Goal: Task Accomplishment & Management: Use online tool/utility

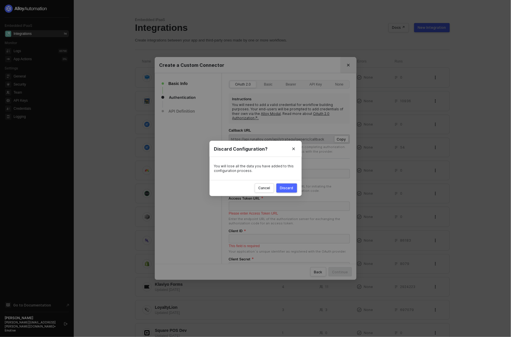
click at [350, 66] on div "Discard Configuration? You will lose all the data you have added to this config…" at bounding box center [255, 168] width 511 height 337
click at [270, 190] on div "Cancel" at bounding box center [264, 188] width 12 height 5
click at [283, 190] on div "Discard" at bounding box center [286, 188] width 13 height 5
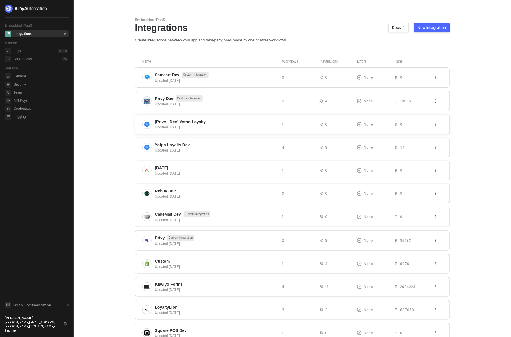
click at [221, 122] on span "[Privy - Dev] Yotpo Loyalty" at bounding box center [216, 122] width 122 height 6
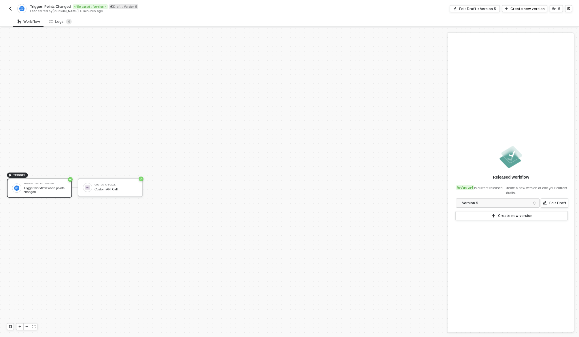
scroll to position [11, 0]
click at [41, 5] on span "Trigger: Points Changed" at bounding box center [50, 6] width 41 height 5
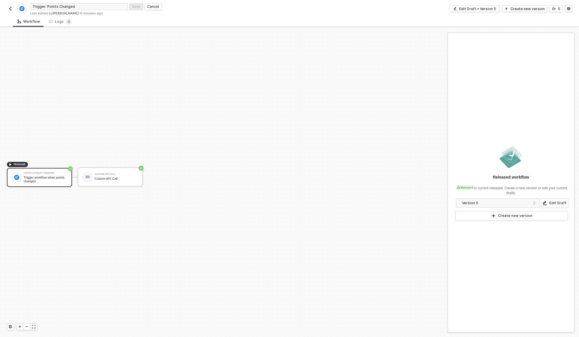
click at [41, 5] on input "Trigger: Points Changed" at bounding box center [79, 6] width 98 height 7
click at [11, 8] on img "button" at bounding box center [10, 8] width 5 height 5
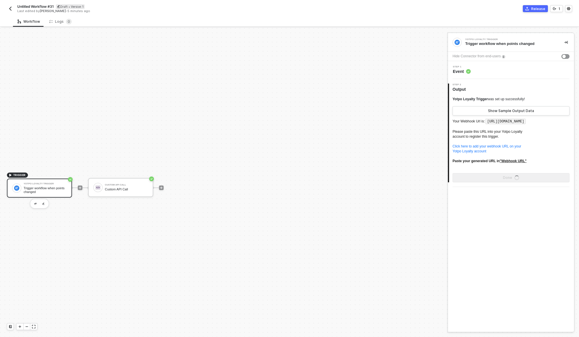
scroll to position [11, 0]
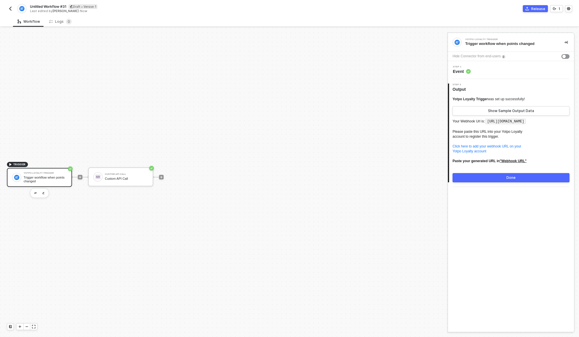
click at [55, 6] on span "Untitled Workflow #31" at bounding box center [48, 6] width 36 height 5
click at [55, 6] on input "Untitled Workflow #31" at bounding box center [79, 6] width 98 height 7
type input "Trigger: Points Changed"
click at [134, 7] on div "Save" at bounding box center [136, 6] width 9 height 5
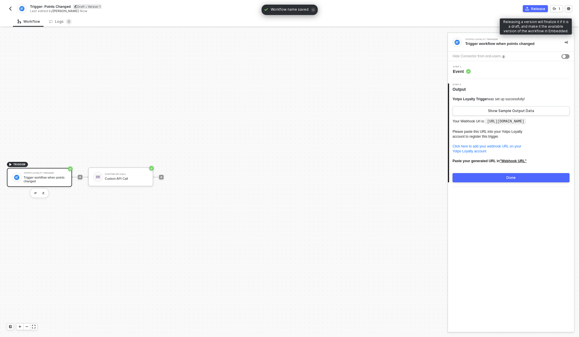
click at [528, 8] on icon "icon-commerce" at bounding box center [526, 8] width 3 height 3
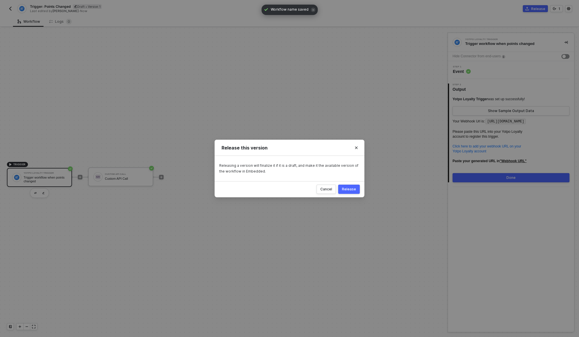
click at [344, 189] on div "Release" at bounding box center [349, 189] width 14 height 5
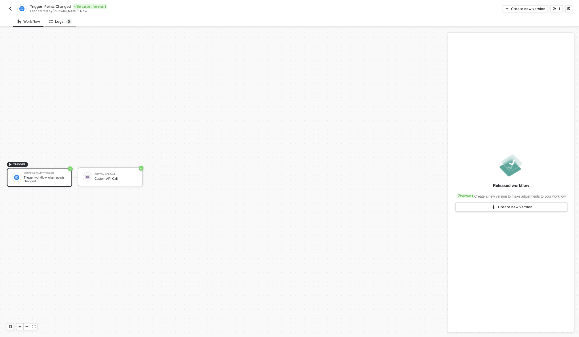
click at [66, 19] on sup "0" at bounding box center [69, 22] width 6 height 6
click at [12, 8] on img "button" at bounding box center [10, 8] width 5 height 5
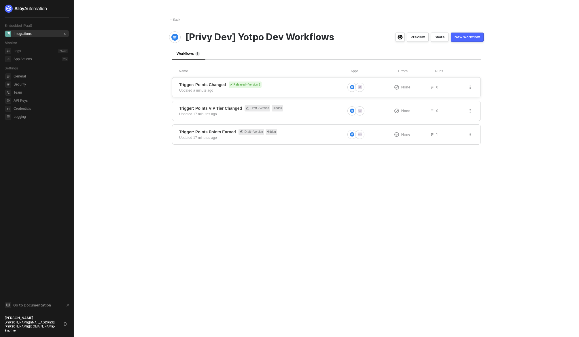
click at [289, 82] on span "Trigger: Points Changed Released • Version 1" at bounding box center [262, 85] width 166 height 6
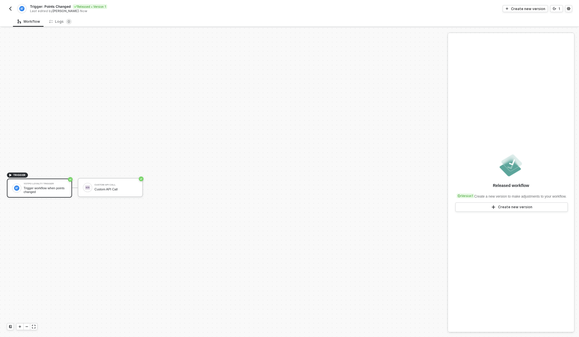
scroll to position [11, 0]
click at [10, 6] on img "button" at bounding box center [10, 8] width 5 height 5
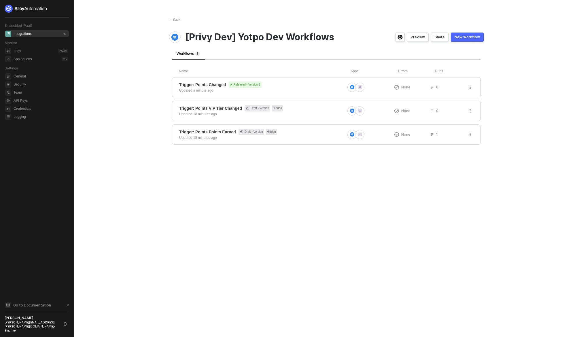
click at [479, 182] on div "← Back [Privy Dev] Yotpo Dev Workflows Preview Share New Workflow Workflows 3 N…" at bounding box center [326, 168] width 328 height 337
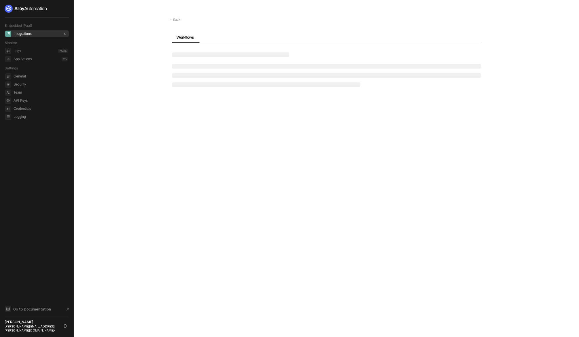
click at [504, 186] on main "← Back Workflows" at bounding box center [289, 168] width 579 height 337
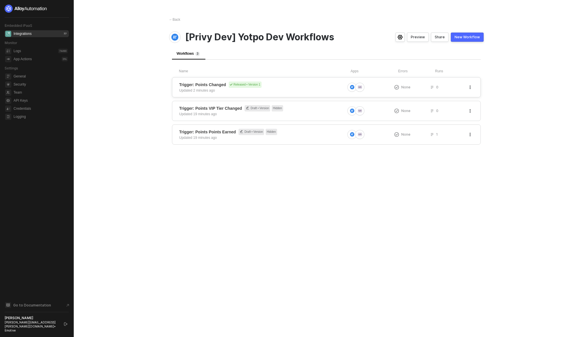
click at [324, 86] on span "Trigger: Points Changed Released • Version 1" at bounding box center [262, 85] width 166 height 6
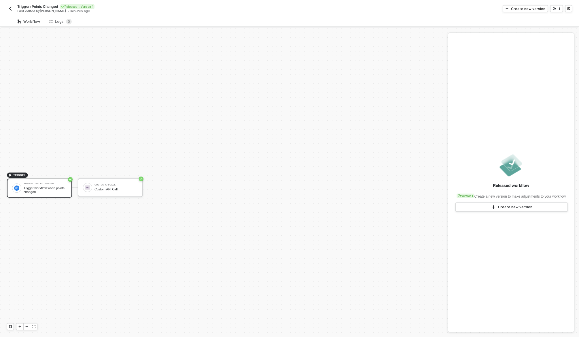
scroll to position [11, 0]
click at [10, 9] on img "button" at bounding box center [10, 8] width 5 height 5
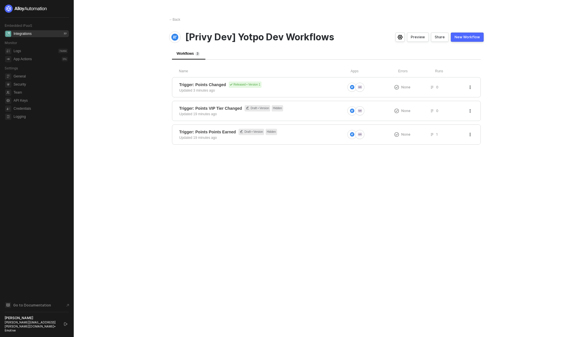
click at [348, 174] on div "← Back [Privy Dev] Yotpo Dev Workflows Preview Share New Workflow Workflows 3 N…" at bounding box center [326, 168] width 328 height 337
click at [173, 20] on div "← Back" at bounding box center [174, 19] width 11 height 5
click at [289, 91] on div "Trigger: Points Changed Released • Version 1 Updated 7 minutes ago" at bounding box center [262, 88] width 166 height 12
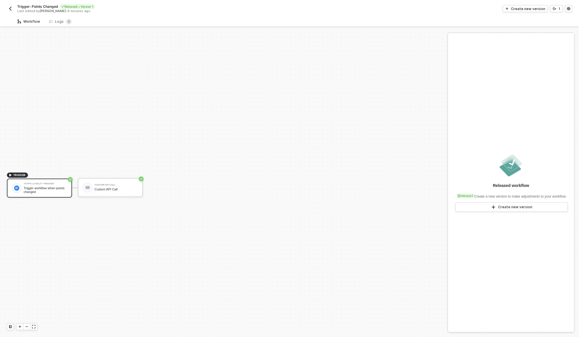
scroll to position [11, 0]
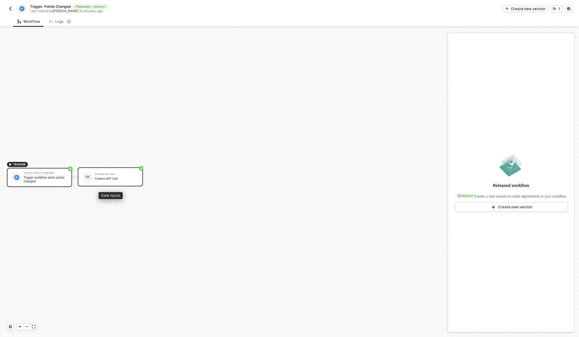
click at [88, 181] on div at bounding box center [87, 176] width 9 height 9
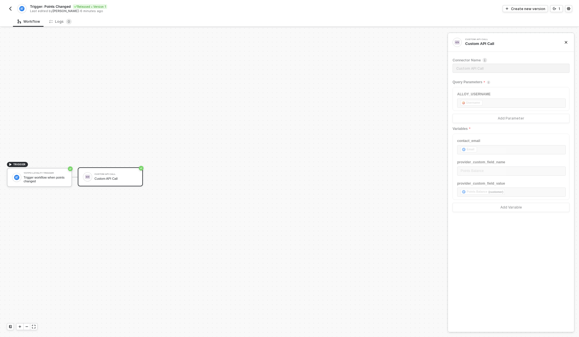
click at [11, 9] on img "button" at bounding box center [10, 8] width 5 height 5
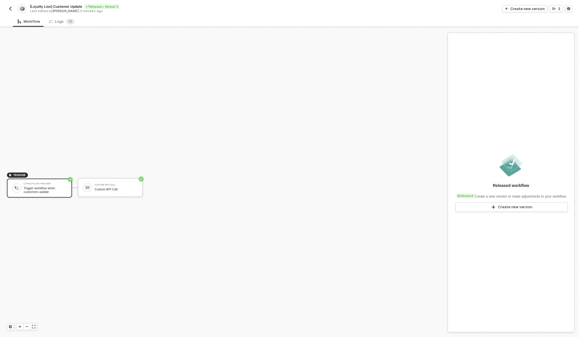
scroll to position [11, 0]
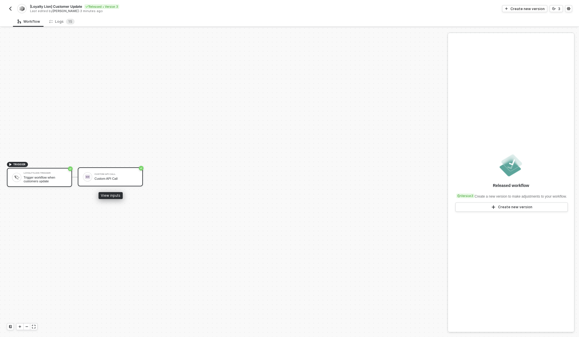
click at [119, 177] on div "Custom API Call" at bounding box center [115, 179] width 43 height 4
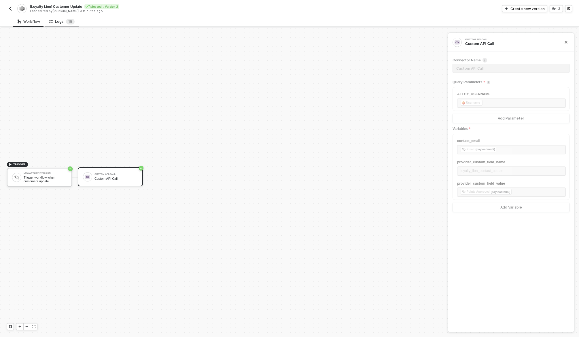
click at [64, 18] on div "Logs 1 5" at bounding box center [62, 21] width 35 height 11
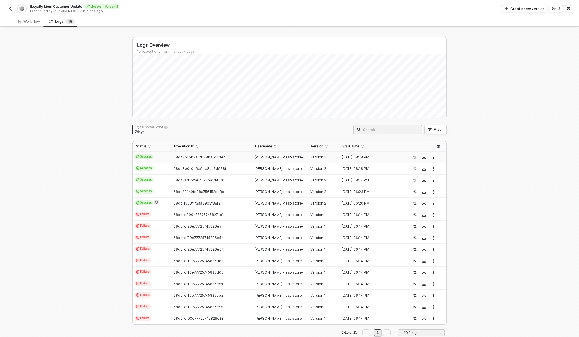
click at [186, 157] on span "68dc3b1bb2a6d178ba1d43ed" at bounding box center [199, 157] width 52 height 4
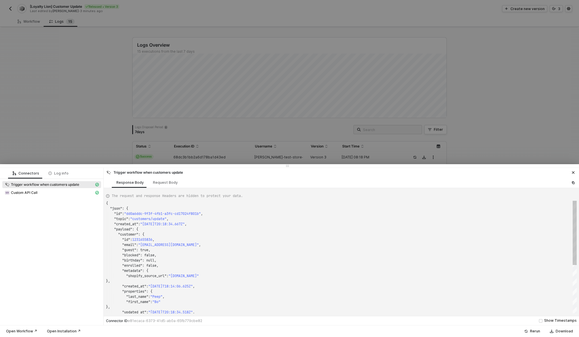
scroll to position [52, 0]
click at [68, 192] on div "Custom API Call" at bounding box center [50, 192] width 90 height 5
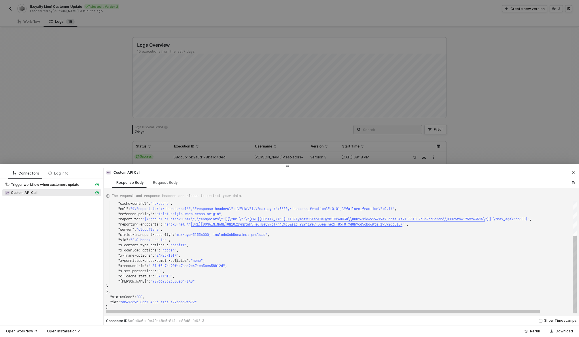
click at [175, 262] on span ""x-permitted-cross-domain-policies"" at bounding box center [153, 260] width 71 height 5
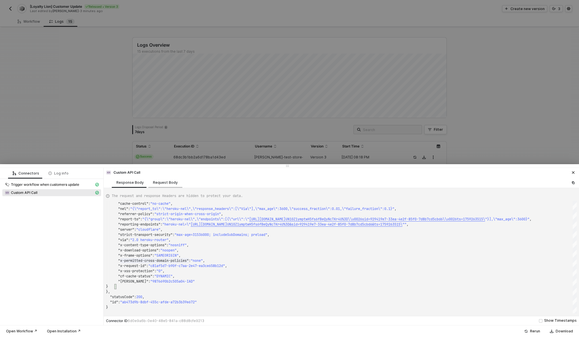
click at [162, 184] on div "Request Body" at bounding box center [165, 182] width 25 height 5
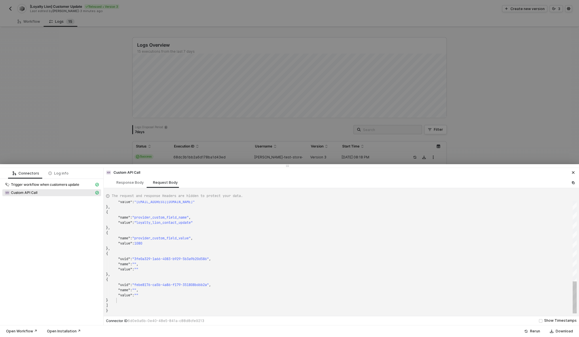
click at [190, 299] on div "}" at bounding box center [341, 300] width 471 height 5
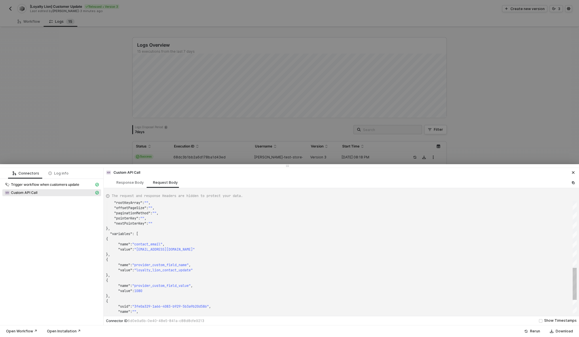
click at [175, 288] on div ""value" : "bo@peep.com" }, { "name" : "provider_custom_field_name" , "value" : …" at bounding box center [341, 257] width 471 height 113
click at [180, 270] on div ""value" : "bo@peep.com" }, { "name" : "provider_custom_field_name" , "value" : …" at bounding box center [341, 257] width 471 height 113
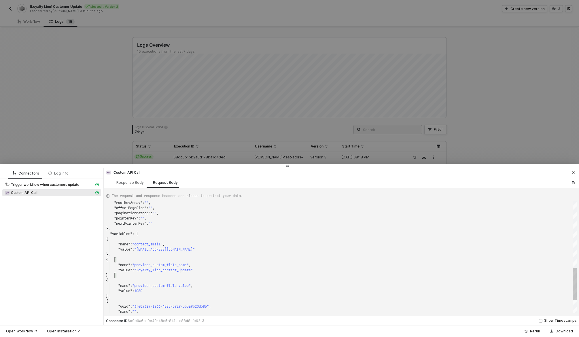
scroll to position [41, 89]
click at [180, 270] on div ""value" : "bo@peep.com" }, { "name" : "provider_custom_field_name" , "value" : …" at bounding box center [341, 257] width 471 height 113
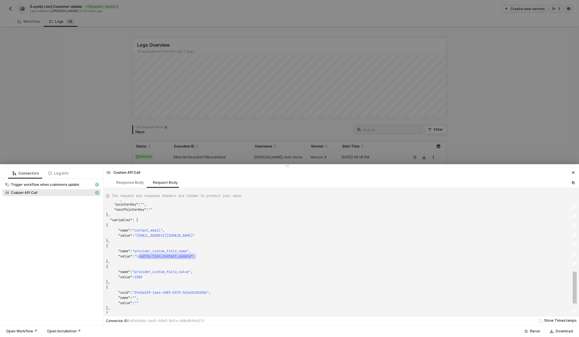
scroll to position [5, 74]
click at [180, 270] on div ""value" : "bo@peep.com" }, { "name" : "provider_custom_field_name" , "value" : …" at bounding box center [341, 257] width 471 height 113
click at [181, 270] on textarea "{ "name": "provider_custom_field_value", "value": 1080 }, { "uuid": "3fe0a329-1…" at bounding box center [181, 271] width 0 height 5
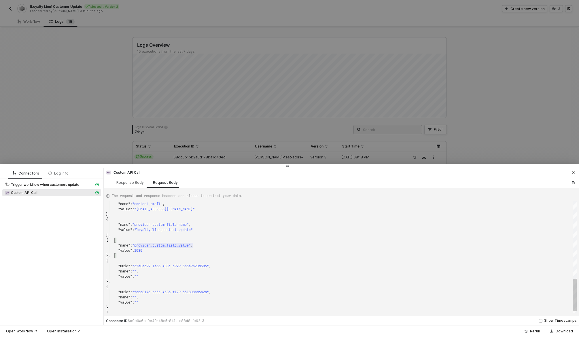
click at [176, 229] on div ""value" : "bo@peep.com" }, { "name" : "provider_custom_field_name" , "value" : …" at bounding box center [341, 257] width 471 height 113
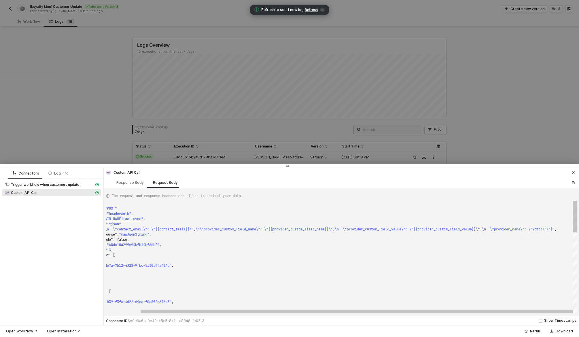
type textarea "{ "requestMethod": "POST", "authentication": "headerAuth", "url": "https://noti…"
click at [529, 228] on span "vider_name\": \"yotpo\"\n}"" at bounding box center [527, 229] width 54 height 5
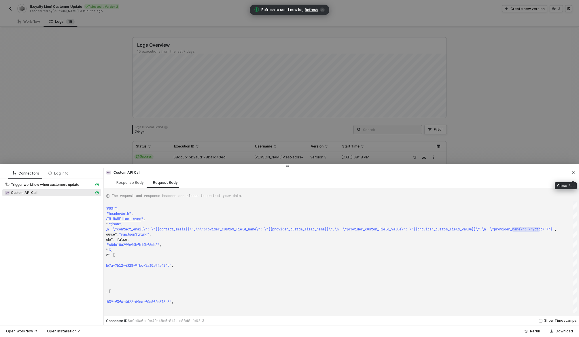
click at [575, 172] on icon "icon-close" at bounding box center [573, 172] width 3 height 3
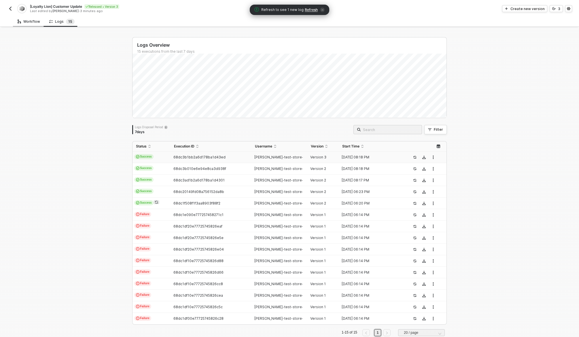
click at [31, 17] on div "Workflow" at bounding box center [29, 21] width 32 height 11
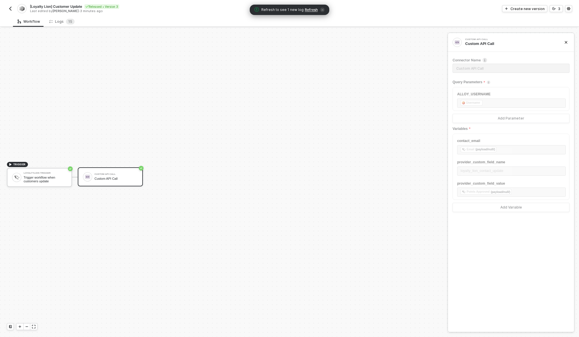
click at [113, 173] on div "Custom API Call" at bounding box center [115, 174] width 43 height 2
click at [121, 177] on div "Custom API Call" at bounding box center [115, 179] width 43 height 4
click at [312, 10] on span "Refresh" at bounding box center [311, 9] width 13 height 5
click at [533, 7] on div "Create new version" at bounding box center [527, 8] width 34 height 5
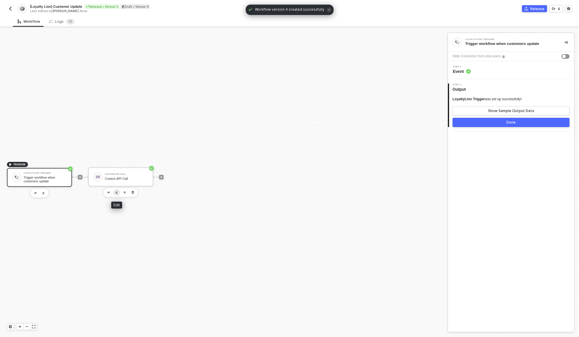
click at [116, 192] on img "button" at bounding box center [117, 192] width 2 height 3
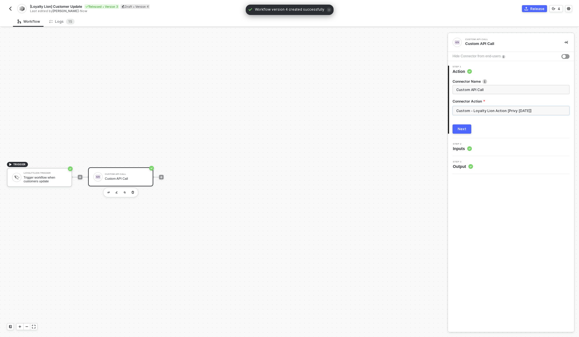
click at [531, 108] on input "Custom - Loyalty Lion Action [Privy [DATE]]" at bounding box center [511, 110] width 117 height 9
click at [395, 73] on div "Custom Actions" at bounding box center [400, 70] width 93 height 12
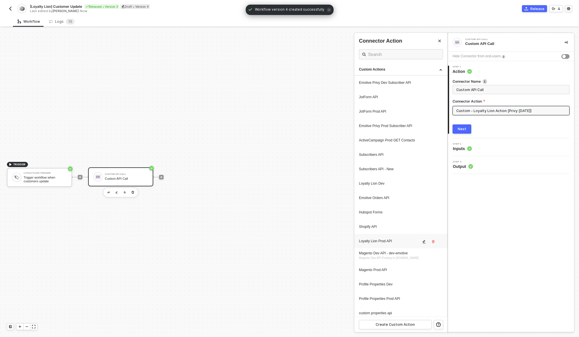
scroll to position [584, 0]
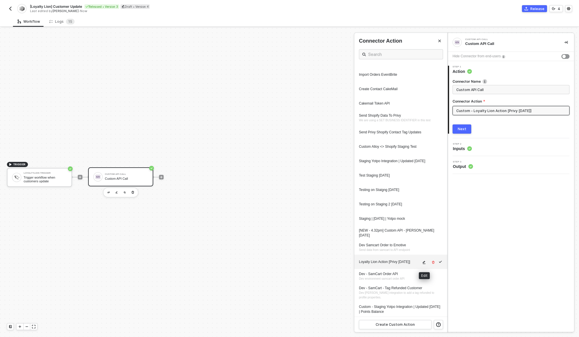
click at [424, 262] on icon "icon-edit" at bounding box center [423, 262] width 3 height 3
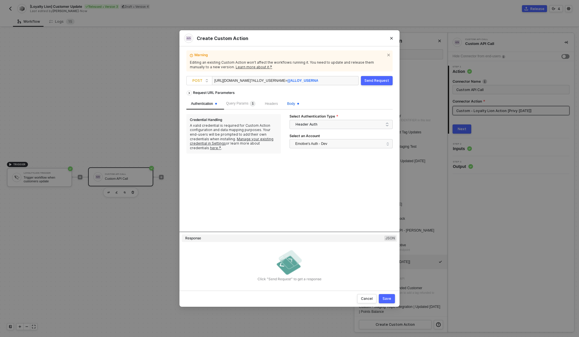
click at [298, 103] on span "Body" at bounding box center [293, 104] width 12 height 4
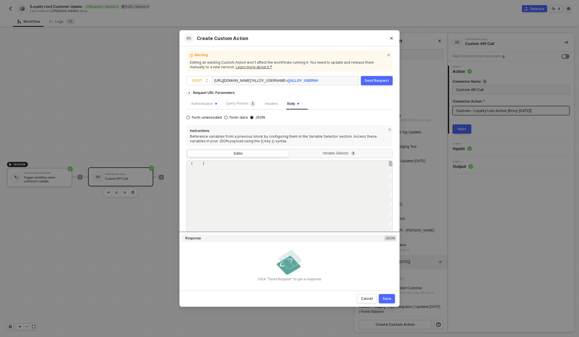
type textarea "{ "contact_email": "{{contact_email}}", "provider_custom_field_name": "{{provid…"
click at [311, 186] on div ""provider_name" : "loyalty_lion"" at bounding box center [298, 183] width 190 height 5
click at [323, 154] on div "Variable Selector 3" at bounding box center [340, 153] width 94 height 5
click at [290, 150] on input "Variable Selector 3" at bounding box center [290, 150] width 0 height 0
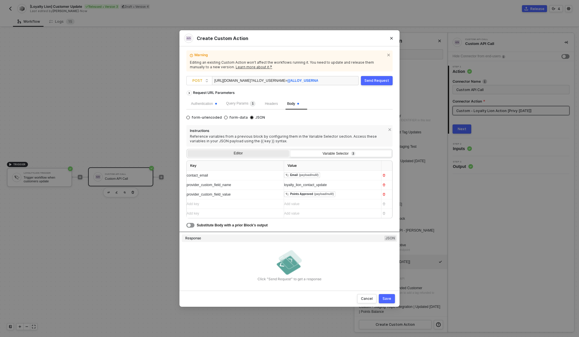
click at [254, 155] on div "Editor" at bounding box center [238, 154] width 101 height 8
click at [188, 150] on input "Editor" at bounding box center [188, 150] width 0 height 0
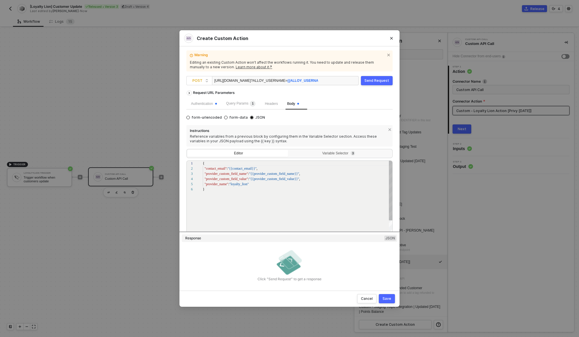
scroll to position [26, 0]
click at [270, 105] on span "Headers" at bounding box center [271, 104] width 13 height 4
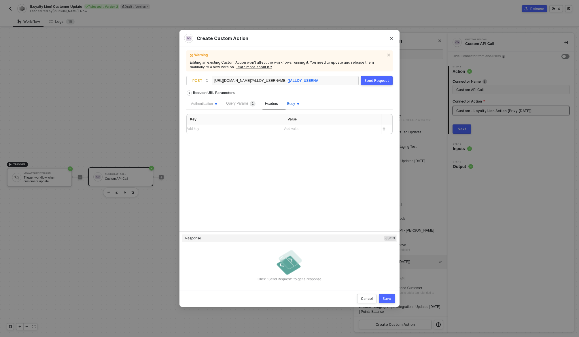
click at [299, 103] on span at bounding box center [298, 104] width 2 height 2
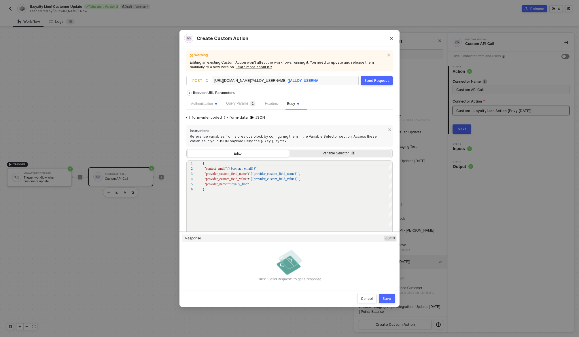
click at [322, 157] on div "Variable Selector 3" at bounding box center [340, 154] width 101 height 8
click at [290, 150] on input "Variable Selector 3" at bounding box center [290, 150] width 0 height 0
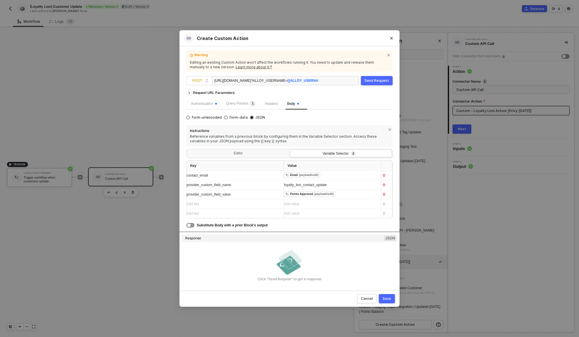
click at [257, 207] on div "Add key ﻿" at bounding box center [233, 203] width 92 height 5
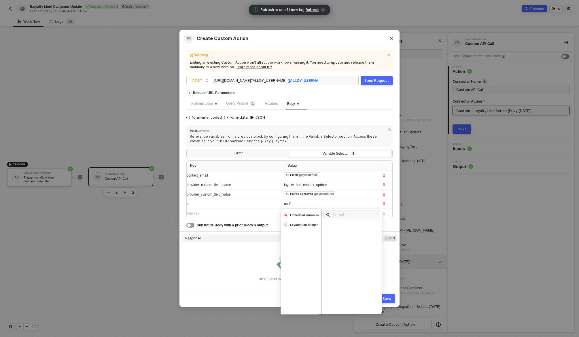
click at [264, 203] on div "z" at bounding box center [233, 203] width 92 height 5
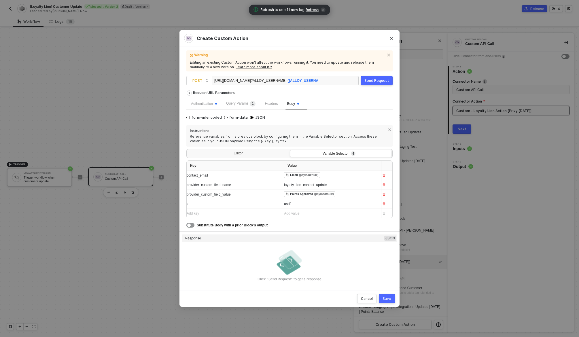
click at [264, 203] on div "z" at bounding box center [230, 203] width 87 height 5
click at [385, 298] on div "Save" at bounding box center [387, 298] width 9 height 5
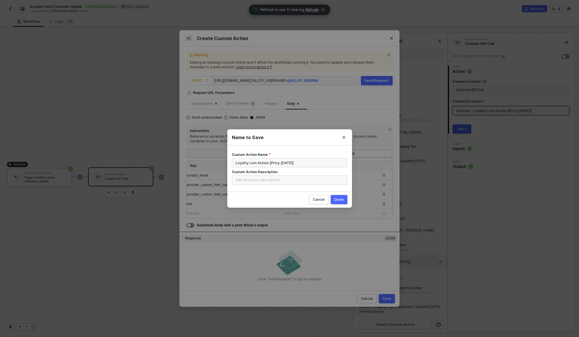
click at [340, 197] on div "Done" at bounding box center [338, 199] width 9 height 5
radio input "true"
radio input "false"
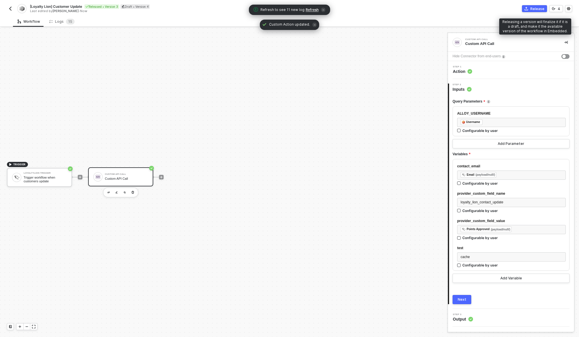
click at [538, 7] on div "Release" at bounding box center [537, 8] width 14 height 5
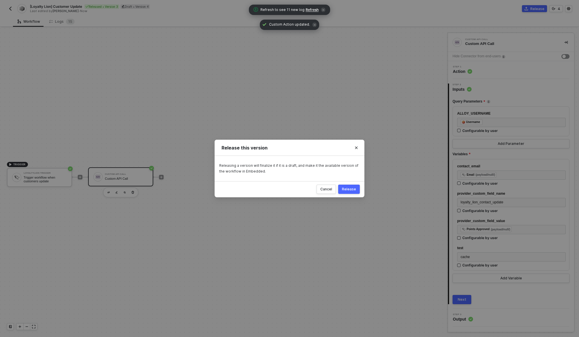
click at [355, 189] on div "Release" at bounding box center [349, 189] width 14 height 5
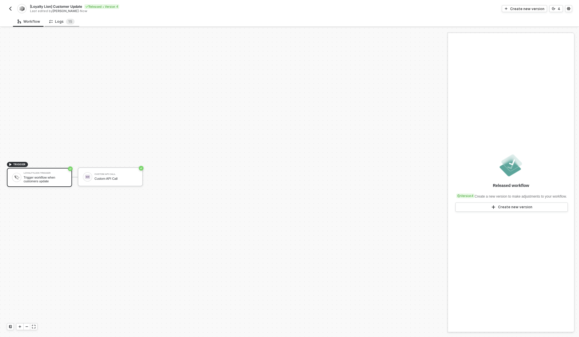
click at [63, 20] on div "Logs 1 5" at bounding box center [61, 22] width 25 height 6
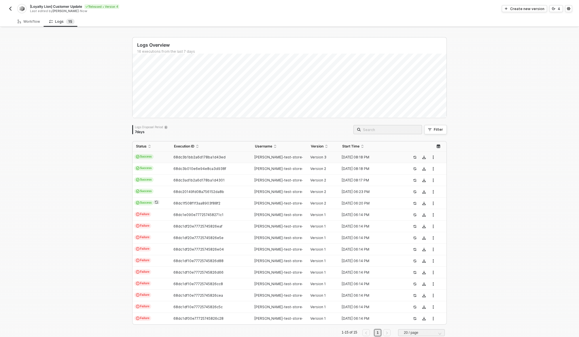
click at [105, 175] on div "Logs Overview 16 executions from the last 7 days Logs Disposal Period 7 days Fi…" at bounding box center [289, 189] width 579 height 322
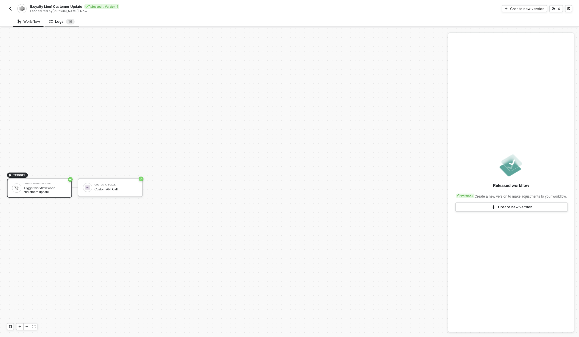
scroll to position [11, 0]
click at [59, 20] on div "Logs 1 6" at bounding box center [61, 22] width 25 height 6
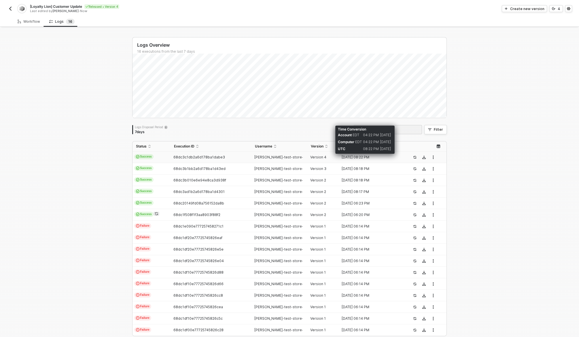
click at [376, 158] on div "30 Sep 2025 08:22 PM" at bounding box center [370, 157] width 63 height 5
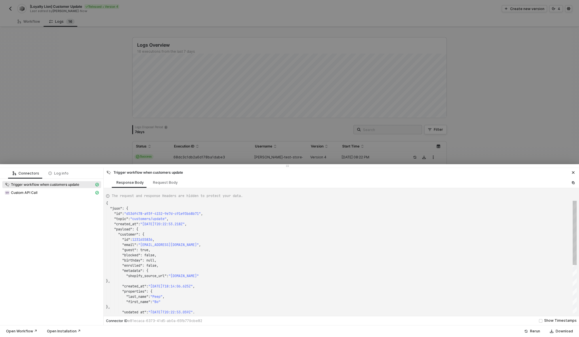
scroll to position [52, 0]
click at [169, 183] on div "Request Body" at bounding box center [165, 182] width 25 height 5
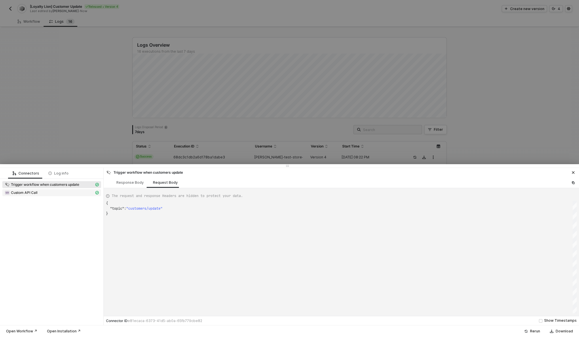
click at [58, 194] on div "Custom API Call" at bounding box center [50, 192] width 90 height 5
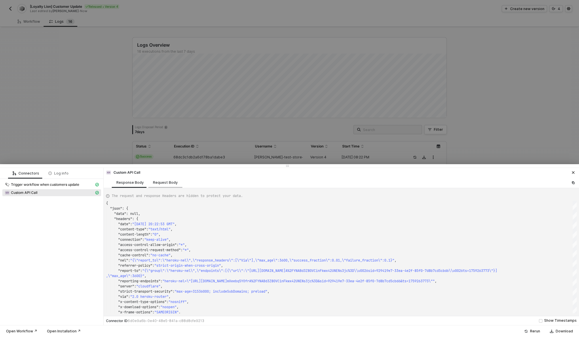
click at [159, 182] on div "Request Body" at bounding box center [165, 182] width 25 height 5
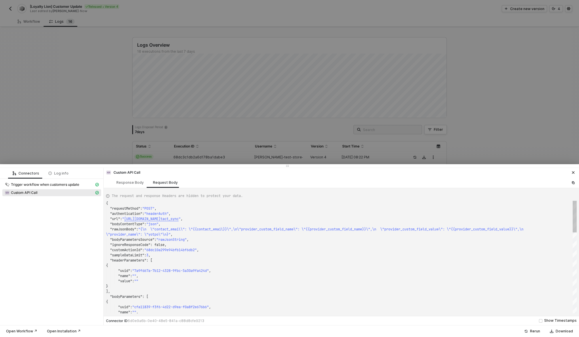
type textarea "{ "requestMethod": "POST", "authentication": "headerAuth", "url": "https://noti…"
click at [269, 244] on div ""ignoreResponseCode" : false," at bounding box center [341, 244] width 471 height 5
click at [189, 229] on div "{ "requestMethod" : "POST" , "authentication" : "headerAuth" , "url" : " https:…" at bounding box center [341, 257] width 471 height 113
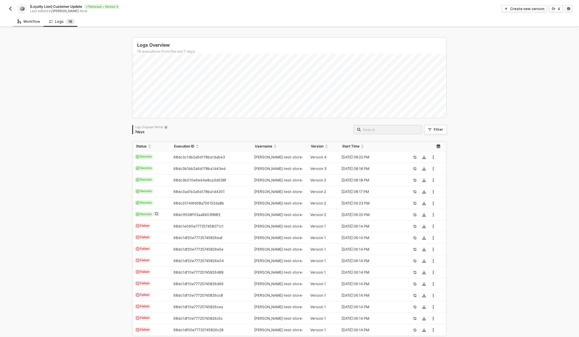
click at [26, 18] on div "Workflow" at bounding box center [29, 21] width 32 height 11
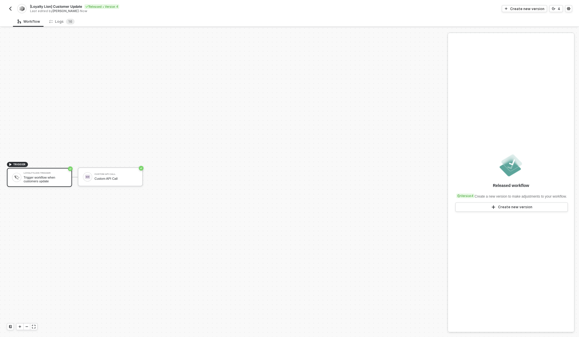
click at [13, 11] on button "button" at bounding box center [10, 8] width 7 height 7
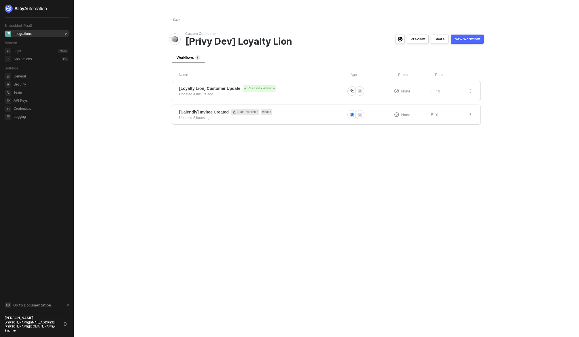
click at [488, 126] on div "← Back Custom Connector [Privy Dev] Loyalty Lion Preview Share New Workflow Wor…" at bounding box center [326, 168] width 328 height 337
click at [469, 91] on icon "button" at bounding box center [469, 90] width 3 height 3
click at [452, 124] on div "Delete" at bounding box center [450, 124] width 36 height 5
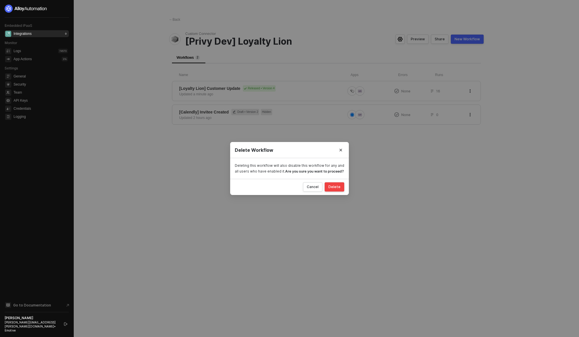
click at [331, 187] on div "Delete" at bounding box center [334, 187] width 12 height 5
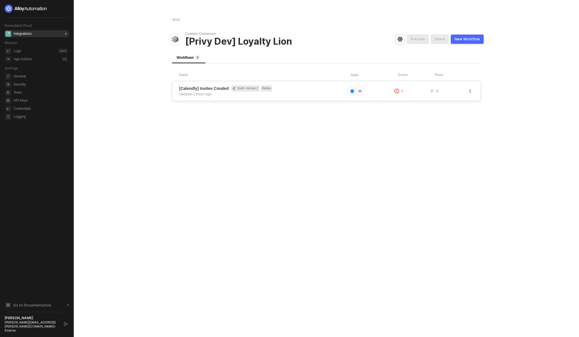
click at [470, 90] on icon "button" at bounding box center [469, 90] width 3 height 3
click at [450, 124] on div "Delete" at bounding box center [450, 124] width 36 height 5
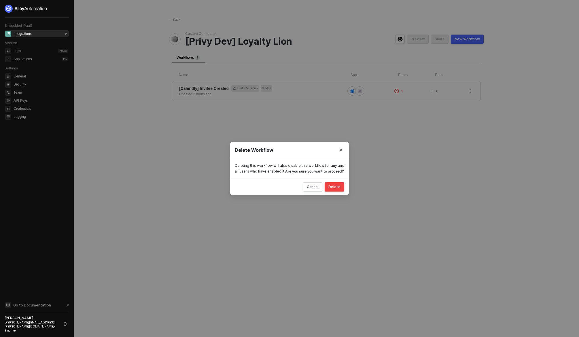
click at [334, 189] on div "Delete" at bounding box center [334, 187] width 12 height 5
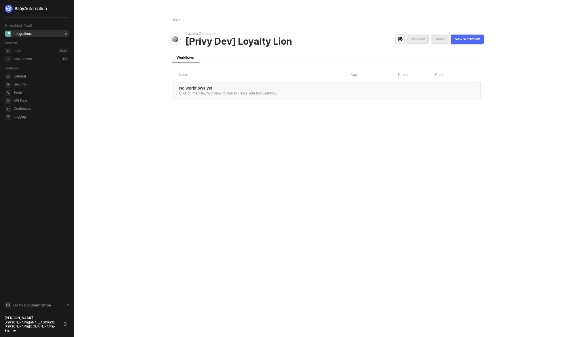
click at [467, 38] on div "New Workflow" at bounding box center [467, 39] width 25 height 5
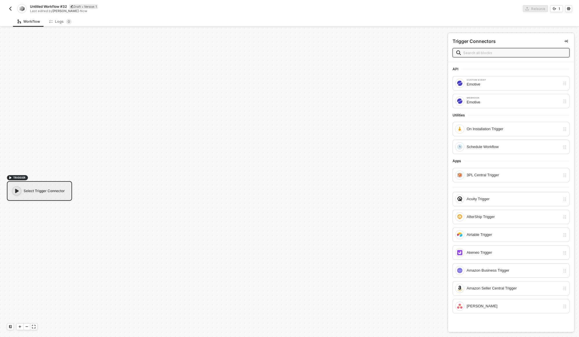
scroll to position [11, 0]
click at [488, 53] on input "text" at bounding box center [514, 53] width 103 height 6
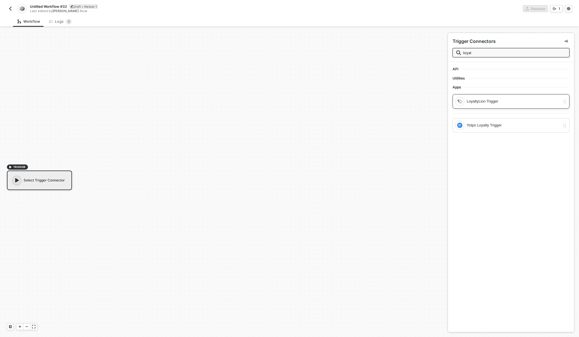
type input "loyal"
click at [488, 102] on div "LoyaltyLion Trigger" at bounding box center [514, 101] width 94 height 6
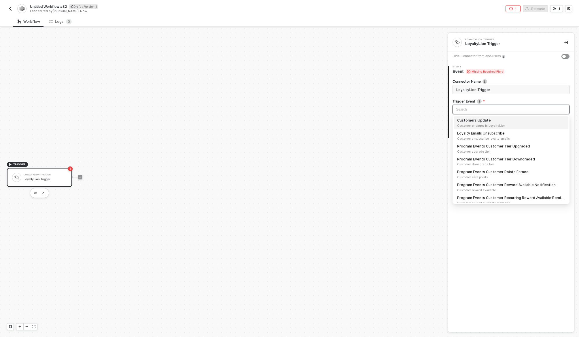
click at [480, 110] on input "search" at bounding box center [511, 109] width 110 height 9
click at [481, 123] on div "Customers Update Customer changes in LoyaltyLion" at bounding box center [511, 123] width 108 height 10
type input "Trigger workflow when customers update"
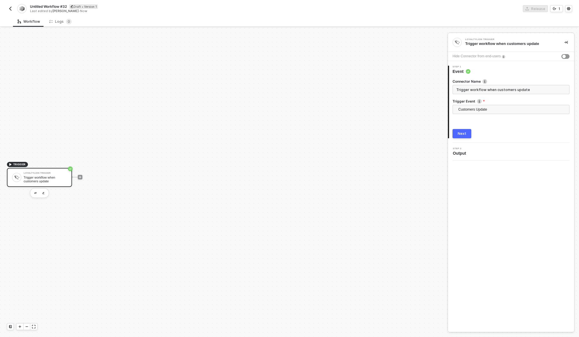
click at [464, 133] on div "Next" at bounding box center [462, 133] width 9 height 5
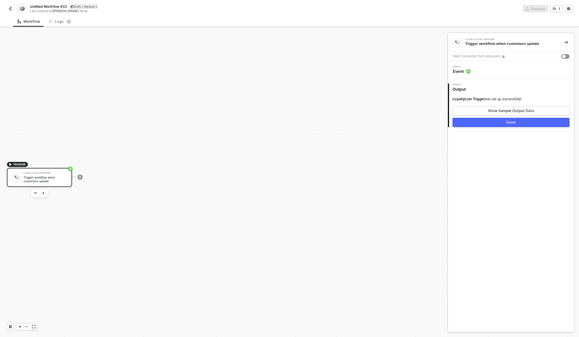
click at [506, 124] on button "Done" at bounding box center [511, 122] width 117 height 9
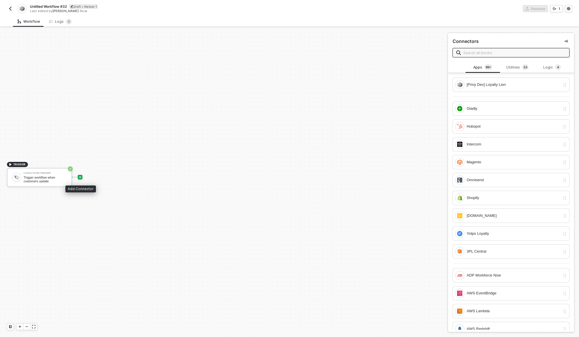
click at [82, 176] on div at bounding box center [80, 177] width 5 height 5
click at [515, 65] on div "Utilities 3 3" at bounding box center [517, 67] width 25 height 6
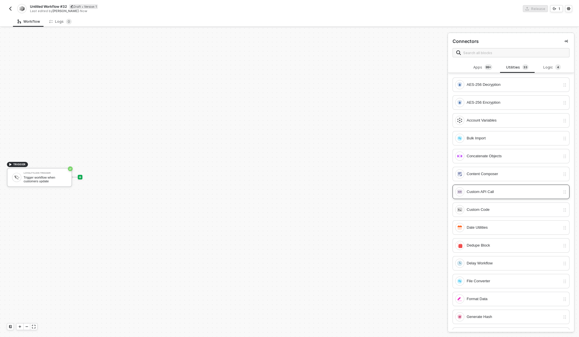
click at [497, 195] on div "Custom API Call" at bounding box center [514, 192] width 94 height 6
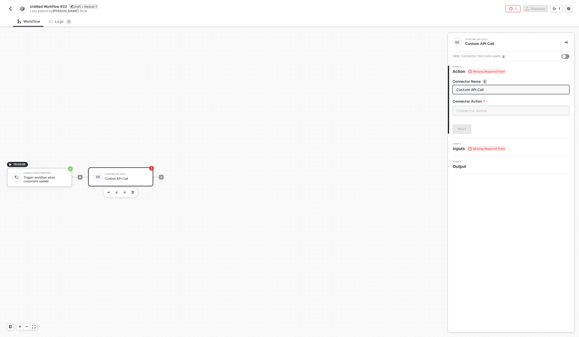
click at [489, 111] on input "text" at bounding box center [511, 110] width 117 height 9
click at [408, 70] on div "Custom Actions" at bounding box center [401, 69] width 84 height 5
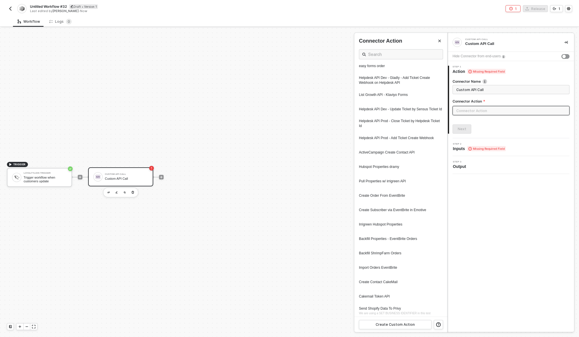
scroll to position [584, 0]
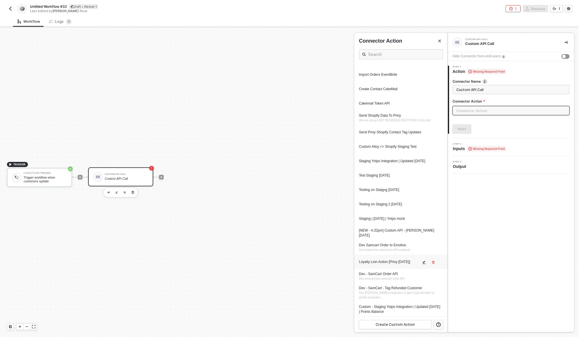
click at [401, 265] on div "Loyalty Lion Action [Privy [DATE]]" at bounding box center [401, 262] width 84 height 8
type input "Custom - Loyalty Lion Action [Privy 09.30.25]"
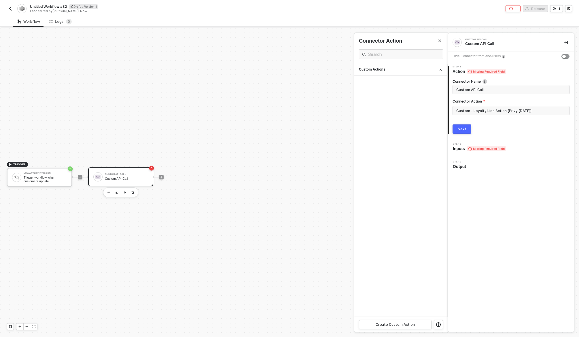
scroll to position [0, 0]
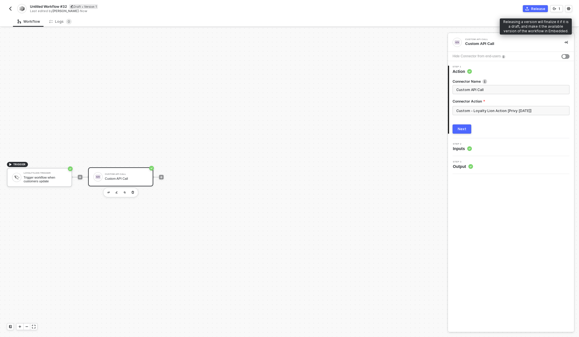
click at [530, 9] on button "Release" at bounding box center [535, 8] width 25 height 7
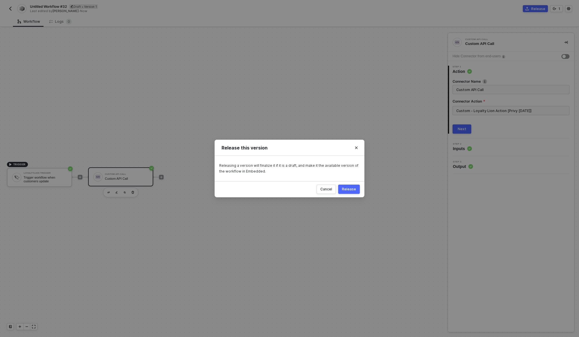
click at [346, 186] on button "Release" at bounding box center [349, 189] width 22 height 9
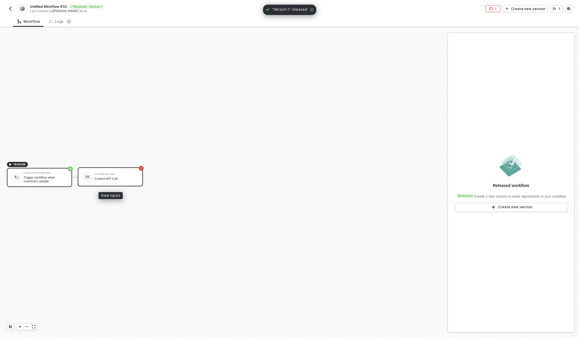
click at [126, 179] on div "Custom API Call" at bounding box center [115, 179] width 43 height 4
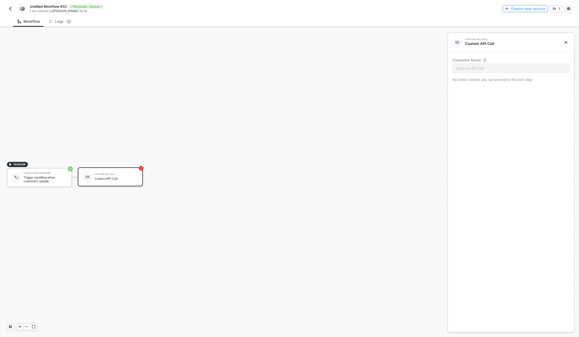
click at [538, 9] on div "Create new version" at bounding box center [528, 8] width 34 height 5
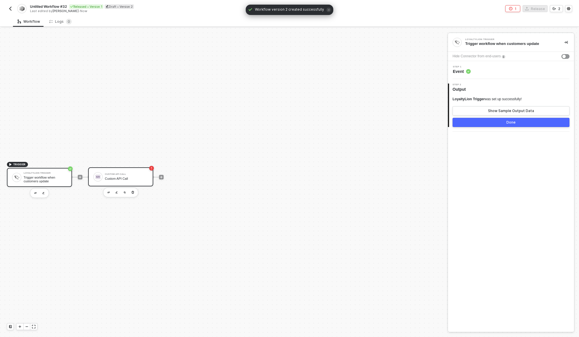
click at [123, 177] on div "Custom API Call" at bounding box center [126, 179] width 43 height 4
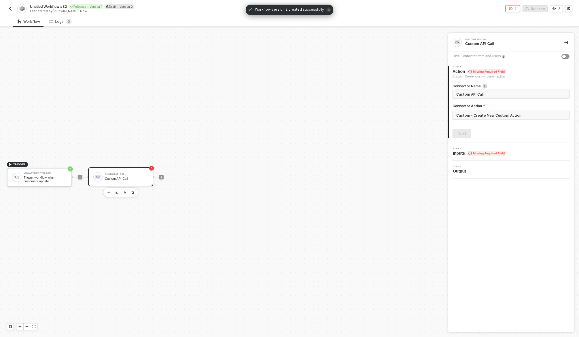
click at [490, 151] on span "Missing Required Field" at bounding box center [486, 153] width 39 height 5
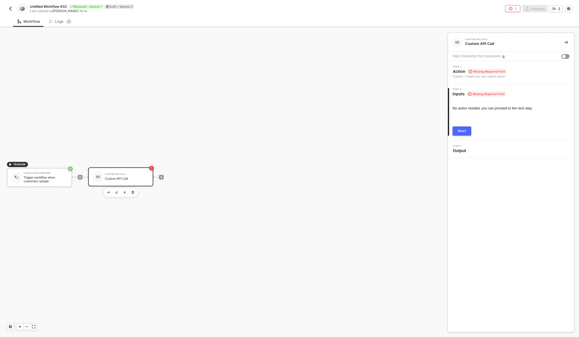
click at [465, 133] on div "Next" at bounding box center [462, 131] width 9 height 5
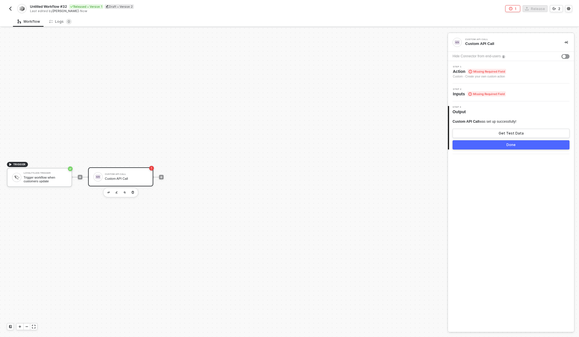
click at [492, 71] on span "Missing Required Field" at bounding box center [487, 71] width 39 height 5
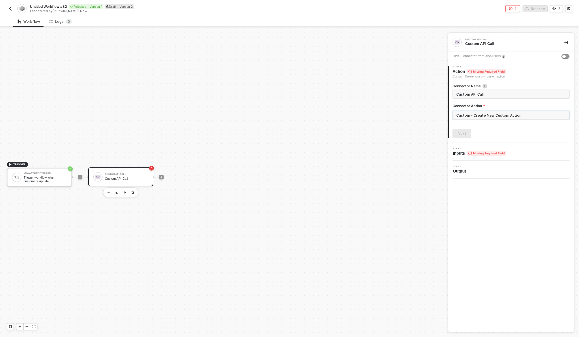
click at [485, 117] on input "Custom - Create New Custom Action" at bounding box center [511, 115] width 117 height 9
click at [392, 67] on div "Custom Actions" at bounding box center [400, 70] width 93 height 12
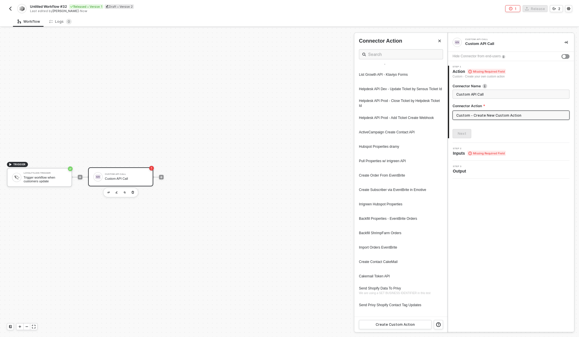
scroll to position [584, 0]
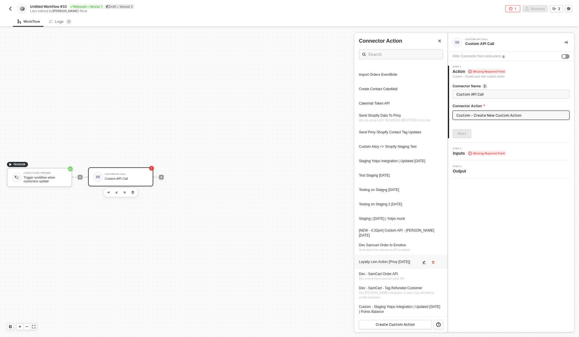
click at [406, 262] on div "Loyalty Lion Action [Privy [DATE]]" at bounding box center [390, 262] width 62 height 5
type input "Custom - Loyalty Lion Action [Privy 09.30.25]"
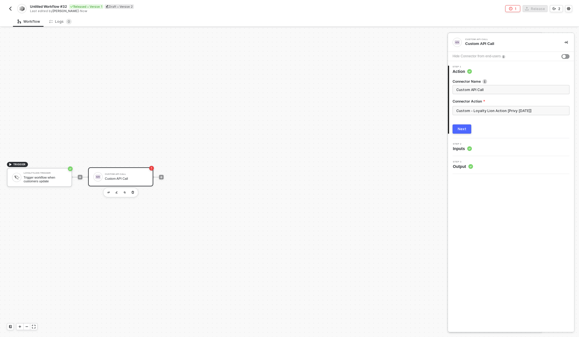
scroll to position [0, 0]
click at [463, 131] on div "Next" at bounding box center [462, 129] width 9 height 5
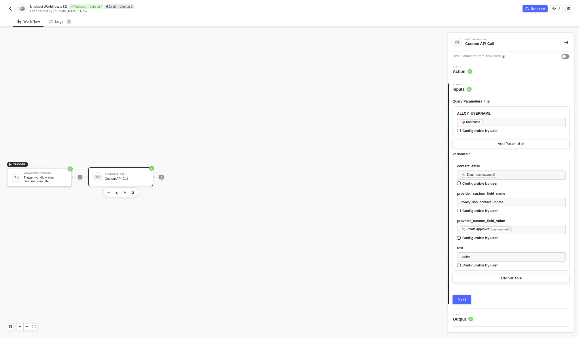
click at [10, 9] on img "button" at bounding box center [10, 8] width 5 height 5
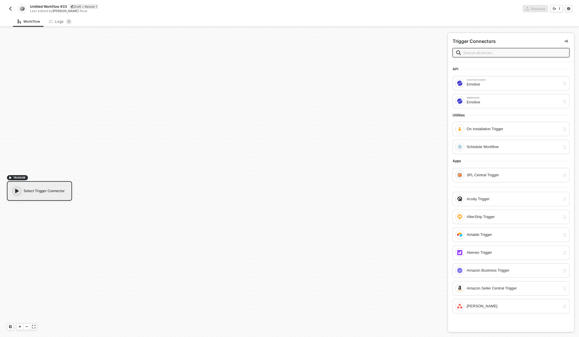
scroll to position [11, 0]
click at [478, 54] on input "text" at bounding box center [514, 53] width 103 height 6
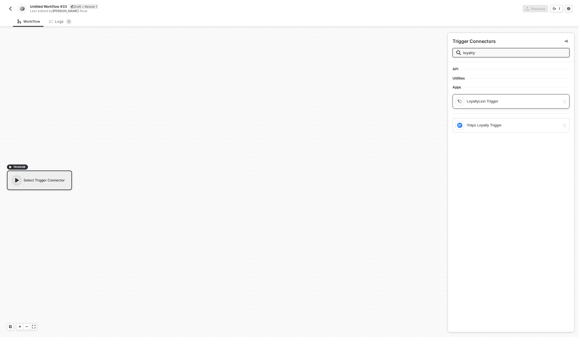
type input "loyalty"
click at [510, 102] on div "LoyaltyLion Trigger" at bounding box center [514, 101] width 94 height 6
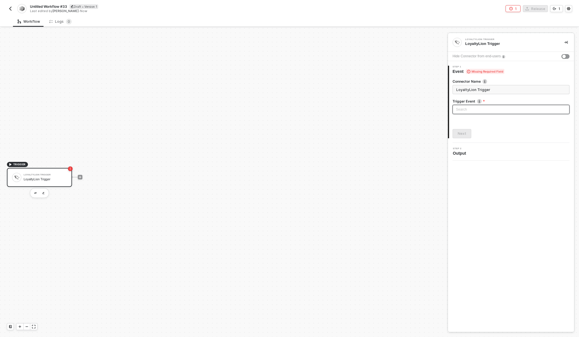
click at [499, 105] on input "search" at bounding box center [511, 109] width 110 height 9
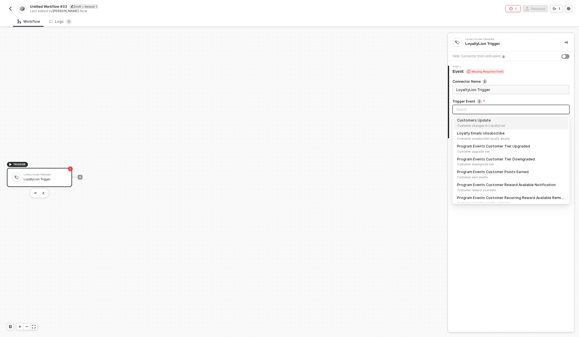
click at [485, 119] on div "Customers Update Customer changes in LoyaltyLion" at bounding box center [511, 123] width 108 height 10
type input "Trigger workflow when customers update"
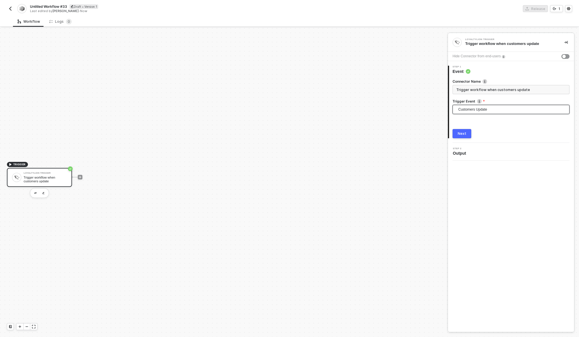
click at [463, 133] on div "Next" at bounding box center [462, 133] width 9 height 5
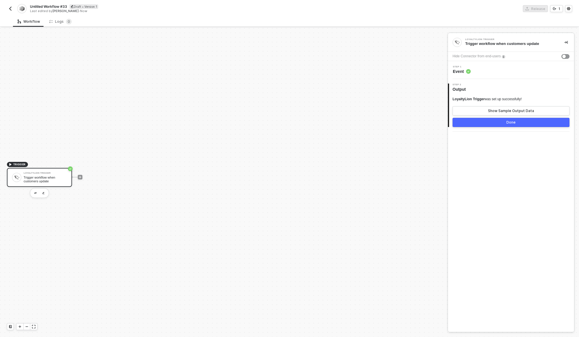
click at [501, 120] on button "Done" at bounding box center [511, 122] width 117 height 9
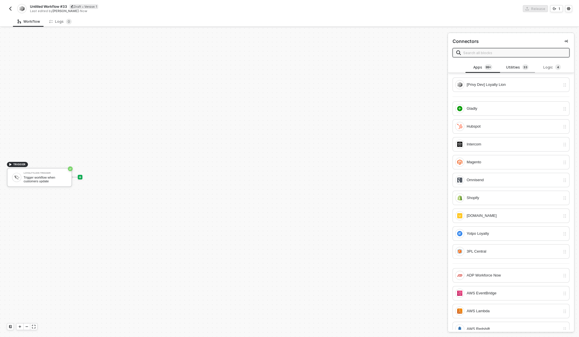
click at [513, 67] on div "Utilities 3 3" at bounding box center [517, 67] width 25 height 6
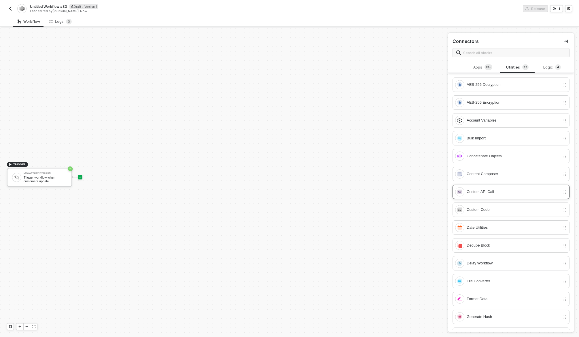
click at [482, 192] on div "Custom API Call" at bounding box center [514, 192] width 94 height 6
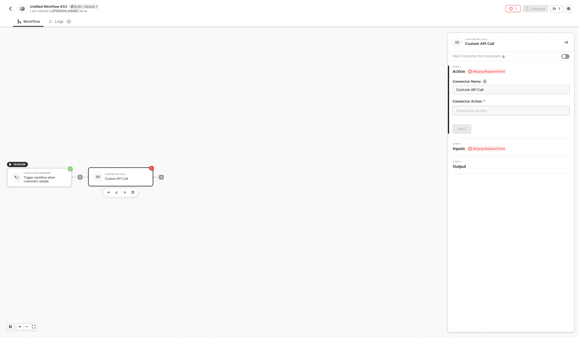
click at [491, 111] on input "text" at bounding box center [511, 110] width 117 height 9
click at [399, 69] on div "Custom Actions" at bounding box center [401, 69] width 84 height 5
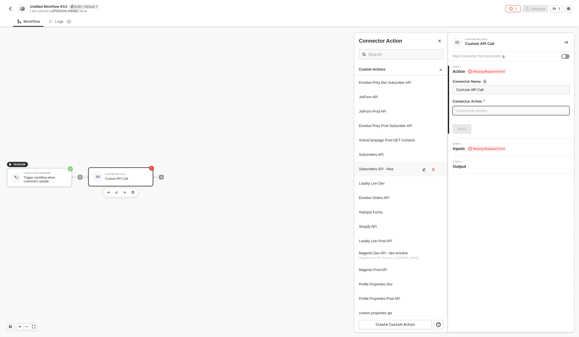
scroll to position [584, 0]
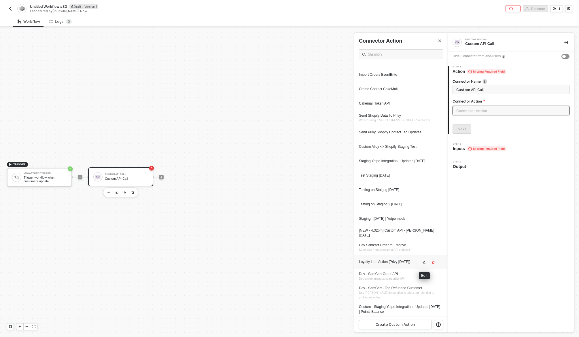
click at [423, 262] on icon "icon-edit" at bounding box center [424, 262] width 3 height 3
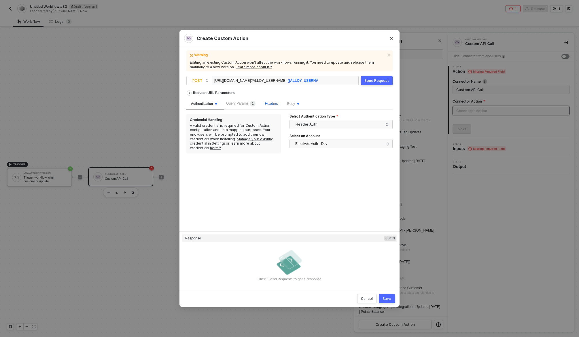
click at [275, 103] on span "Headers" at bounding box center [271, 104] width 13 height 4
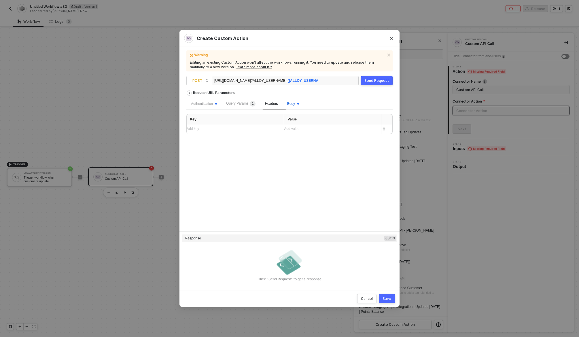
click at [295, 103] on span "Body" at bounding box center [293, 104] width 12 height 4
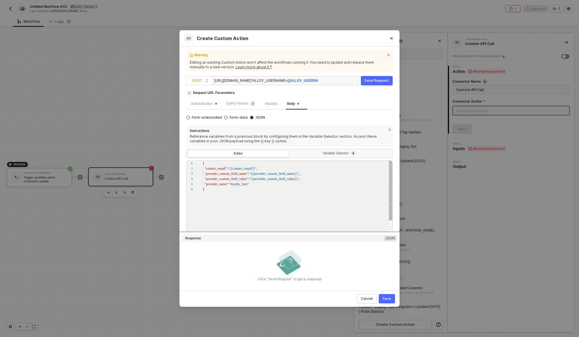
scroll to position [26, 0]
click at [332, 156] on div "Variable Selector 4" at bounding box center [340, 154] width 101 height 8
click at [290, 150] on input "Variable Selector 4" at bounding box center [290, 150] width 0 height 0
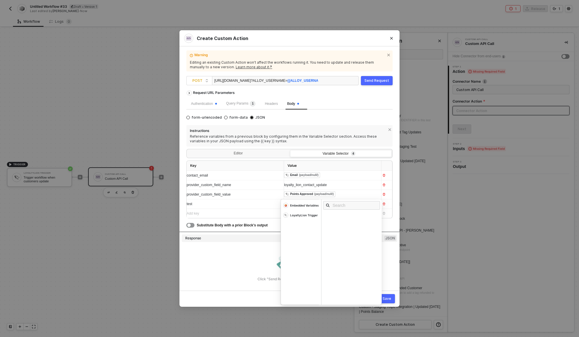
click at [351, 196] on div "﻿ ﻿ Points Approved (payload/null/) ﻿" at bounding box center [327, 194] width 87 height 6
click at [348, 185] on div "loyalty_lion_contact_update" at bounding box center [330, 184] width 92 height 5
click at [348, 185] on div "loyalty_lion_contact_update" at bounding box center [327, 184] width 87 height 5
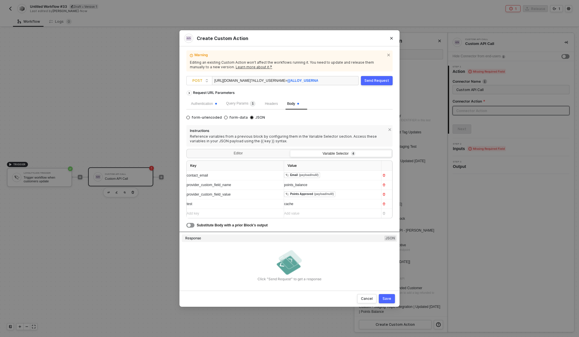
click at [343, 197] on div "﻿ ﻿ Points Approved (payload/null/) ﻿" at bounding box center [330, 194] width 92 height 6
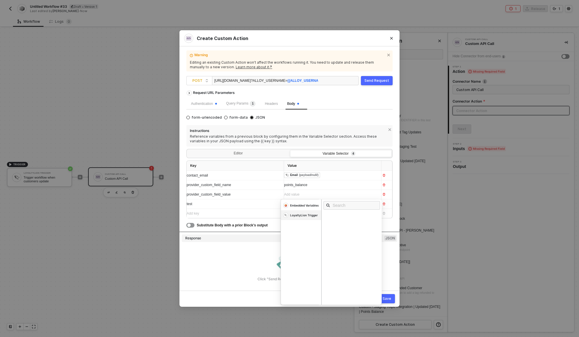
click at [296, 215] on div "LoyaltyLion Trigger" at bounding box center [304, 215] width 28 height 4
click at [351, 209] on input "text" at bounding box center [354, 205] width 42 height 6
type input "b"
type input "points"
click at [367, 216] on div "Points Approved payload/null/" at bounding box center [353, 218] width 60 height 10
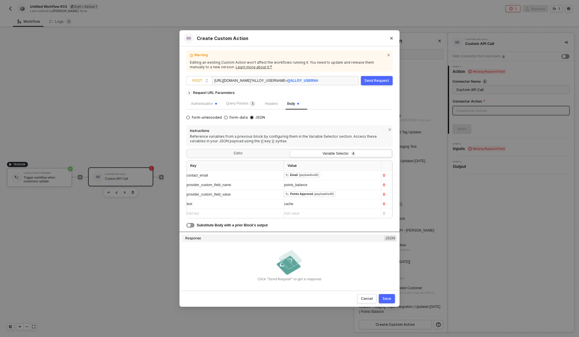
click at [350, 183] on div "points_balance" at bounding box center [327, 184] width 87 height 5
click at [337, 186] on div "points_approved" at bounding box center [327, 184] width 87 height 5
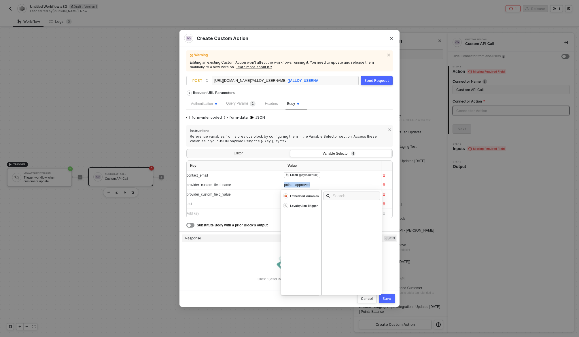
click at [337, 186] on div "points_approved" at bounding box center [327, 184] width 87 height 5
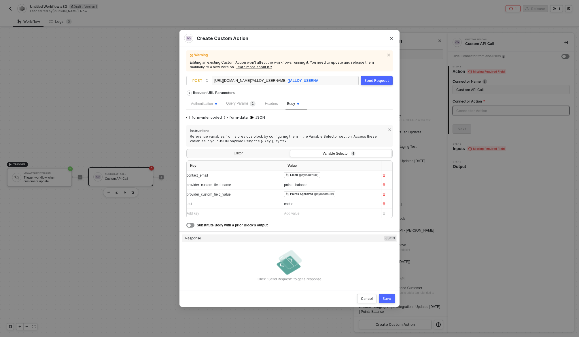
click at [353, 206] on div "cache" at bounding box center [327, 203] width 87 height 5
click at [383, 204] on icon "button" at bounding box center [384, 204] width 3 height 3
drag, startPoint x: 387, startPoint y: 297, endPoint x: 276, endPoint y: 131, distance: 199.4
click at [278, 136] on div "Create Custom Action Warning Editing an existing Custom Action won’t affect the…" at bounding box center [289, 168] width 220 height 277
click at [274, 105] on span "Headers" at bounding box center [271, 104] width 13 height 4
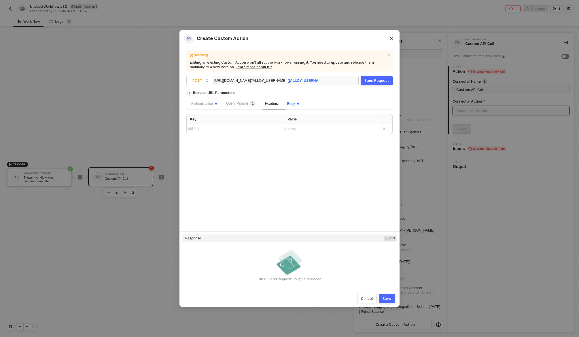
click at [298, 103] on span "Body" at bounding box center [293, 104] width 12 height 4
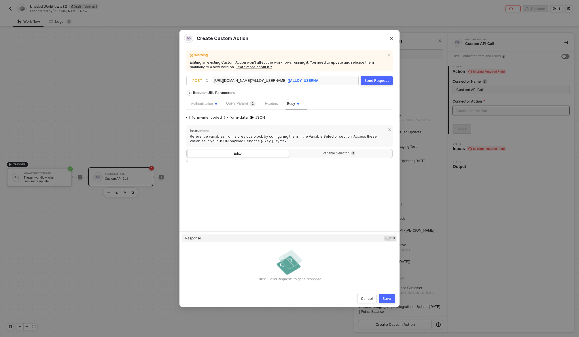
type textarea "{ "contact_email": "{{contact_email}}", "provider_custom_field_name": "{{provid…"
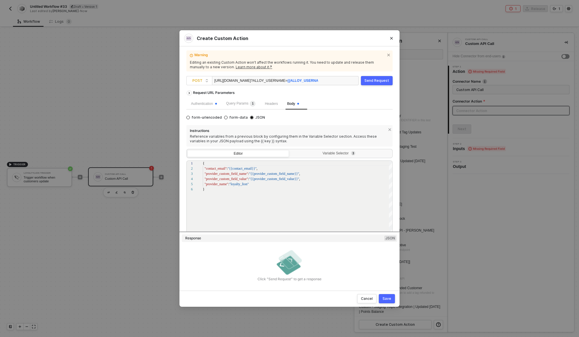
click at [254, 154] on div "Editor" at bounding box center [238, 154] width 101 height 8
click at [188, 150] on input "Editor" at bounding box center [188, 150] width 0 height 0
click at [317, 155] on div "Variable Selector 3" at bounding box center [340, 153] width 94 height 5
click at [290, 150] on input "Variable Selector 3" at bounding box center [290, 150] width 0 height 0
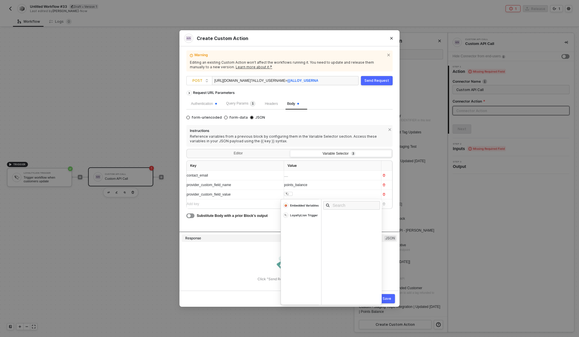
click at [325, 196] on div "﻿ ﻿ ﻿" at bounding box center [327, 194] width 87 height 5
click at [265, 205] on div "Add key ﻿" at bounding box center [230, 203] width 87 height 5
click at [307, 198] on div "﻿ ﻿ ﻿" at bounding box center [330, 194] width 92 height 9
click at [299, 213] on div "LoyaltyLion Trigger" at bounding box center [301, 215] width 40 height 10
click at [346, 205] on input "text" at bounding box center [354, 205] width 42 height 6
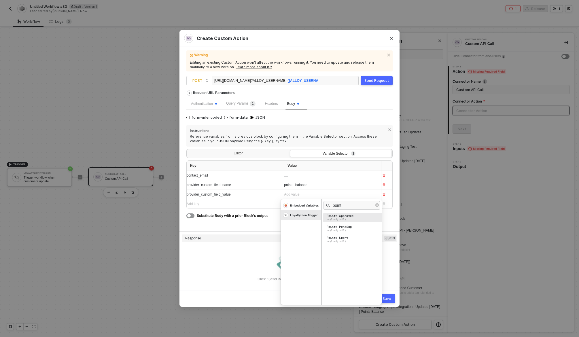
type input "point"
click at [349, 216] on div "Points Approved" at bounding box center [340, 216] width 27 height 4
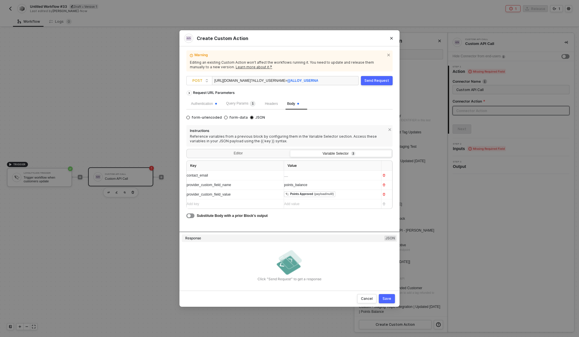
click at [320, 171] on div "﻿ ﻿ ﻿" at bounding box center [330, 175] width 92 height 9
click at [319, 175] on div "﻿ ﻿ ﻿" at bounding box center [327, 175] width 87 height 5
click at [300, 196] on div "LoyaltyLion Trigger" at bounding box center [304, 196] width 28 height 4
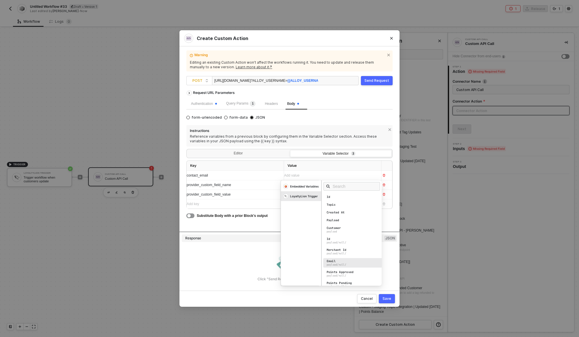
click at [338, 261] on div "Email payload/null/" at bounding box center [353, 263] width 60 height 10
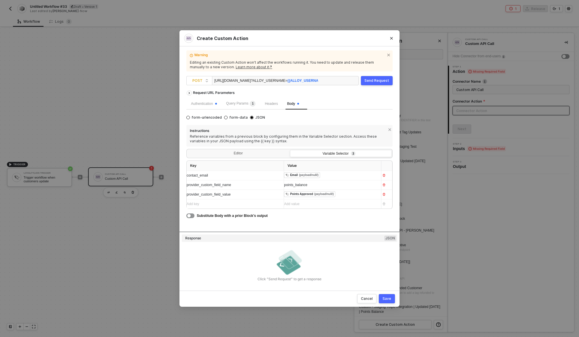
click at [389, 224] on div "Request URL Parameters Authentication Query Params 1 Headers Body form-urlencod…" at bounding box center [289, 160] width 206 height 144
click at [387, 300] on div "Save" at bounding box center [387, 298] width 9 height 5
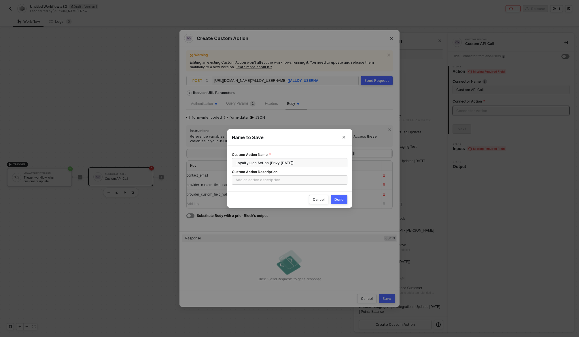
click at [338, 202] on button "Done" at bounding box center [339, 199] width 17 height 9
radio input "true"
radio input "false"
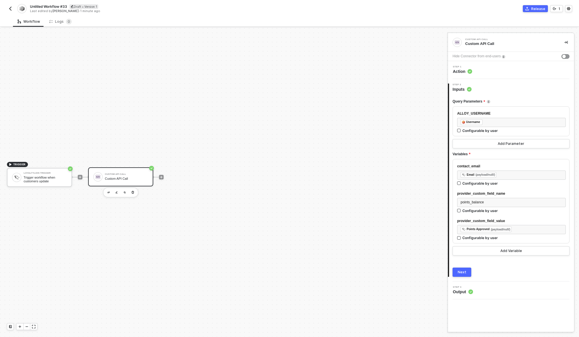
click at [463, 272] on div "Next" at bounding box center [462, 272] width 9 height 5
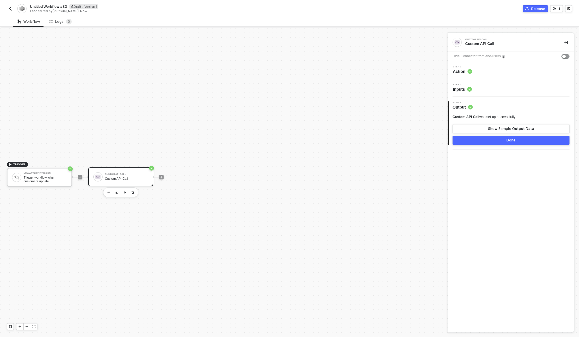
click at [508, 142] on div "Done" at bounding box center [510, 140] width 9 height 5
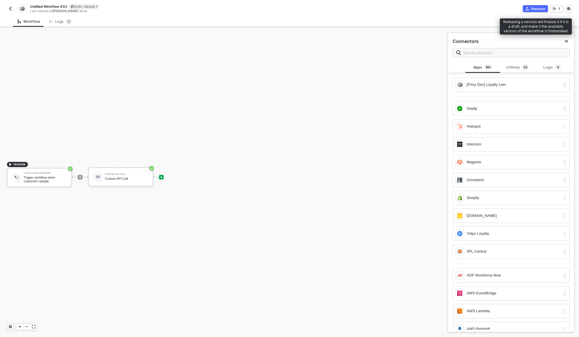
click at [540, 8] on div "Release" at bounding box center [538, 8] width 14 height 5
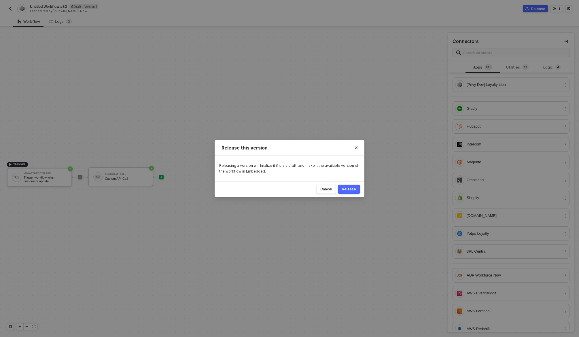
click at [354, 189] on div "Release" at bounding box center [349, 189] width 14 height 5
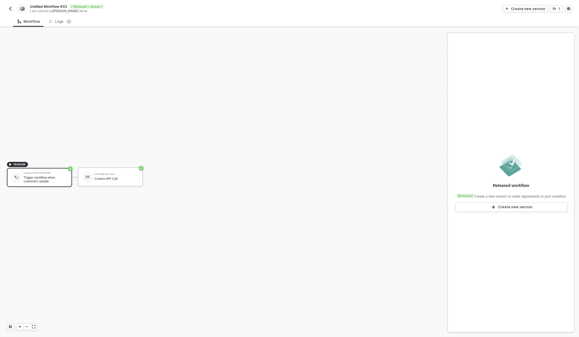
click at [52, 5] on span "Untitled Workflow #33" at bounding box center [48, 6] width 37 height 5
click at [52, 5] on input "Untitled Workflow #33" at bounding box center [79, 6] width 98 height 7
paste input "t@rex"
type input "t@rex"
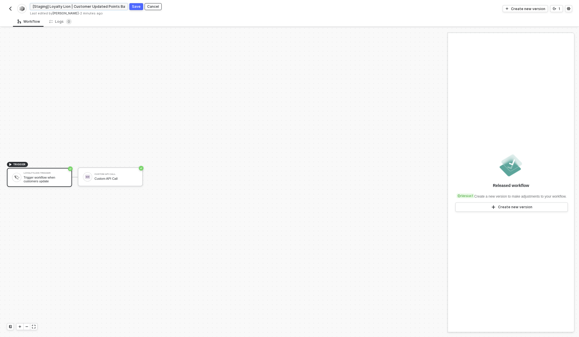
type input "[Staging] Loyalty Lion | Customer Updated Points Balance"
click button "Save" at bounding box center [136, 6] width 14 height 7
click at [13, 10] on button "button" at bounding box center [10, 8] width 7 height 7
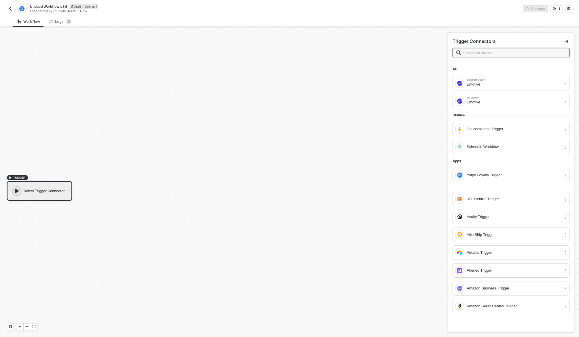
scroll to position [11, 0]
click at [43, 184] on div "Select Trigger Connector" at bounding box center [39, 181] width 65 height 20
click at [473, 56] on span at bounding box center [511, 52] width 117 height 9
click at [473, 53] on input "text" at bounding box center [514, 53] width 103 height 6
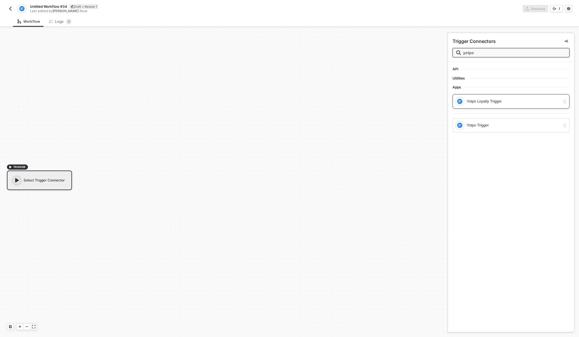
type input "yotpo"
click at [499, 97] on div "Yotpo Loyalty Trigger" at bounding box center [507, 101] width 105 height 9
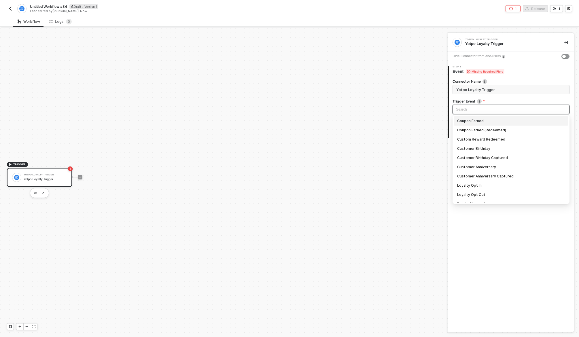
click at [486, 109] on input "search" at bounding box center [511, 109] width 110 height 9
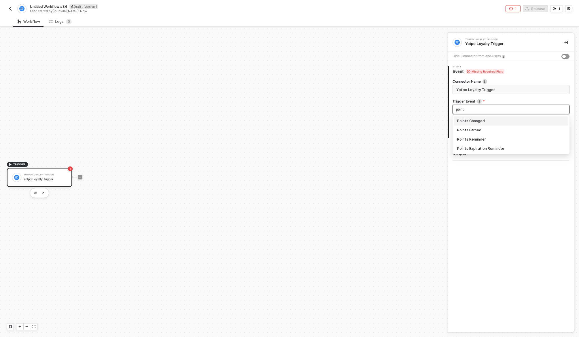
type input "points"
click at [486, 130] on div "Points Earned" at bounding box center [511, 130] width 108 height 6
type input "Trigger workflow when points earned"
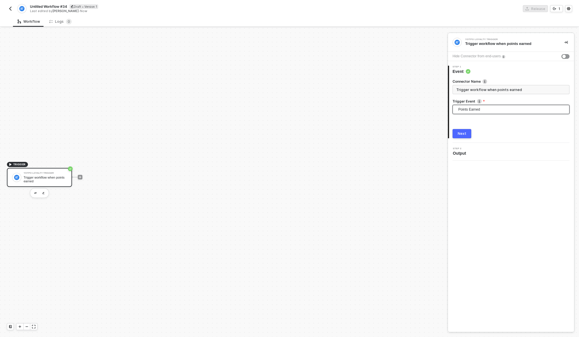
scroll to position [15, 0]
click at [488, 109] on span "Points Earned" at bounding box center [512, 109] width 108 height 9
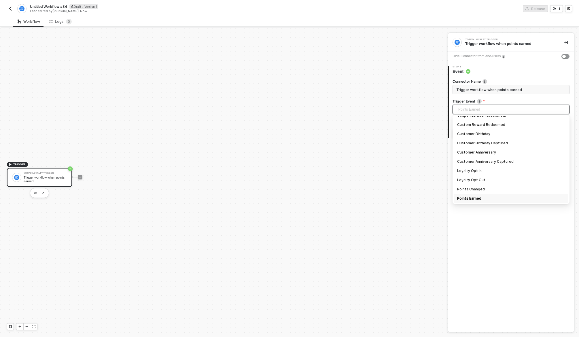
click at [488, 109] on span "Points Earned" at bounding box center [512, 109] width 108 height 9
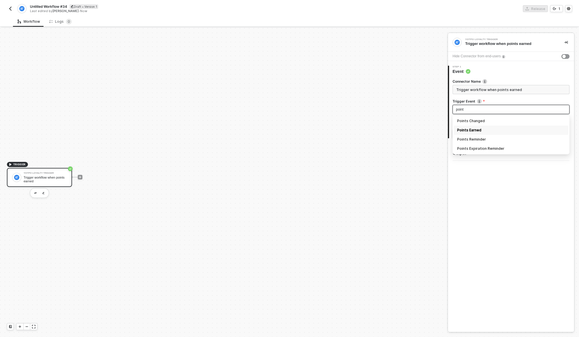
type input "points"
click at [497, 120] on div "Points Changed" at bounding box center [511, 121] width 108 height 6
type input "Trigger workflow when points changed"
click at [463, 136] on div "Next" at bounding box center [462, 133] width 9 height 5
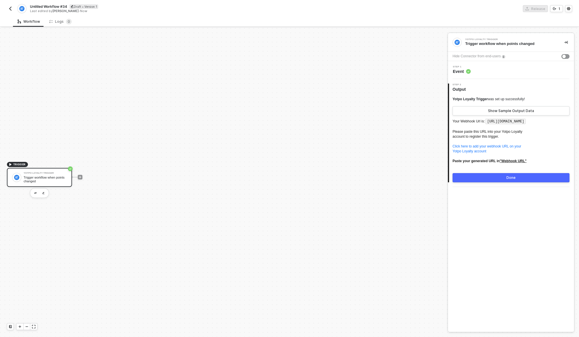
click at [510, 180] on button "Done" at bounding box center [511, 177] width 117 height 9
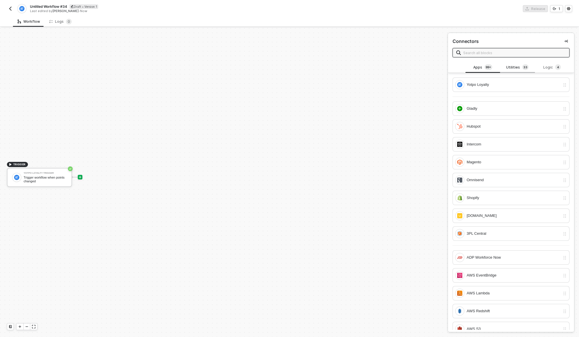
click at [517, 63] on div "Utilities 3 3" at bounding box center [517, 67] width 35 height 11
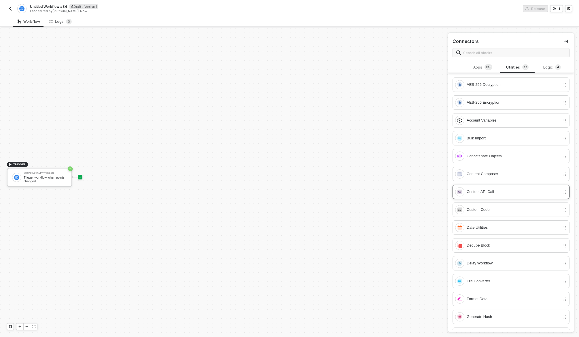
click at [494, 193] on div "Custom API Call" at bounding box center [514, 192] width 94 height 6
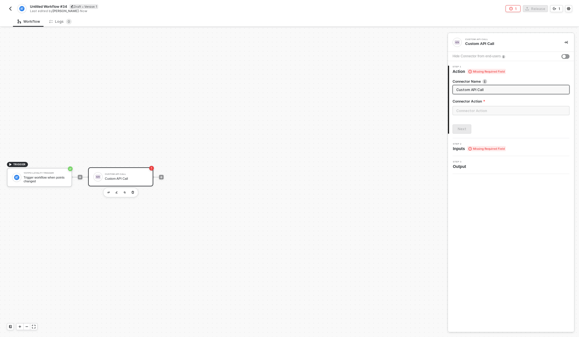
click at [117, 181] on div "Custom API Call Custom API Call" at bounding box center [126, 176] width 43 height 11
click at [116, 191] on img "button" at bounding box center [117, 192] width 2 height 3
click at [486, 112] on input "text" at bounding box center [511, 110] width 117 height 9
click at [414, 69] on div "Custom Actions" at bounding box center [401, 69] width 84 height 5
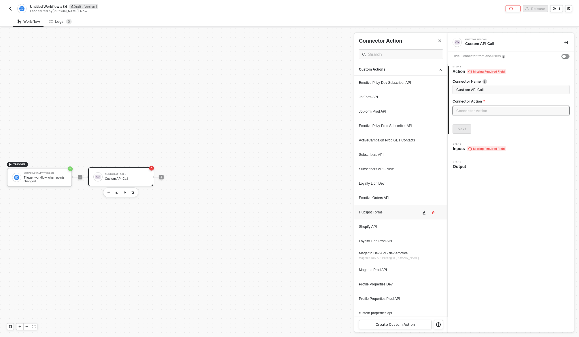
scroll to position [584, 0]
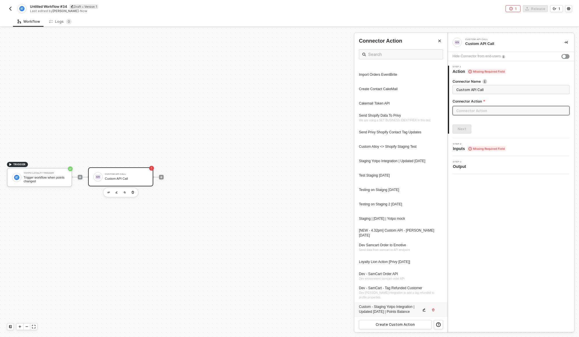
click at [388, 308] on div "Custom - Staging Yotpo Integration | Updated 09.30.25 | Points Balance" at bounding box center [390, 309] width 62 height 10
type input "Custom - Custom - Staging Yotpo Integration | Updated 09.30.25 | Points Balance"
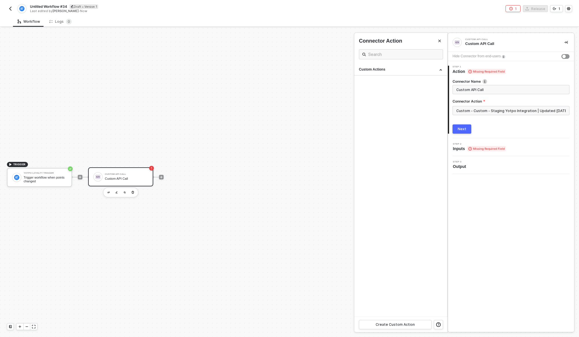
scroll to position [0, 0]
click at [504, 114] on input "Custom - Custom - Staging Yotpo Integration | Updated 09.30.25 | Points Balance" at bounding box center [511, 110] width 117 height 9
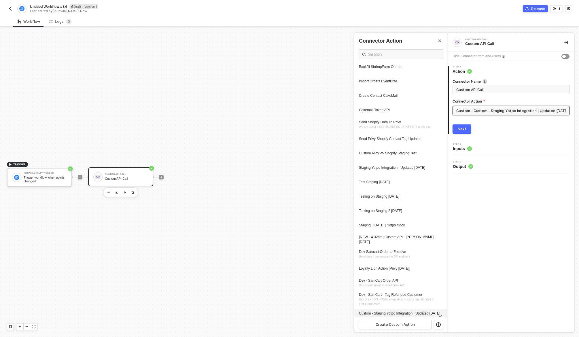
scroll to position [584, 0]
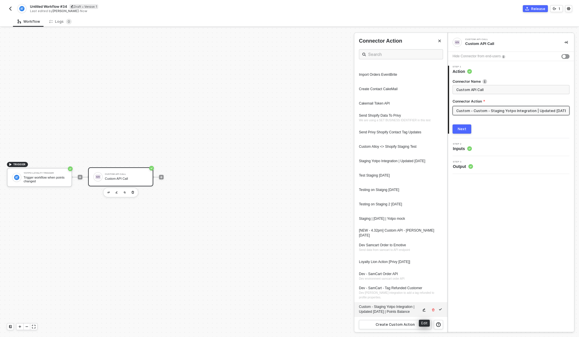
click at [425, 310] on icon "icon-edit" at bounding box center [423, 309] width 3 height 3
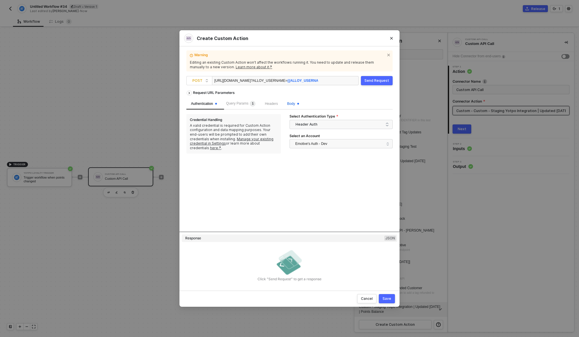
click at [296, 103] on span "Body" at bounding box center [293, 104] width 12 height 4
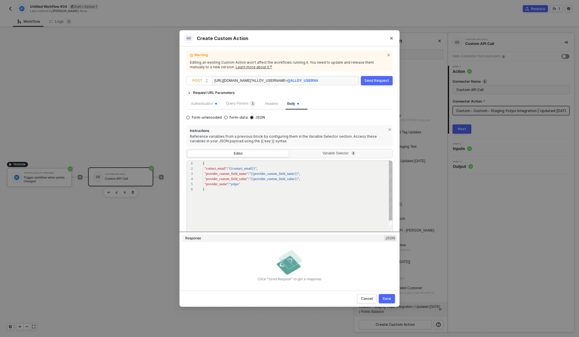
scroll to position [26, 0]
click at [330, 148] on div "Instructions Reference variables from a previous block by configuring them in t…" at bounding box center [289, 187] width 206 height 125
click at [330, 151] on div "Variable Selector 3" at bounding box center [340, 153] width 94 height 5
click at [290, 150] on input "Variable Selector 3" at bounding box center [290, 150] width 0 height 0
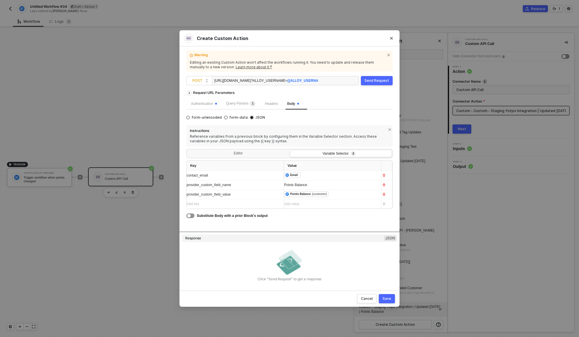
drag, startPoint x: 388, startPoint y: 299, endPoint x: 341, endPoint y: 214, distance: 97.3
click at [341, 214] on div "Create Custom Action Warning Editing an existing Custom Action won’t affect the…" at bounding box center [289, 168] width 220 height 277
click at [390, 298] on div "Save" at bounding box center [387, 298] width 9 height 5
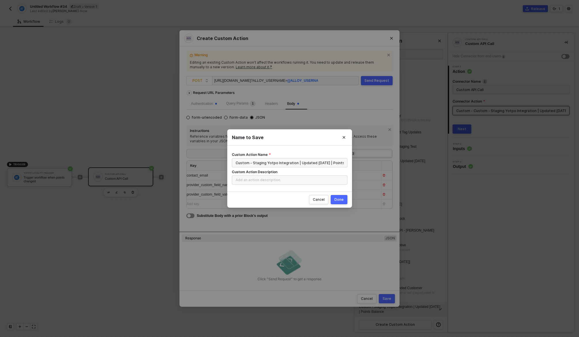
click at [340, 199] on div "Done" at bounding box center [338, 199] width 9 height 5
radio input "true"
radio input "false"
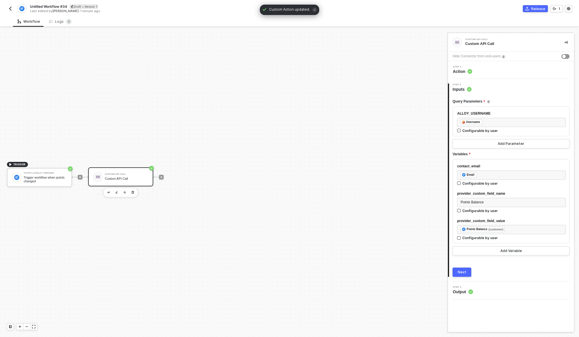
click at [535, 7] on div "Release" at bounding box center [538, 8] width 14 height 5
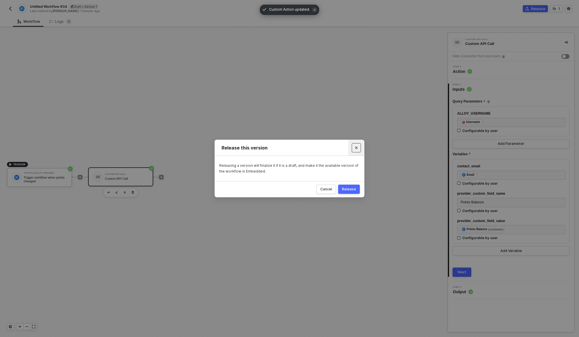
click at [358, 149] on button "Close" at bounding box center [356, 147] width 9 height 9
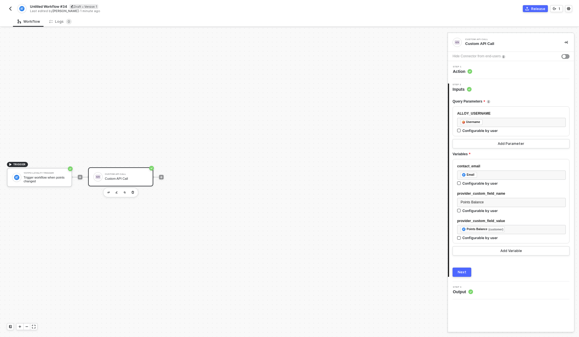
click at [464, 270] on div "Next" at bounding box center [462, 272] width 9 height 5
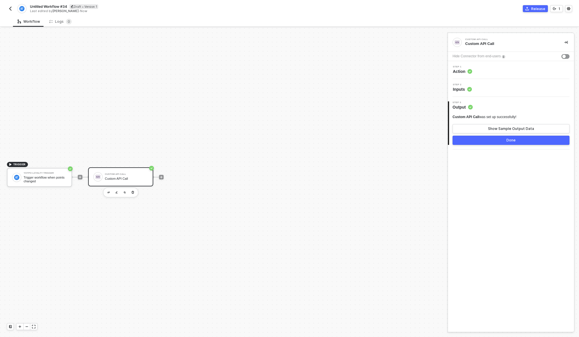
click at [509, 141] on div "Done" at bounding box center [510, 140] width 9 height 5
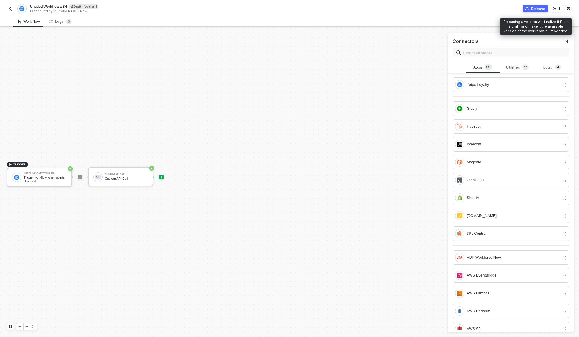
click at [535, 11] on button "Release" at bounding box center [535, 8] width 25 height 7
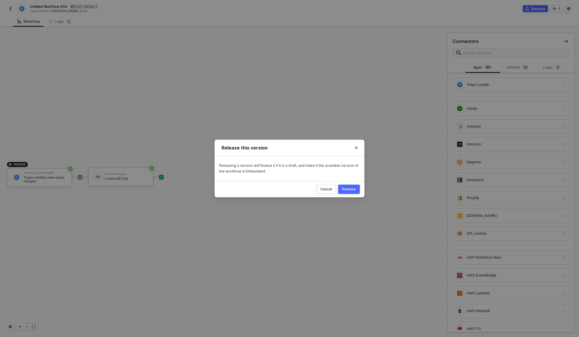
click at [347, 193] on button "Release" at bounding box center [349, 189] width 22 height 9
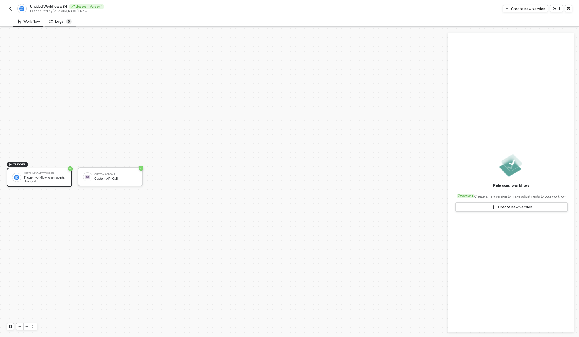
click at [67, 24] on sup "0" at bounding box center [69, 22] width 6 height 6
click at [66, 20] on sup "1" at bounding box center [69, 22] width 6 height 6
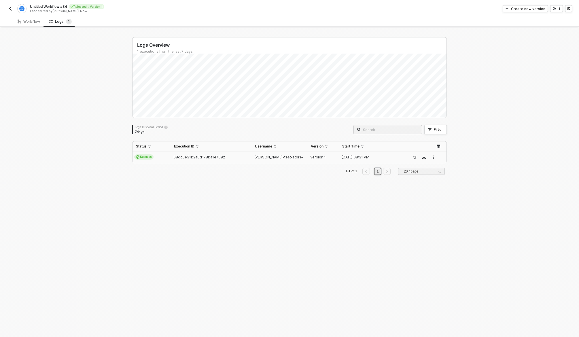
click at [205, 157] on span "68dc3e31b2a6d178ba1e7692" at bounding box center [199, 157] width 52 height 4
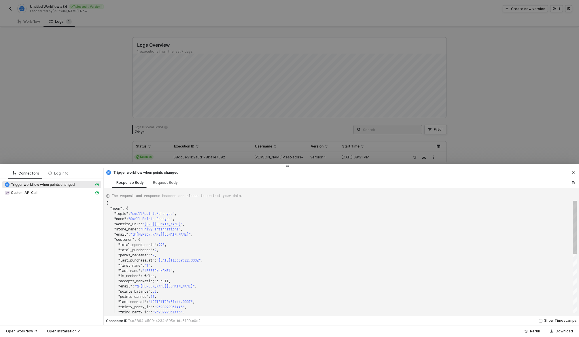
scroll to position [52, 0]
click at [69, 194] on div "Custom API Call" at bounding box center [50, 192] width 90 height 5
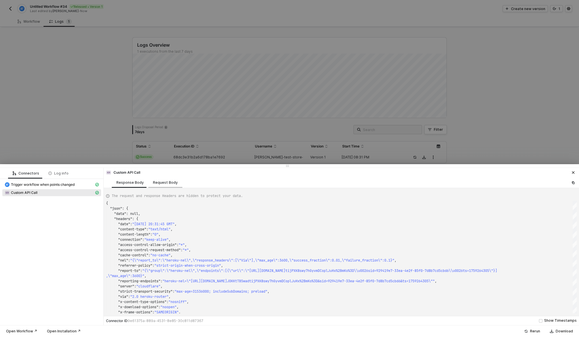
click at [166, 182] on div "Request Body" at bounding box center [165, 182] width 25 height 5
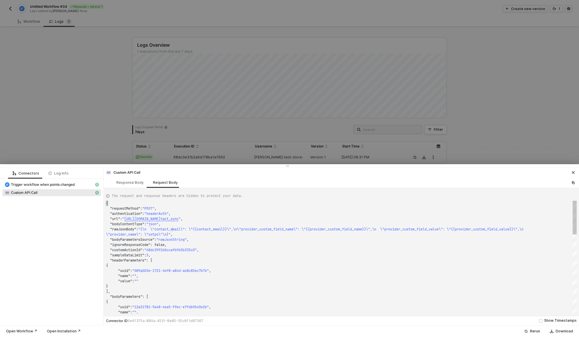
scroll to position [26, 66]
click at [173, 227] on span ""{\n \"contact_email\": \"{{contact_email}}\",\n" at bounding box center [187, 229] width 99 height 5
click at [192, 233] on div "\"provider_name\": \"yotpo\"\n}" ," at bounding box center [341, 234] width 471 height 5
click at [197, 248] on span ""68dc3991b0ccafb965b335c0"" at bounding box center [170, 250] width 52 height 5
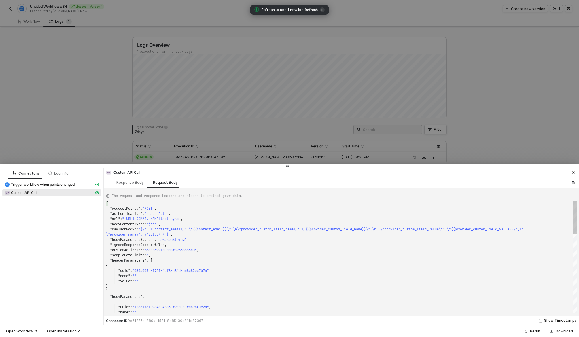
scroll to position [36, 62]
type textarea ""sampleDataLimit": 3, "headerParameters": [ { "uuid": "089a003e-1721-4bf8-a84d-…"
type textarea "r"
type textarea ""uuid": "12a31781-9a48-4ea5-f9ec-e7fdb9b40e2b", "name": "", "value": "" } ], "r…"
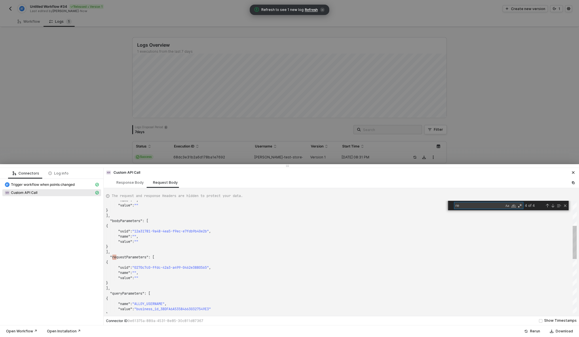
type textarea "re"
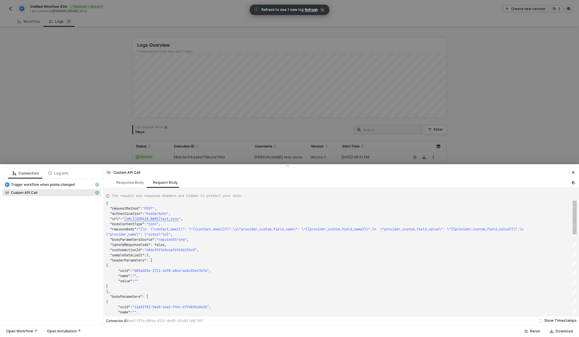
type textarea "{ "requestMethod": "POST", "authentication": "headerAuth", "url": "[URL][DOMAIN…"
click at [204, 247] on div ""ignoreResponseCode" : false," at bounding box center [341, 244] width 471 height 5
click at [246, 137] on div at bounding box center [289, 168] width 579 height 337
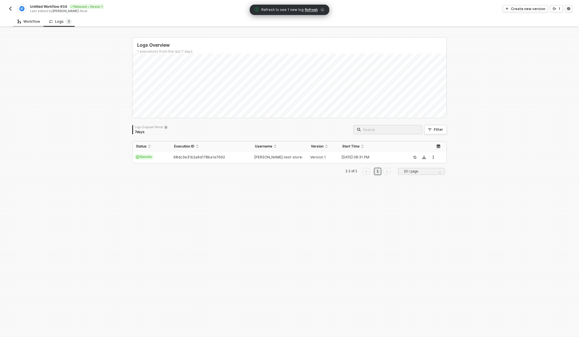
click at [26, 20] on div "Workflow" at bounding box center [29, 21] width 22 height 5
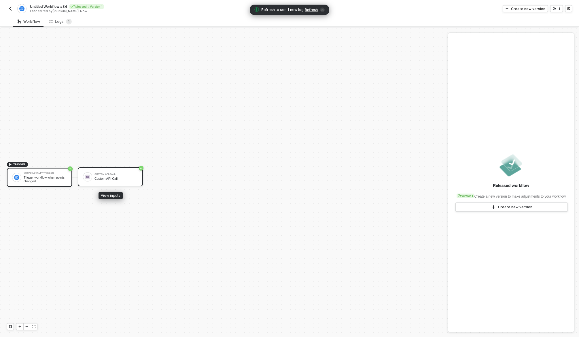
click at [109, 180] on div "Custom API Call" at bounding box center [115, 179] width 43 height 4
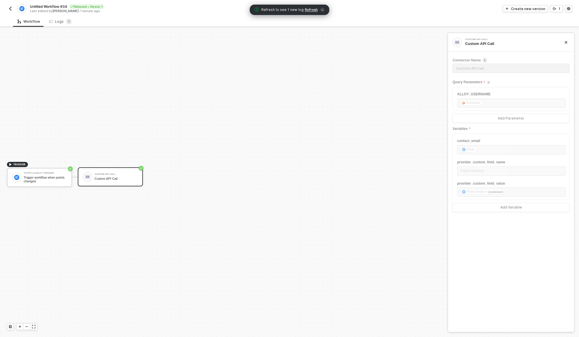
click at [309, 10] on span "Refresh" at bounding box center [311, 9] width 13 height 5
click at [61, 24] on div "Logs 1" at bounding box center [60, 22] width 22 height 6
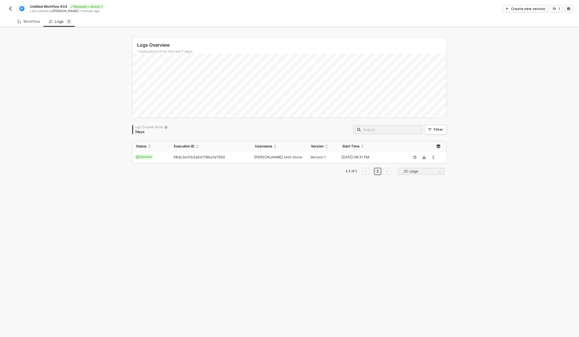
click at [72, 47] on div "Logs Overview 1 executions from the last 7 days Logs Disposal Period 7 days Fil…" at bounding box center [289, 182] width 579 height 309
click at [29, 21] on div "Workflow" at bounding box center [29, 21] width 22 height 5
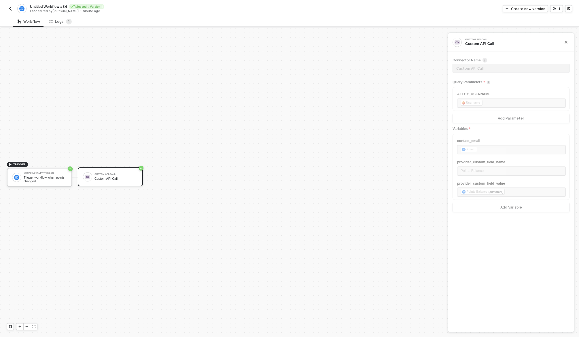
click at [77, 21] on div "Workflow Logs 1" at bounding box center [296, 21] width 566 height 11
click at [66, 21] on sup "1" at bounding box center [69, 22] width 6 height 6
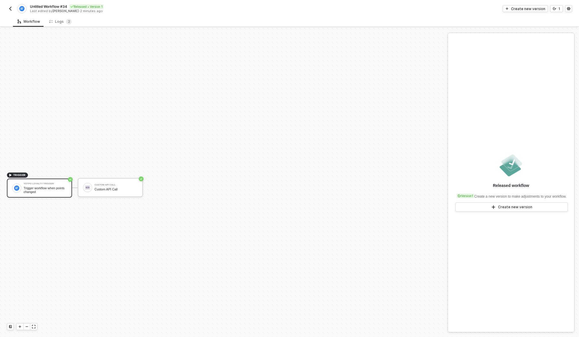
scroll to position [11, 0]
click at [66, 21] on sup "2" at bounding box center [69, 22] width 6 height 6
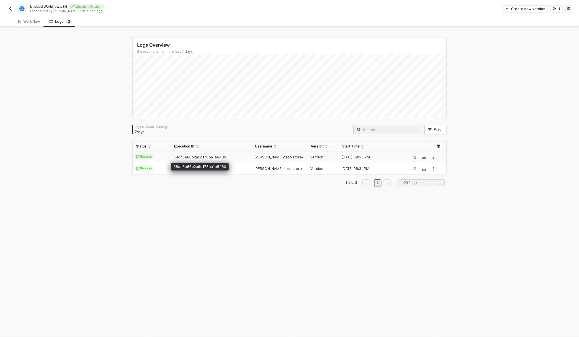
click at [226, 157] on div "68dc3e86b2a6d178ba1e8480" at bounding box center [209, 157] width 76 height 5
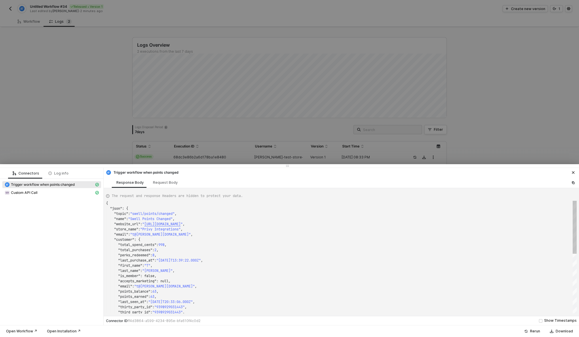
scroll to position [52, 0]
click at [42, 194] on div "Custom API Call" at bounding box center [50, 192] width 90 height 5
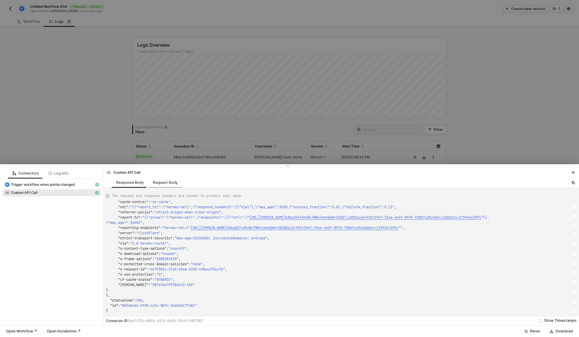
click at [162, 178] on div "Request Body" at bounding box center [165, 182] width 34 height 11
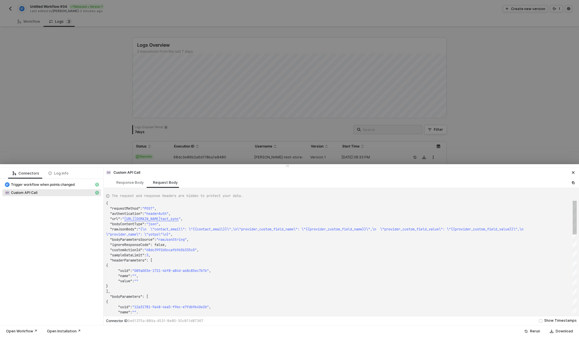
scroll to position [41, 0]
click at [132, 183] on div "Response Body" at bounding box center [129, 182] width 27 height 5
type textarea "{ "json": { "data": null, "headers": { "date": "Tue, 30 Sep 2025 20:33:10 GMT",…"
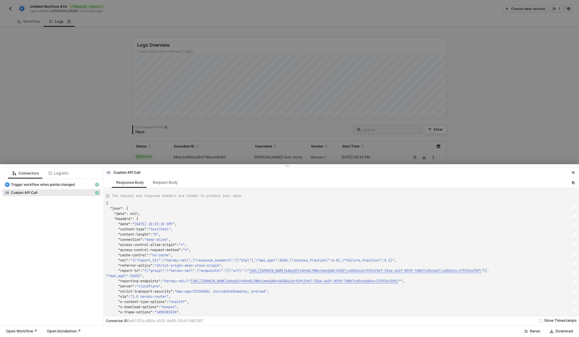
click at [310, 84] on div at bounding box center [289, 168] width 579 height 337
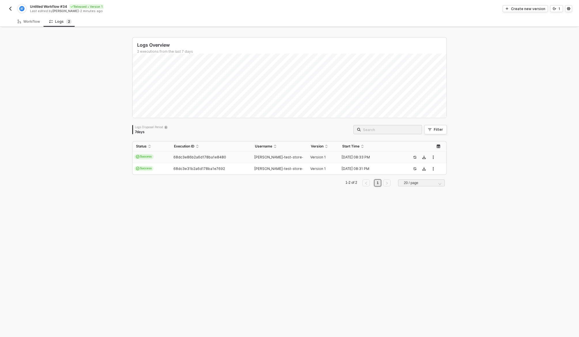
click at [33, 67] on div "Logs Overview 2 executions from the last 7 days Fri 26 Success 0 Failure 0 Logs…" at bounding box center [289, 182] width 579 height 309
click at [10, 8] on img "button" at bounding box center [10, 8] width 5 height 5
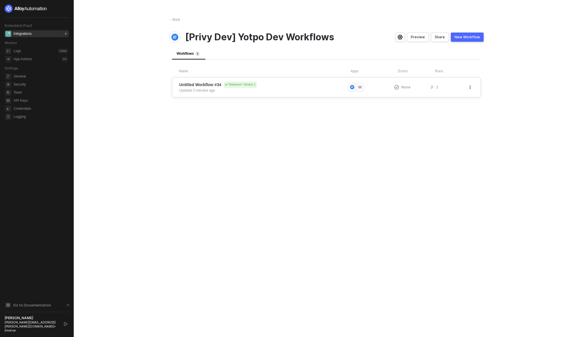
click at [470, 86] on icon "button" at bounding box center [469, 87] width 3 height 3
click at [457, 121] on div "Delete" at bounding box center [450, 120] width 36 height 5
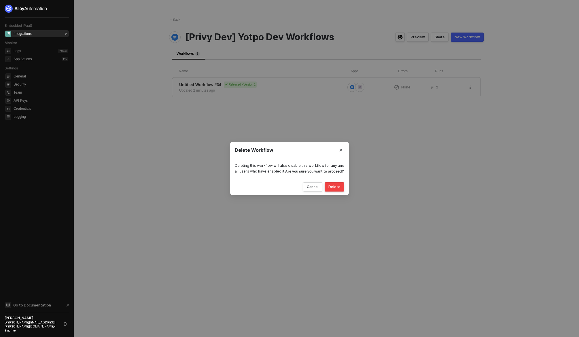
click at [335, 187] on div "Delete" at bounding box center [334, 187] width 12 height 5
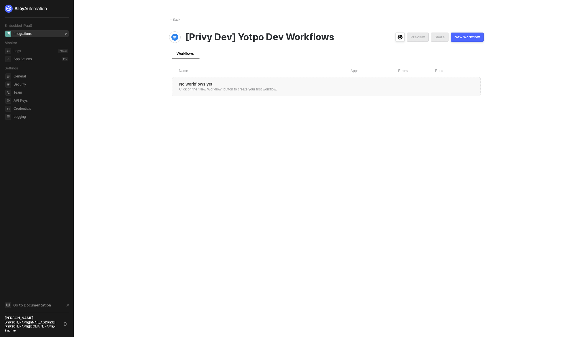
click at [470, 35] on div "New Workflow" at bounding box center [467, 37] width 25 height 5
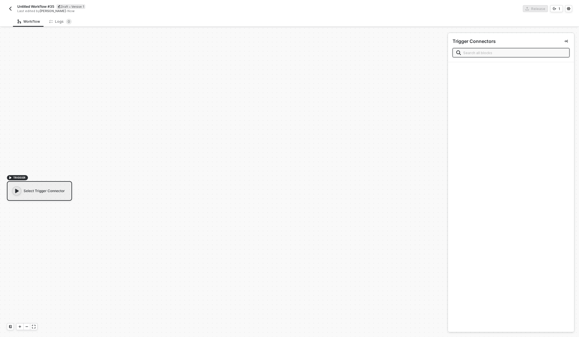
scroll to position [11, 0]
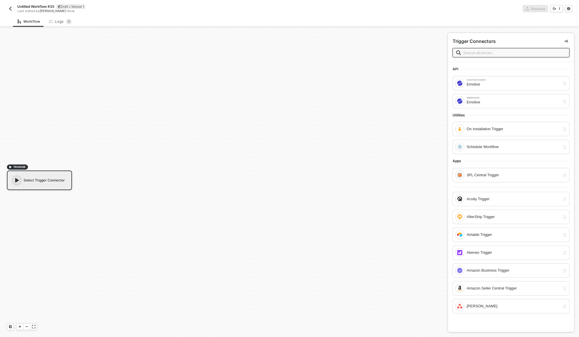
click at [53, 186] on div "Select Trigger Connector" at bounding box center [39, 181] width 65 height 20
click at [496, 51] on input "text" at bounding box center [514, 53] width 103 height 6
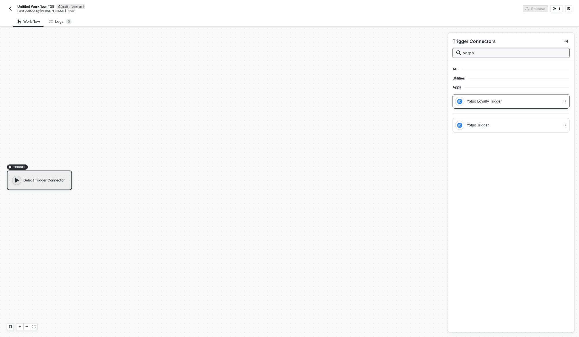
type input "yotpo"
click at [503, 102] on div "Yotpo Loyalty Trigger" at bounding box center [514, 101] width 94 height 6
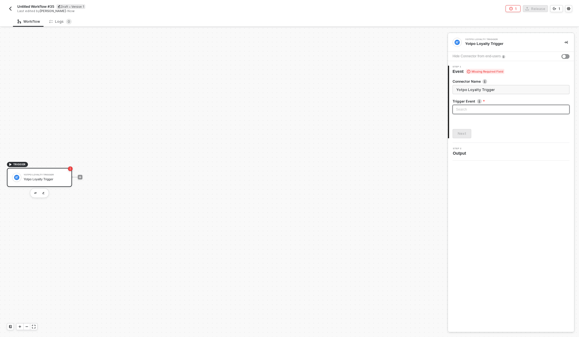
click at [497, 111] on input "search" at bounding box center [511, 109] width 110 height 9
type input "chang"
click at [496, 121] on div "Points Changed" at bounding box center [511, 121] width 108 height 6
type input "Trigger workflow when points changed"
click at [459, 133] on div "Next" at bounding box center [462, 133] width 9 height 5
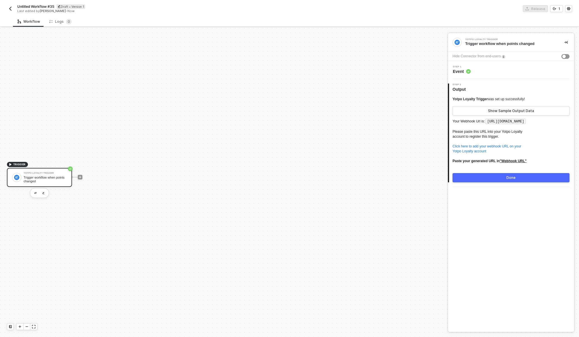
click at [510, 180] on div "Done" at bounding box center [510, 177] width 9 height 5
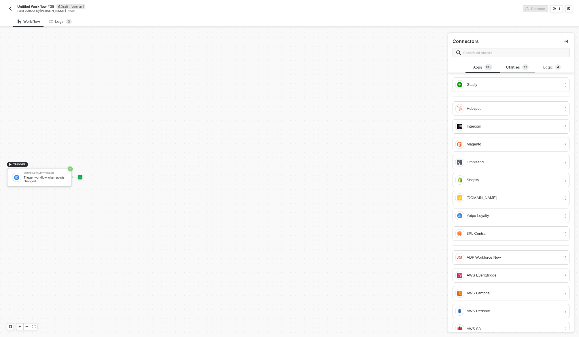
click at [516, 69] on div "Utilities 3 3" at bounding box center [517, 67] width 25 height 6
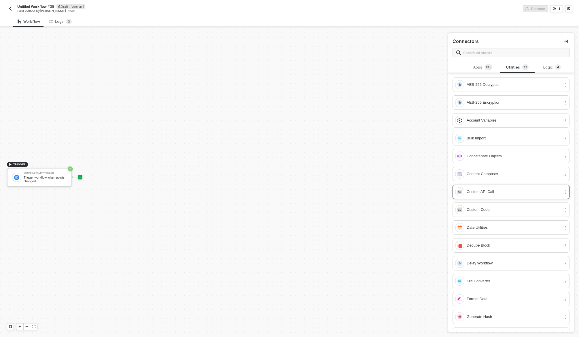
click at [492, 192] on div "Custom API Call" at bounding box center [514, 192] width 94 height 6
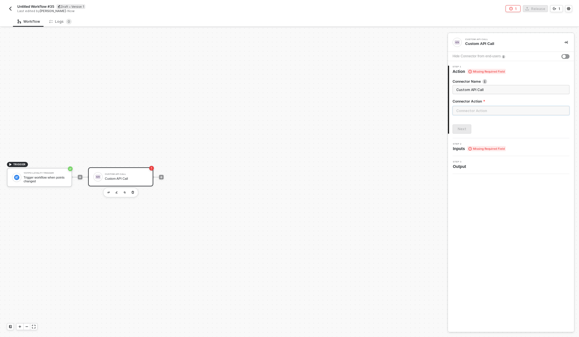
click at [475, 110] on input "text" at bounding box center [511, 110] width 117 height 9
click at [387, 69] on div "Custom Actions" at bounding box center [401, 69] width 84 height 5
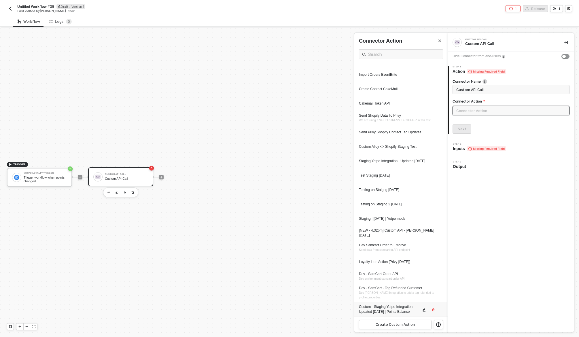
scroll to position [584, 0]
click at [423, 310] on icon "icon-edit" at bounding box center [423, 309] width 3 height 3
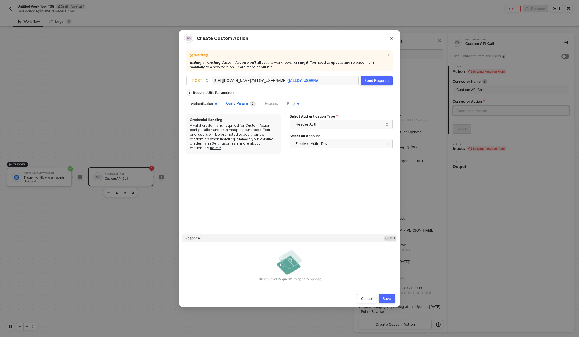
click at [244, 105] on span "Query Params 1" at bounding box center [240, 103] width 29 height 4
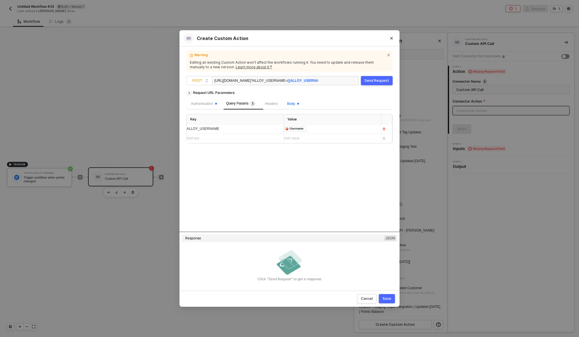
click at [298, 104] on span "Body" at bounding box center [293, 104] width 12 height 4
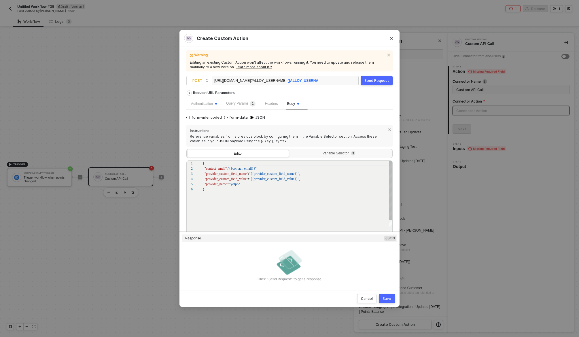
scroll to position [26, 0]
click at [323, 152] on div "Variable Selector 3" at bounding box center [340, 153] width 94 height 5
click at [290, 150] on input "Variable Selector 3" at bounding box center [290, 150] width 0 height 0
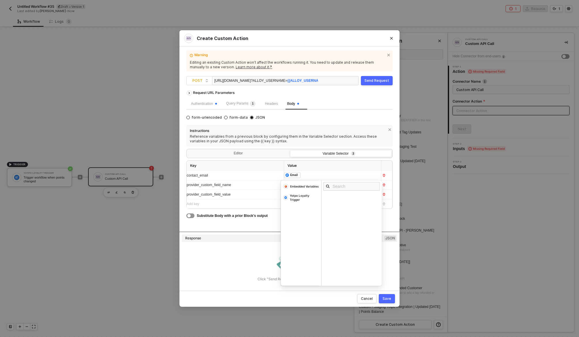
click at [311, 175] on div "﻿ ﻿ Email ﻿" at bounding box center [327, 175] width 87 height 6
click at [300, 199] on div "Yotpo Loyalty Trigger" at bounding box center [304, 198] width 29 height 8
click at [346, 213] on div "Email" at bounding box center [353, 212] width 60 height 6
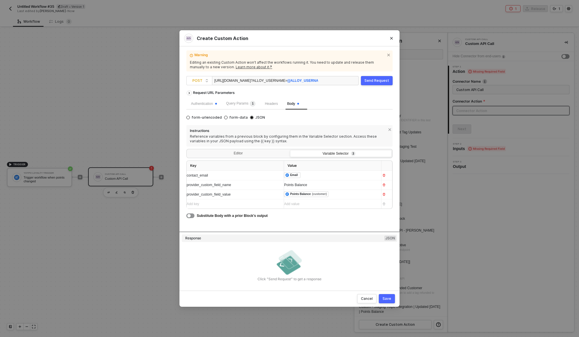
click at [324, 186] on div "Points Balance" at bounding box center [330, 184] width 92 height 5
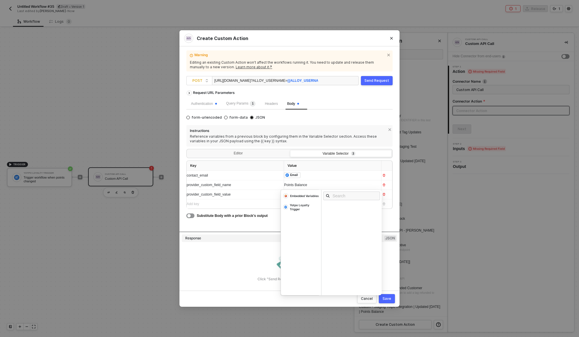
click at [324, 186] on div "Points Balance" at bounding box center [327, 184] width 87 height 5
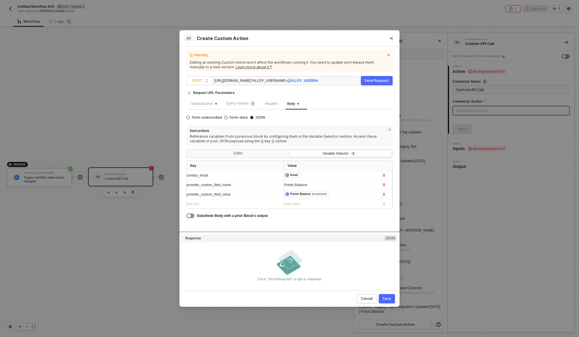
click at [355, 196] on div "﻿ ﻿ Points Balance (customer) ﻿" at bounding box center [330, 194] width 92 height 6
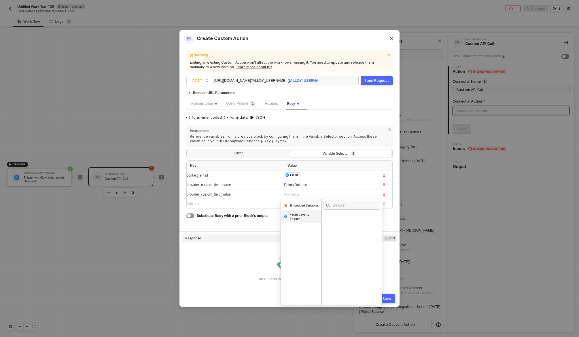
click at [304, 217] on div "Yotpo Loyalty Trigger" at bounding box center [304, 217] width 29 height 8
click at [350, 206] on input "text" at bounding box center [354, 205] width 42 height 6
type input "point"
click at [347, 229] on div "Points Balance" at bounding box center [339, 227] width 25 height 4
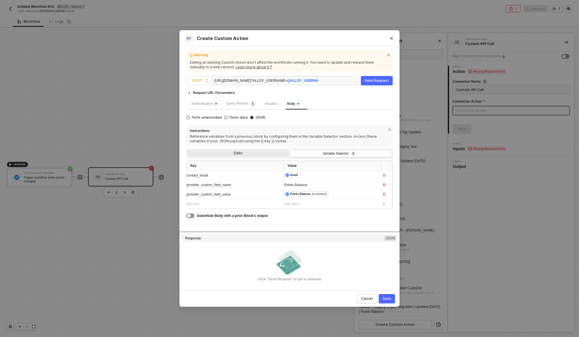
click at [250, 155] on div "Editor" at bounding box center [238, 154] width 101 height 8
click at [188, 150] on input "Editor" at bounding box center [188, 150] width 0 height 0
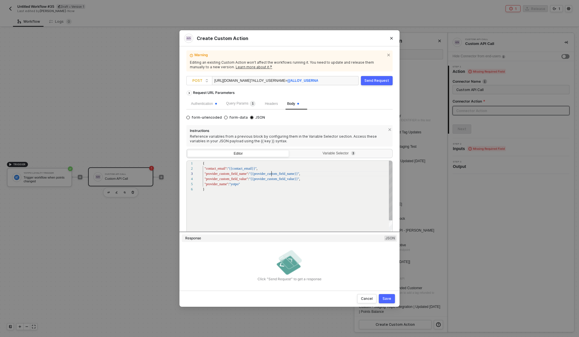
click at [271, 176] on div "1 2 3 4 5 6 { "contact_email" : "{{contact_email}}" , "provider_custom_field_na…" at bounding box center [289, 199] width 206 height 79
click at [332, 153] on div "Variable Selector 3" at bounding box center [340, 153] width 94 height 5
click at [290, 150] on input "Variable Selector 3" at bounding box center [290, 150] width 0 height 0
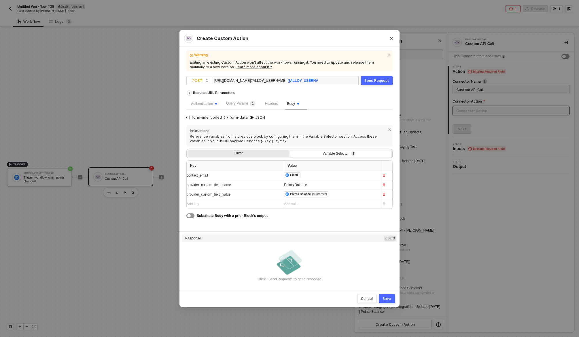
click at [252, 153] on div "Editor" at bounding box center [238, 154] width 101 height 8
click at [188, 150] on input "Editor" at bounding box center [188, 150] width 0 height 0
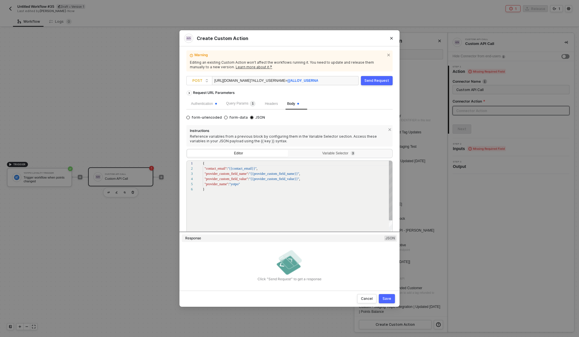
scroll to position [26, 0]
click at [312, 158] on div "Variable Selector 3" at bounding box center [340, 154] width 101 height 8
click at [290, 150] on input "Variable Selector 3" at bounding box center [290, 150] width 0 height 0
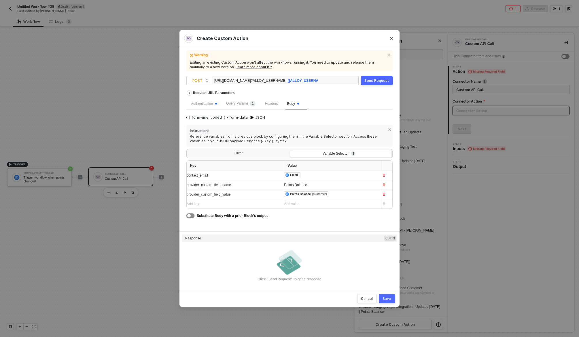
click at [192, 216] on button "button" at bounding box center [190, 215] width 8 height 5
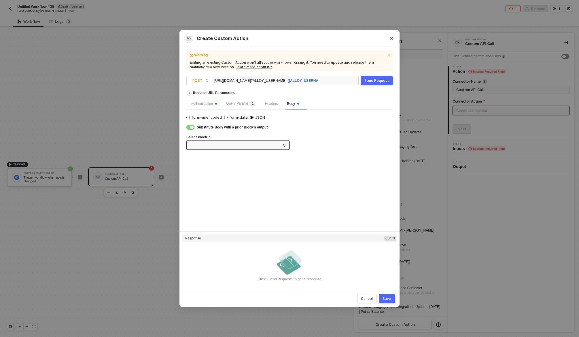
click at [190, 127] on div "button" at bounding box center [191, 127] width 3 height 3
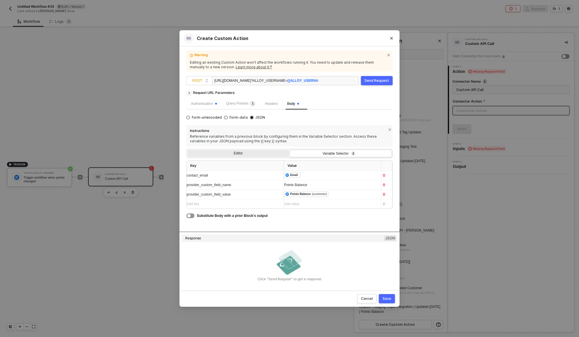
click at [247, 156] on div "Editor" at bounding box center [238, 154] width 101 height 8
click at [188, 150] on input "Editor" at bounding box center [188, 150] width 0 height 0
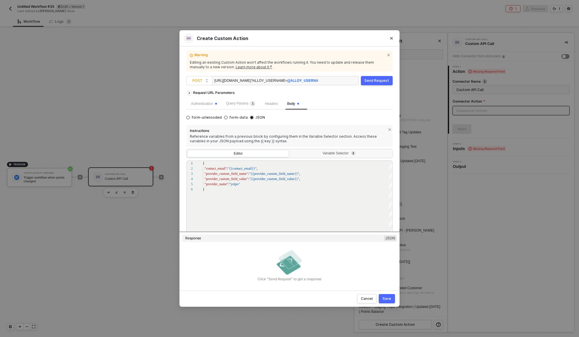
click at [389, 301] on button "Save" at bounding box center [387, 298] width 16 height 9
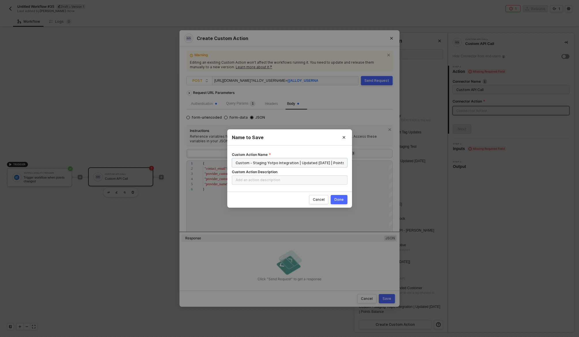
click at [326, 163] on input "Custom - Staging Yotpo Integration | Updated 09.30.25 | Points Balance" at bounding box center [290, 162] width 116 height 9
type input "Custom - Staging Yotpo Integration | Updated 09.30.25 | Points Balance"
click at [320, 200] on div "Cancel" at bounding box center [319, 199] width 12 height 5
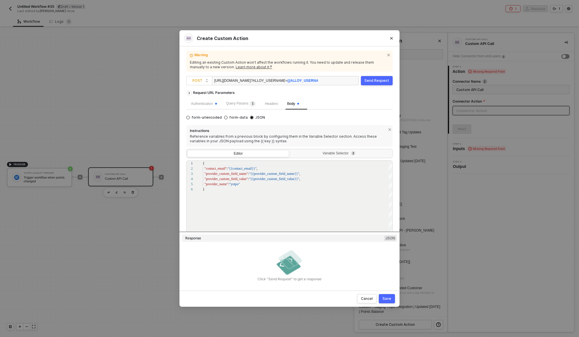
click at [387, 297] on div "Save" at bounding box center [387, 298] width 9 height 5
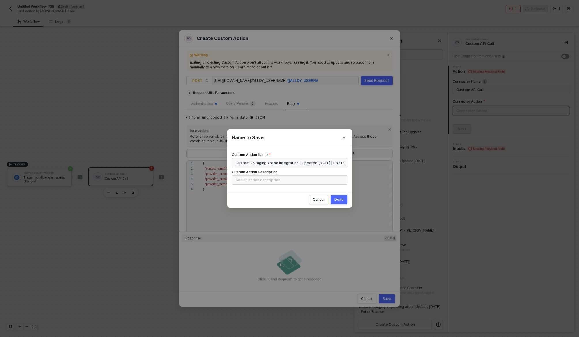
click at [340, 197] on button "Done" at bounding box center [339, 199] width 17 height 9
radio input "true"
radio input "false"
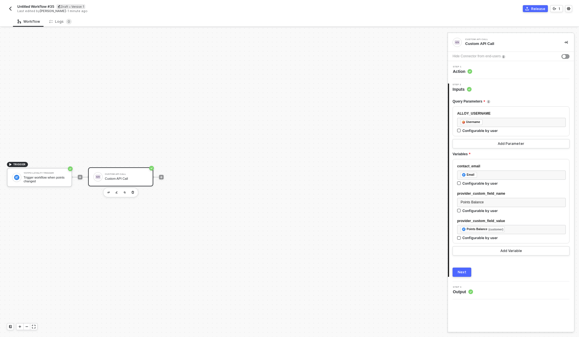
click at [463, 274] on div "Next" at bounding box center [462, 272] width 9 height 5
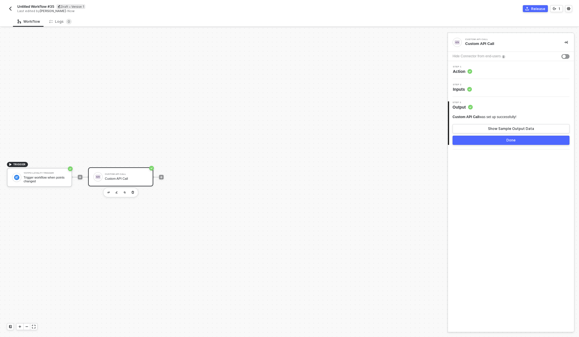
click at [511, 140] on div "Done" at bounding box center [510, 140] width 9 height 5
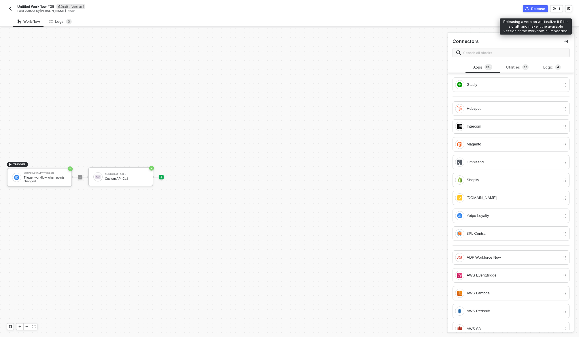
click at [533, 9] on div "Release" at bounding box center [538, 8] width 14 height 5
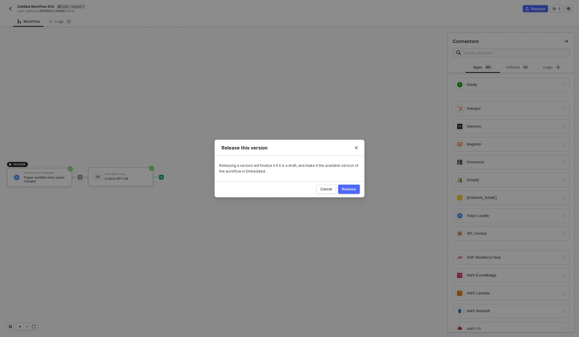
click at [347, 189] on div "Release" at bounding box center [349, 189] width 14 height 5
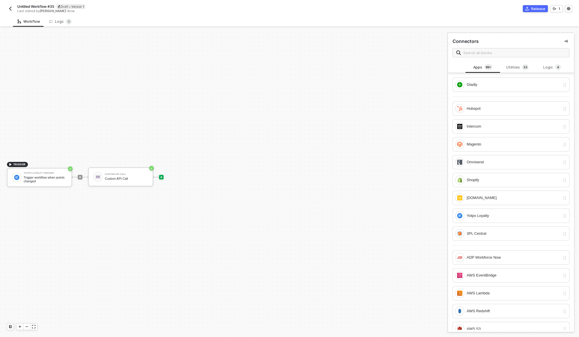
click at [9, 7] on img "button" at bounding box center [10, 8] width 5 height 5
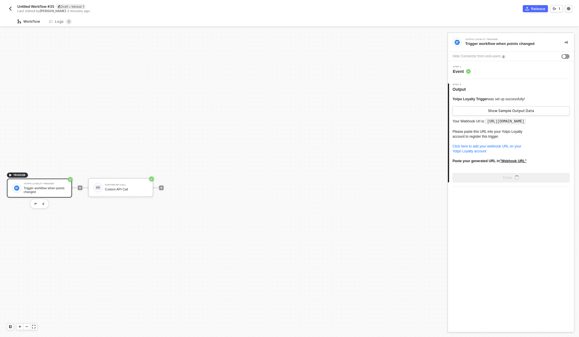
scroll to position [11, 0]
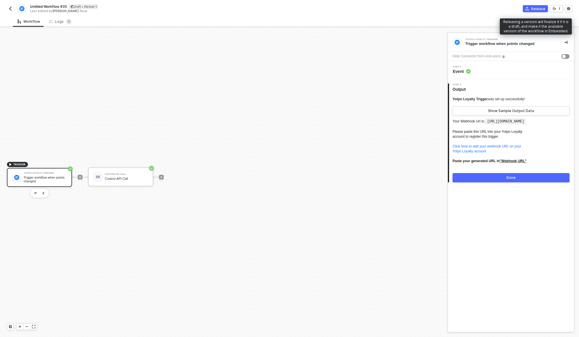
click at [534, 9] on div "Release" at bounding box center [538, 8] width 14 height 5
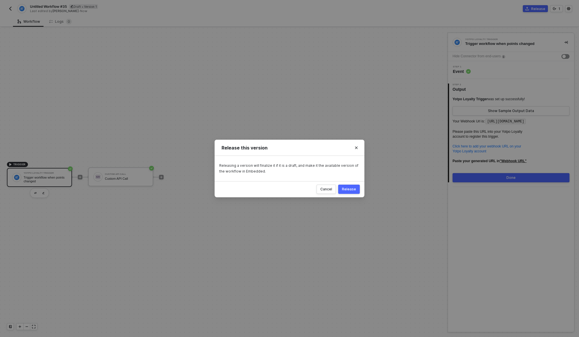
click at [348, 191] on div "Release" at bounding box center [349, 189] width 14 height 5
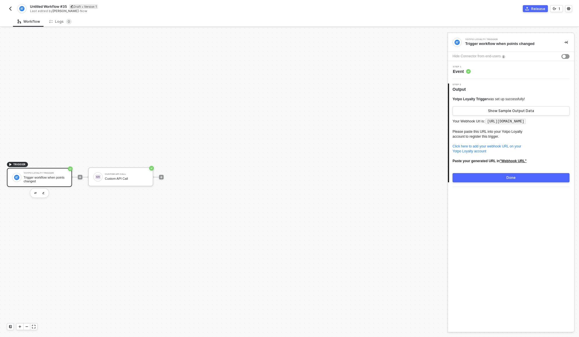
click at [10, 6] on img "button" at bounding box center [10, 8] width 5 height 5
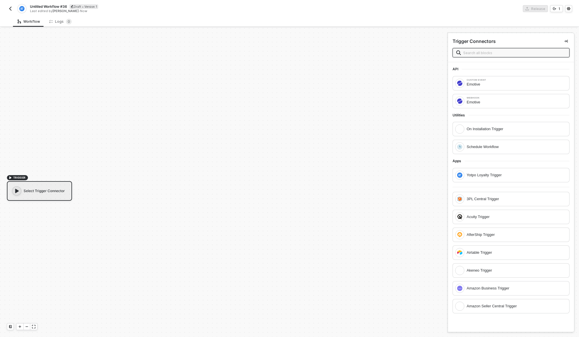
scroll to position [11, 0]
click at [495, 56] on input "text" at bounding box center [514, 53] width 103 height 6
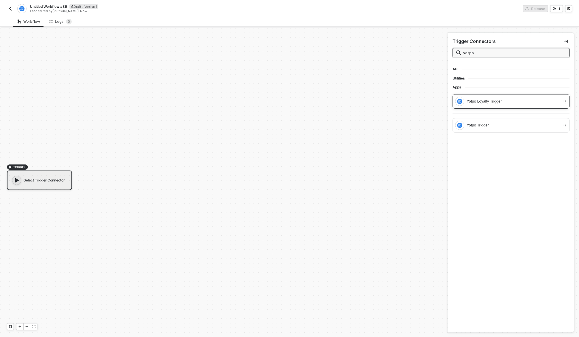
type input "yotpo"
click at [509, 99] on div "Yotpo Loyalty Trigger" at bounding box center [514, 101] width 94 height 6
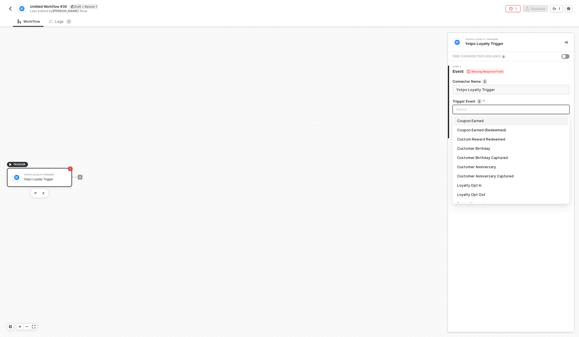
click at [488, 108] on input "search" at bounding box center [511, 109] width 110 height 9
type input "point"
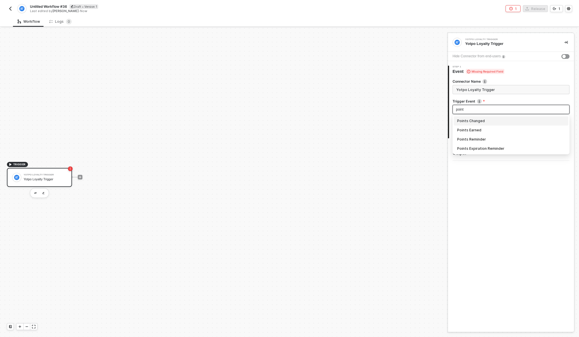
click at [481, 118] on div "Points Changed" at bounding box center [511, 121] width 108 height 6
type input "Trigger workflow when points changed"
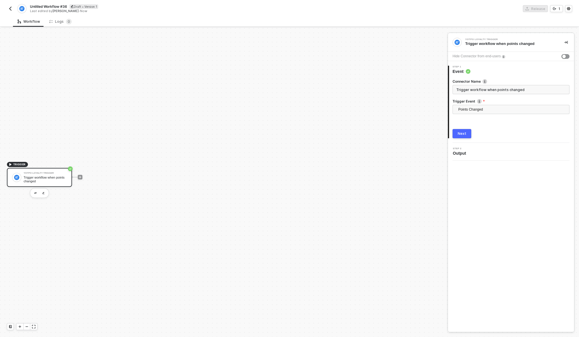
click at [464, 134] on div "Next" at bounding box center [462, 133] width 9 height 5
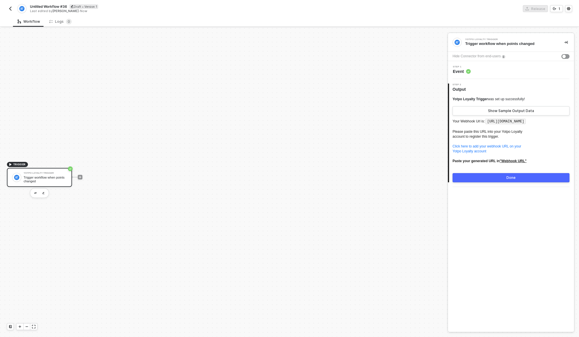
click at [487, 181] on button "Done" at bounding box center [511, 177] width 117 height 9
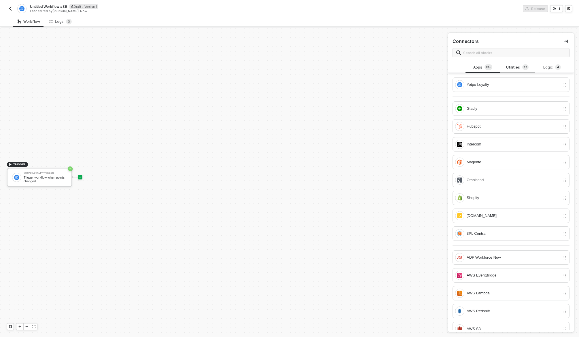
click at [514, 67] on div "Utilities 3 3" at bounding box center [517, 67] width 25 height 6
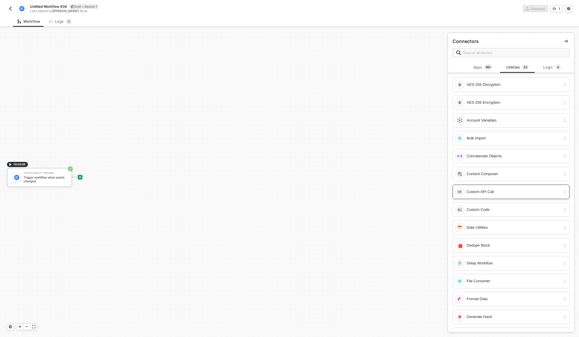
click at [492, 195] on div "Custom API Call" at bounding box center [514, 192] width 94 height 6
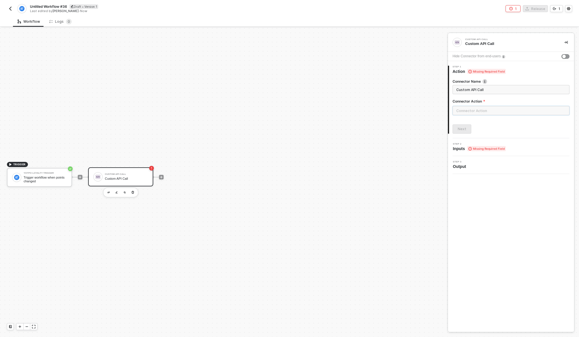
click at [489, 112] on input "text" at bounding box center [511, 110] width 117 height 9
click at [423, 69] on div "Custom Actions" at bounding box center [401, 69] width 84 height 5
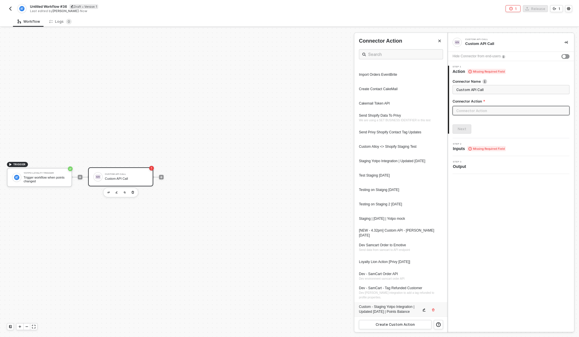
scroll to position [584, 0]
click at [425, 310] on icon "icon-edit" at bounding box center [423, 309] width 3 height 3
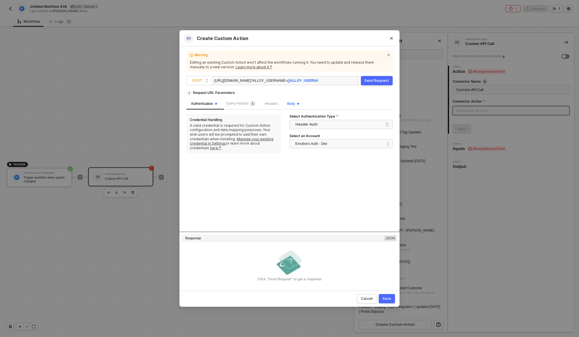
click at [296, 102] on span "Body" at bounding box center [293, 104] width 12 height 4
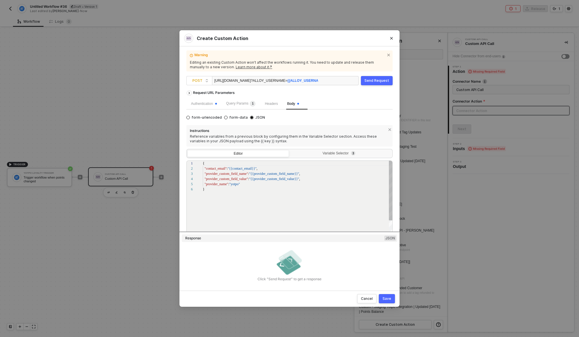
scroll to position [26, 0]
click at [327, 154] on div "Variable Selector 3" at bounding box center [340, 153] width 94 height 5
click at [290, 150] on input "Variable Selector 3" at bounding box center [290, 150] width 0 height 0
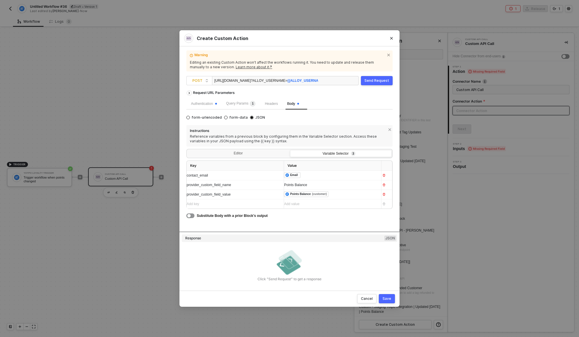
click at [389, 299] on div "Save" at bounding box center [387, 298] width 9 height 5
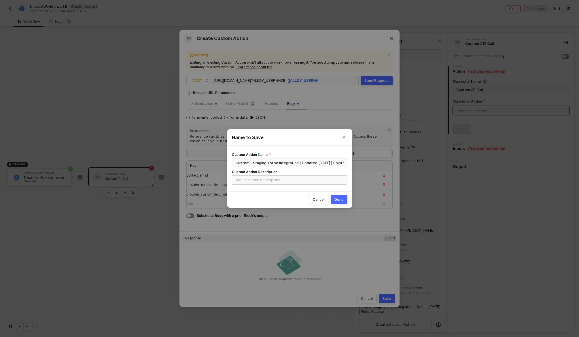
click at [342, 196] on button "Done" at bounding box center [339, 199] width 17 height 9
radio input "true"
radio input "false"
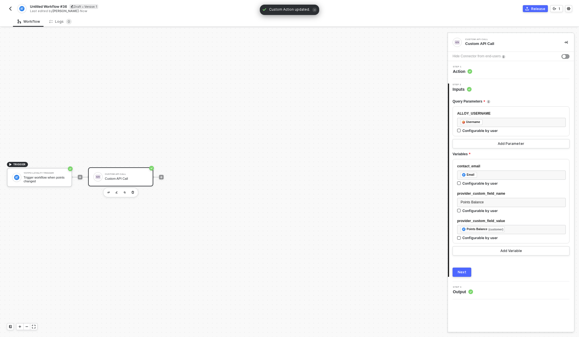
click at [466, 270] on button "Next" at bounding box center [462, 272] width 19 height 9
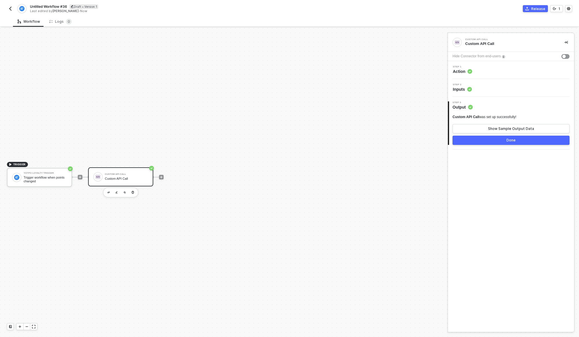
click at [520, 136] on button "Done" at bounding box center [511, 140] width 117 height 9
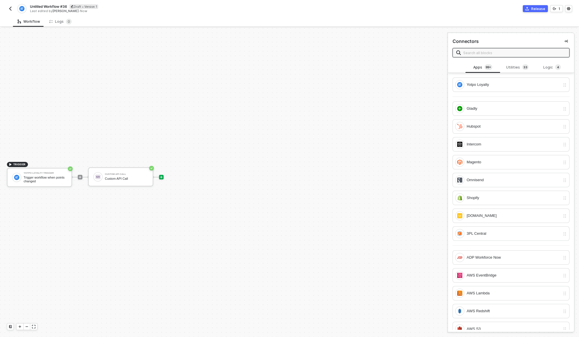
click at [535, 5] on button "Release" at bounding box center [535, 8] width 25 height 7
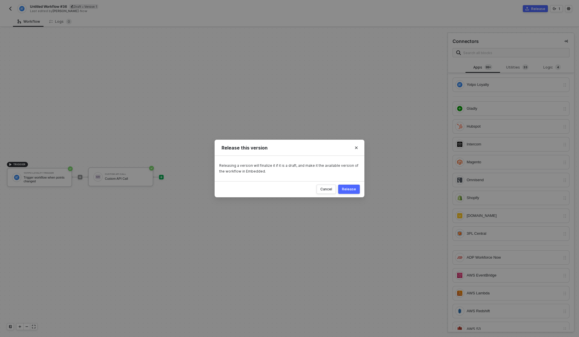
click at [347, 190] on div "Release" at bounding box center [349, 189] width 14 height 5
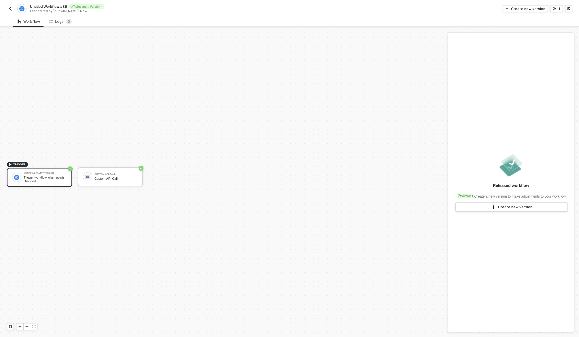
click at [12, 8] on img "button" at bounding box center [10, 8] width 5 height 5
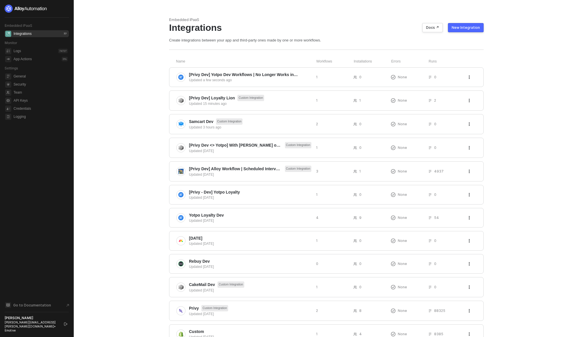
click at [472, 29] on div "New Integration" at bounding box center [466, 27] width 28 height 5
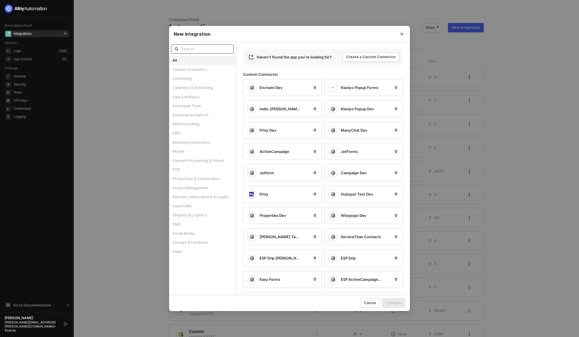
click at [202, 47] on input "text" at bounding box center [206, 49] width 50 height 6
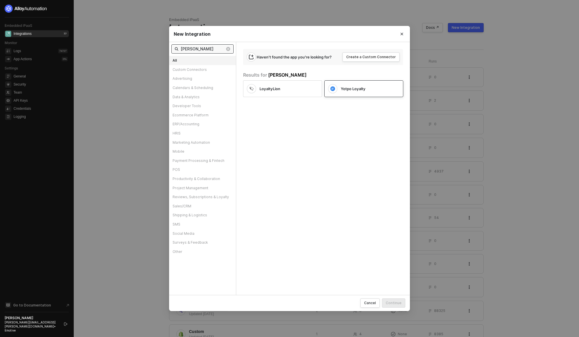
type input "[PERSON_NAME]"
click at [347, 92] on div "Yotpo Loyalty" at bounding box center [359, 88] width 62 height 9
click at [396, 304] on div "Continue" at bounding box center [394, 302] width 16 height 5
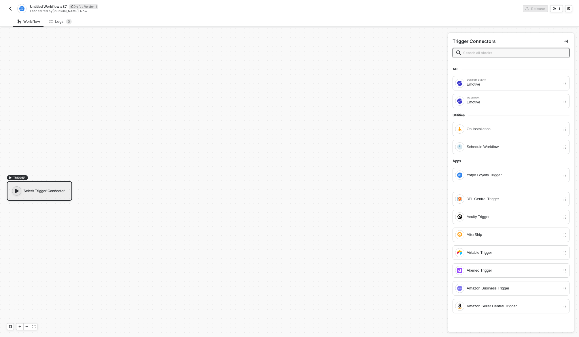
scroll to position [11, 0]
click at [53, 184] on div "Select Trigger Connector" at bounding box center [39, 181] width 65 height 20
click at [514, 52] on input "text" at bounding box center [514, 53] width 103 height 6
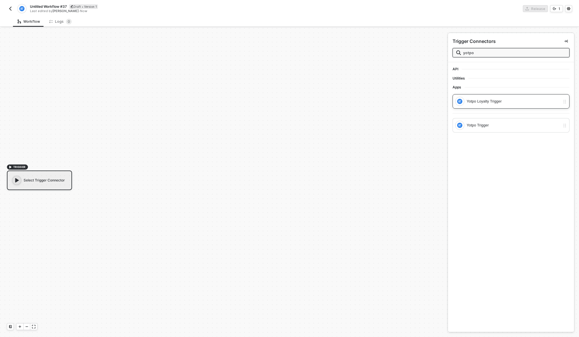
type input "yotpo"
click at [512, 102] on div "Yotpo Loyalty Trigger" at bounding box center [514, 101] width 94 height 6
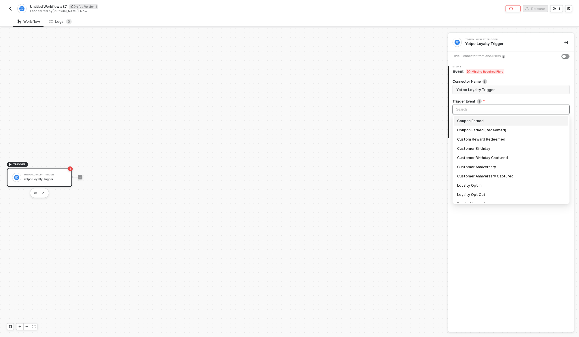
click at [490, 111] on input "search" at bounding box center [511, 109] width 110 height 9
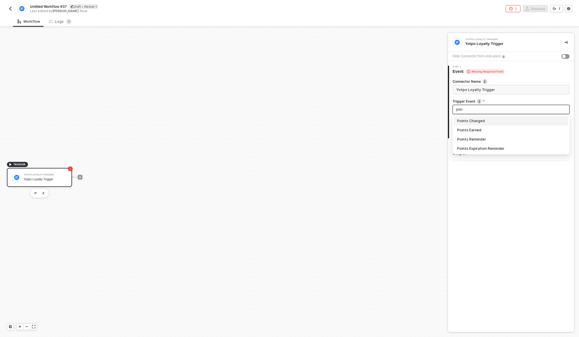
type input "point"
click at [488, 124] on div "Points Changed" at bounding box center [511, 121] width 108 height 6
type input "Trigger workflow when points changed"
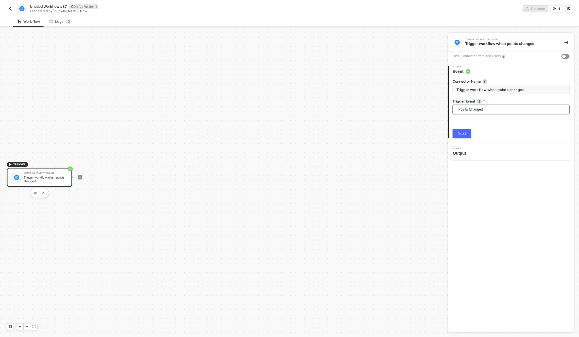
click at [465, 135] on div "Next" at bounding box center [462, 133] width 9 height 5
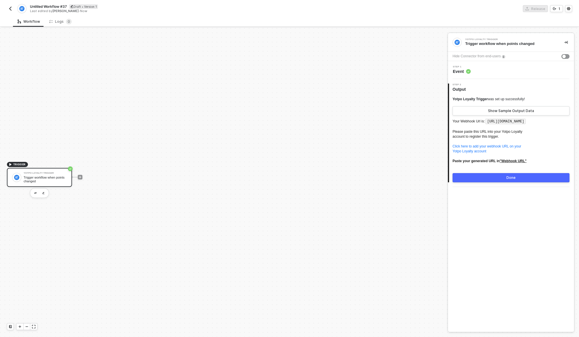
click at [511, 180] on div "Done" at bounding box center [510, 177] width 9 height 5
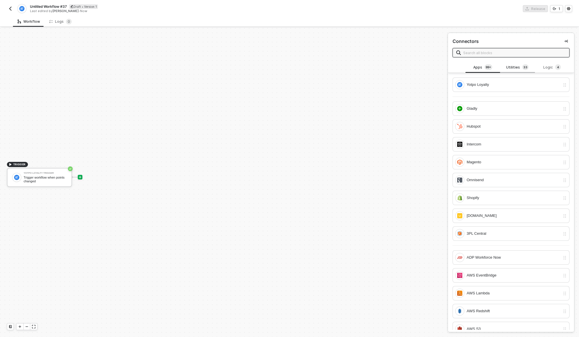
click at [518, 65] on div "Utilities 3 3" at bounding box center [517, 67] width 25 height 6
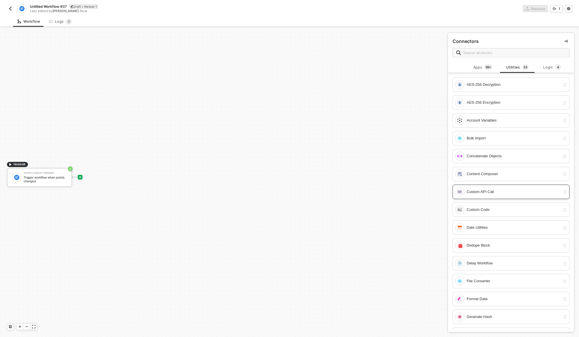
click at [494, 195] on div "Custom API Call" at bounding box center [514, 192] width 94 height 6
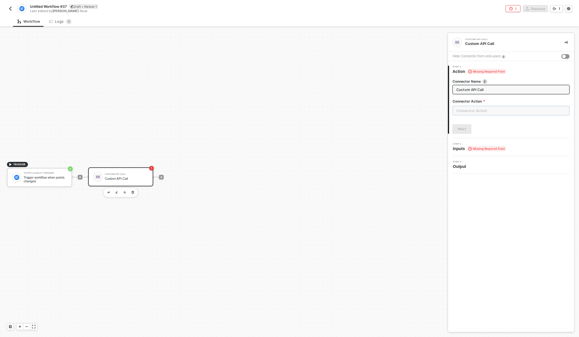
click at [486, 109] on input "text" at bounding box center [511, 110] width 117 height 9
drag, startPoint x: 423, startPoint y: 68, endPoint x: 420, endPoint y: 102, distance: 33.8
click at [423, 68] on div "Custom Actions" at bounding box center [401, 69] width 84 height 5
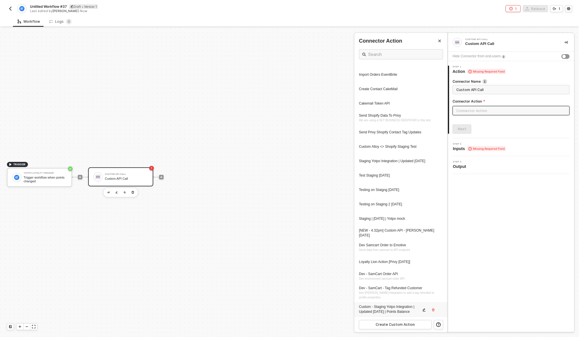
scroll to position [584, 0]
click at [406, 309] on div "Custom - Staging Yotpo Integration | Updated 09.30.25 | Points Balance" at bounding box center [390, 309] width 62 height 10
type input "Custom - Custom - Staging Yotpo Integration | Updated 09.30.25 | Points Balance"
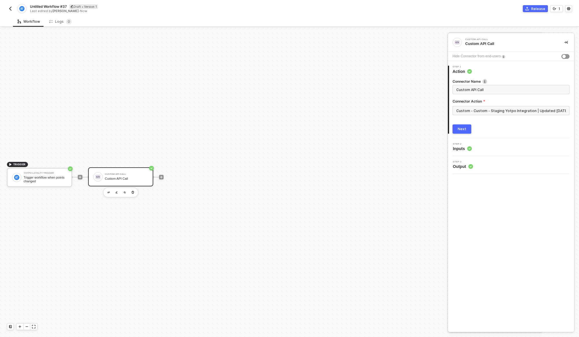
scroll to position [0, 0]
click at [547, 110] on input "Custom - Custom - Staging Yotpo Integration | Updated 09.30.25 | Points Balance" at bounding box center [511, 110] width 117 height 9
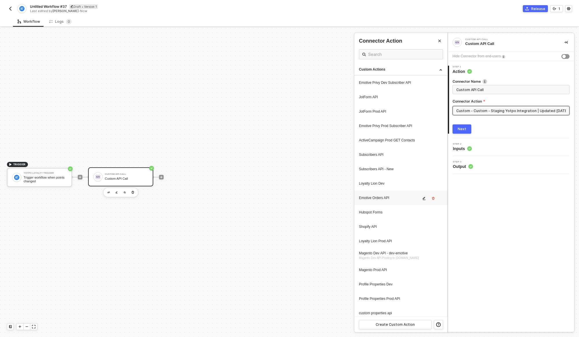
scroll to position [584, 0]
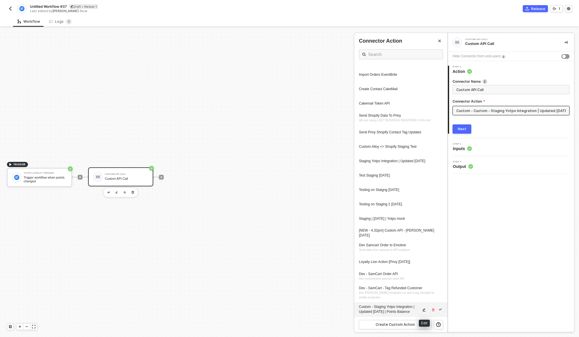
click at [424, 310] on icon "icon-edit" at bounding box center [423, 309] width 3 height 3
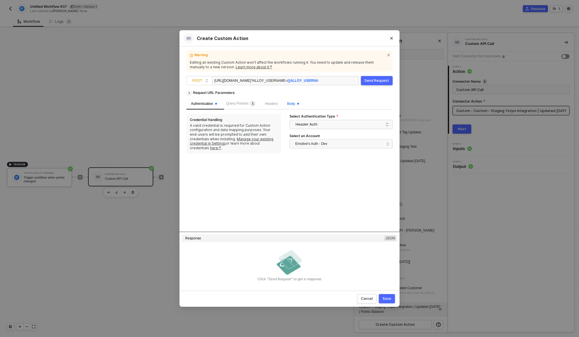
click at [299, 103] on span at bounding box center [298, 103] width 2 height 5
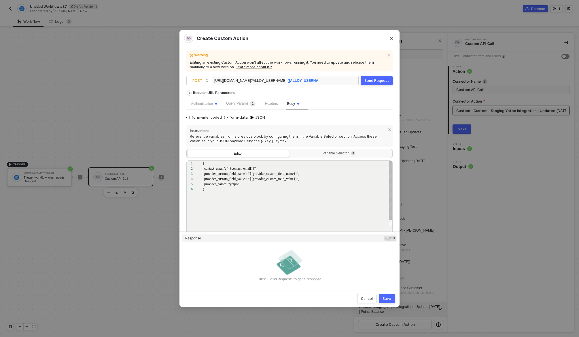
scroll to position [26, 0]
click at [341, 155] on div "Variable Selector 3" at bounding box center [340, 153] width 94 height 5
click at [290, 150] on input "Variable Selector 3" at bounding box center [290, 150] width 0 height 0
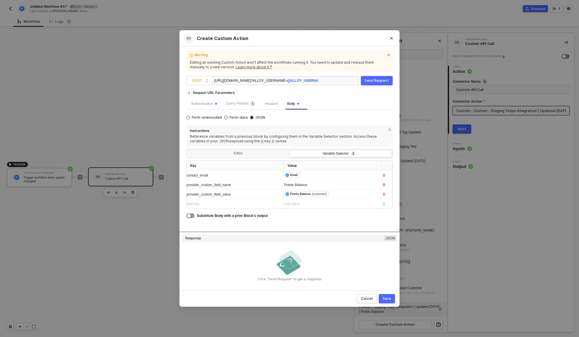
click at [388, 299] on div "Save" at bounding box center [387, 298] width 9 height 5
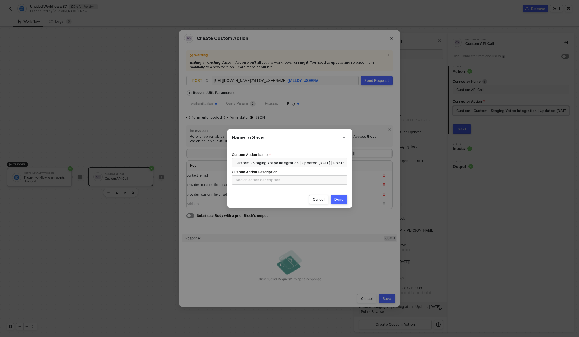
click at [343, 198] on div "Done" at bounding box center [338, 199] width 9 height 5
radio input "true"
radio input "false"
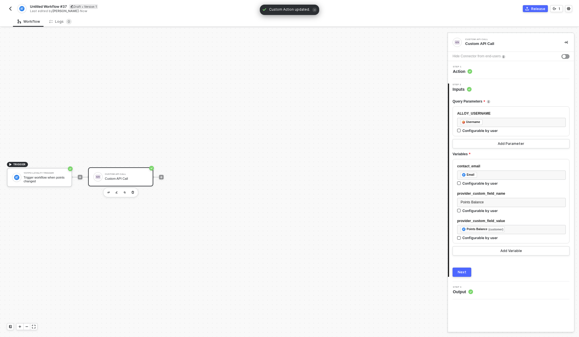
click at [463, 274] on div "Next" at bounding box center [462, 272] width 9 height 5
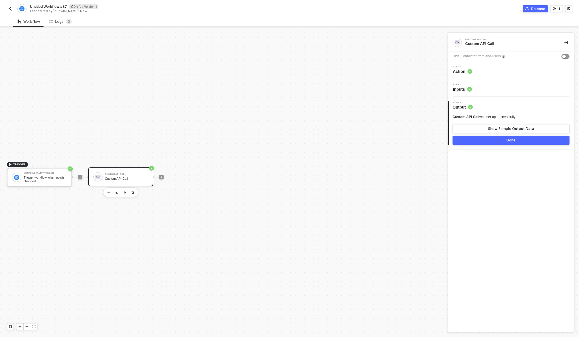
click at [507, 140] on div "Done" at bounding box center [510, 140] width 9 height 5
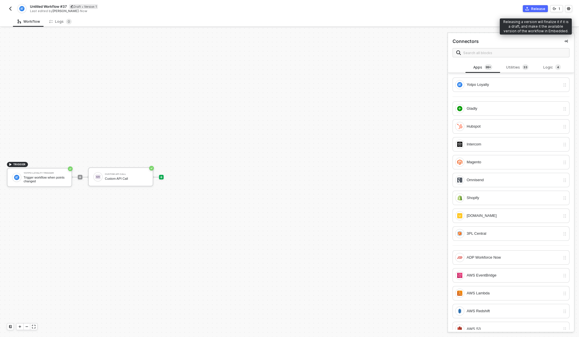
click at [536, 10] on div "Release" at bounding box center [538, 8] width 14 height 5
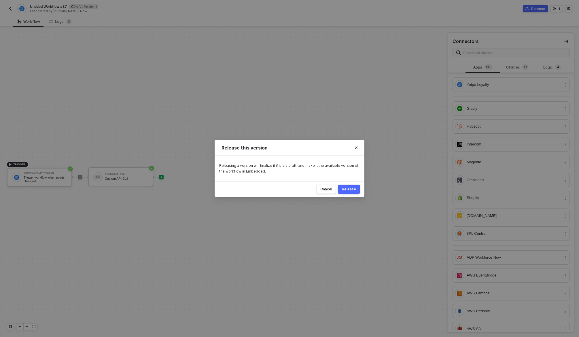
click at [349, 186] on button "Release" at bounding box center [349, 189] width 22 height 9
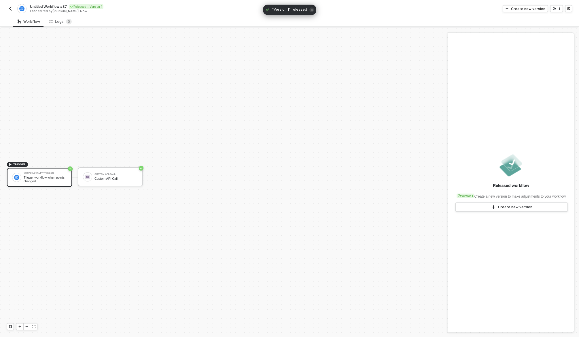
click at [11, 8] on img "button" at bounding box center [10, 8] width 5 height 5
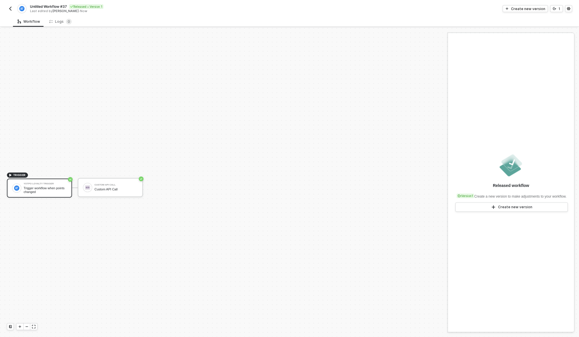
scroll to position [11, 0]
click at [10, 7] on img "button" at bounding box center [10, 8] width 5 height 5
click at [12, 7] on img "button" at bounding box center [10, 8] width 5 height 5
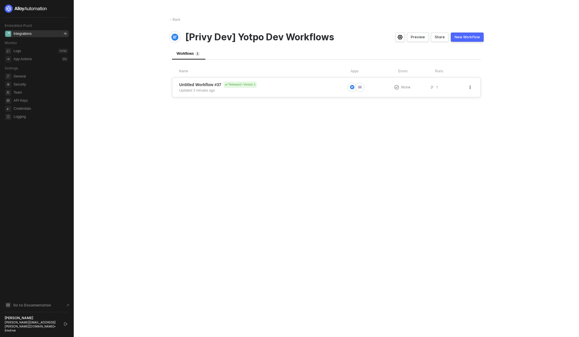
click at [300, 92] on div "Untitled Workflow #37 Released • Version 1 Updated 3 minutes ago" at bounding box center [262, 88] width 166 height 12
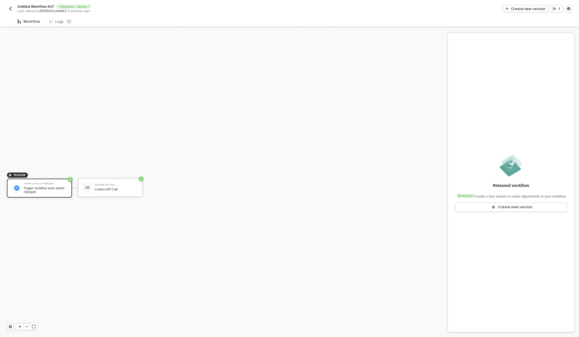
scroll to position [11, 0]
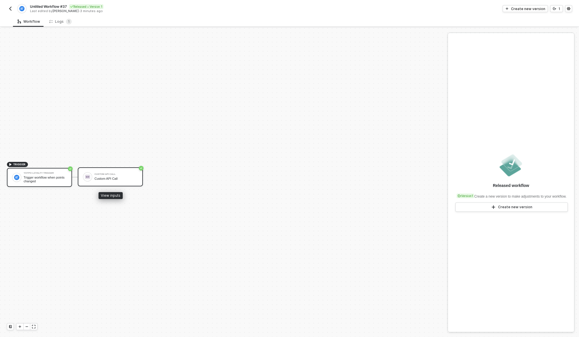
click at [108, 185] on div "Custom API Call Custom API Call" at bounding box center [110, 176] width 65 height 19
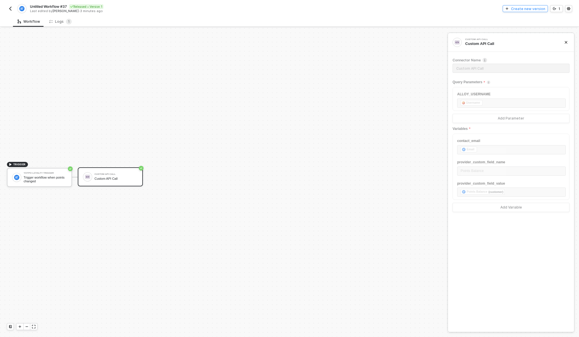
click at [519, 10] on div "Create new version" at bounding box center [528, 8] width 34 height 5
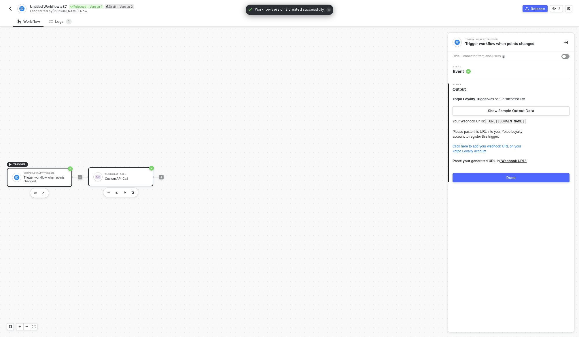
click at [116, 179] on div "Custom API Call" at bounding box center [126, 179] width 43 height 4
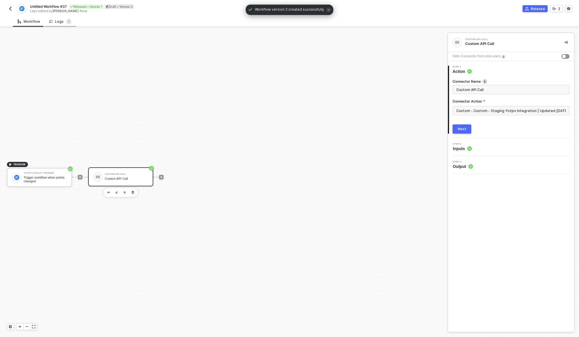
click at [61, 21] on div "Logs 1" at bounding box center [60, 22] width 22 height 6
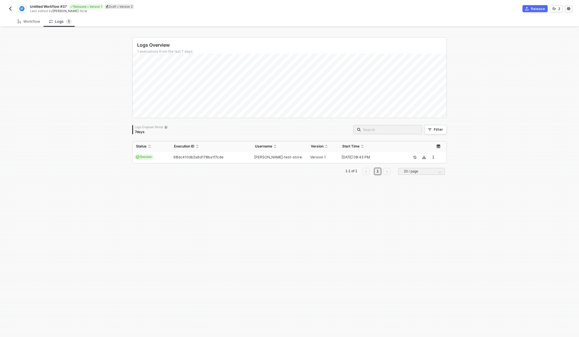
click at [201, 165] on div "Status Execution ID Username Version Start Time Success 68dc410db2a6d178ba1f7cd…" at bounding box center [289, 158] width 315 height 34
click at [202, 161] on td "68dc410db2a6d178ba1f7cde" at bounding box center [211, 158] width 81 height 12
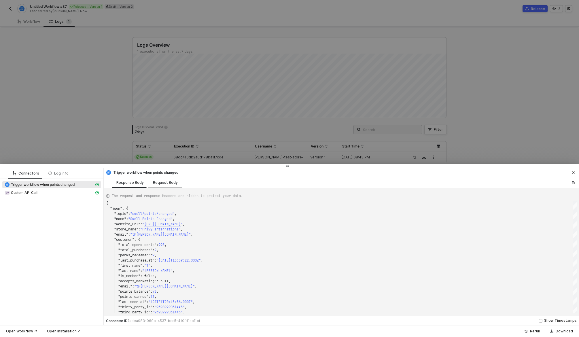
click at [164, 183] on div "Request Body" at bounding box center [165, 182] width 25 height 5
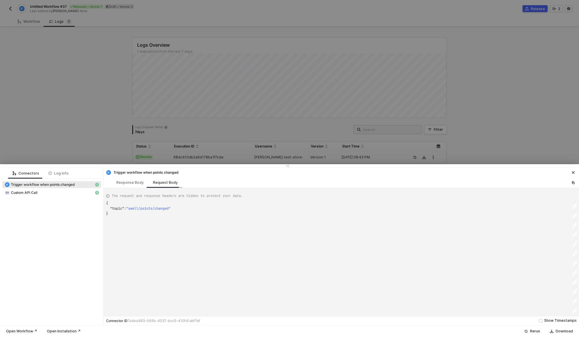
scroll to position [10, 0]
click at [65, 194] on div "Custom API Call" at bounding box center [50, 192] width 90 height 5
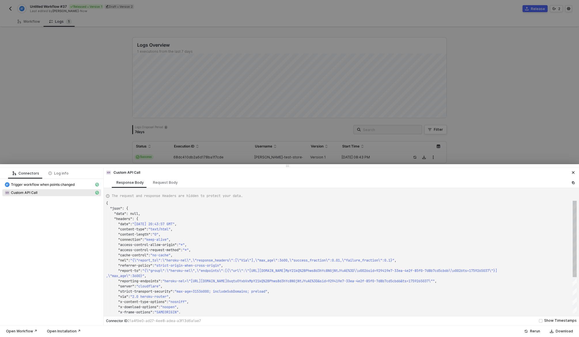
scroll to position [52, 0]
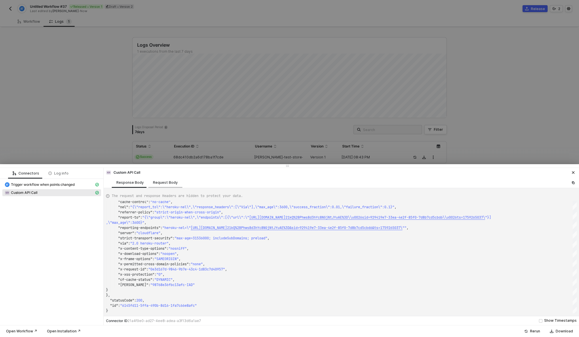
click at [165, 179] on div "Request Body" at bounding box center [165, 182] width 34 height 11
type textarea "{ "requestMethod": "POST", "authentication": "headerAuth", "url": "[URL][DOMAIN…"
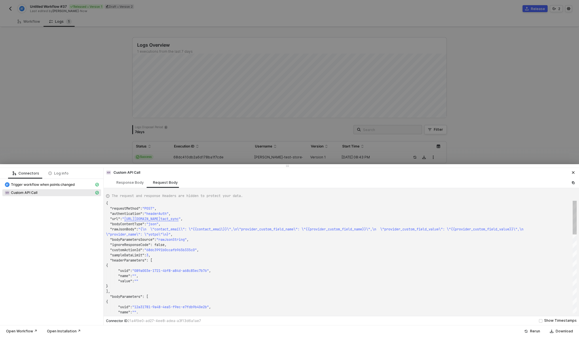
scroll to position [41, 0]
click at [572, 171] on icon "icon-close" at bounding box center [573, 172] width 3 height 3
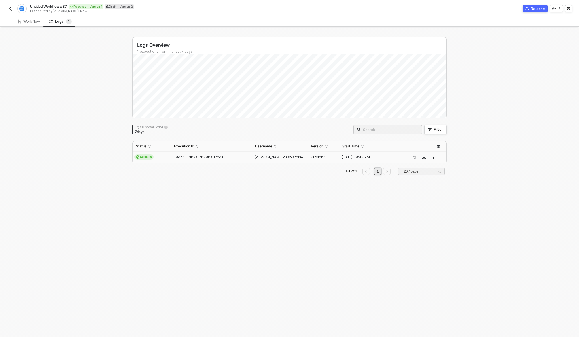
click at [10, 10] on img "button" at bounding box center [10, 8] width 5 height 5
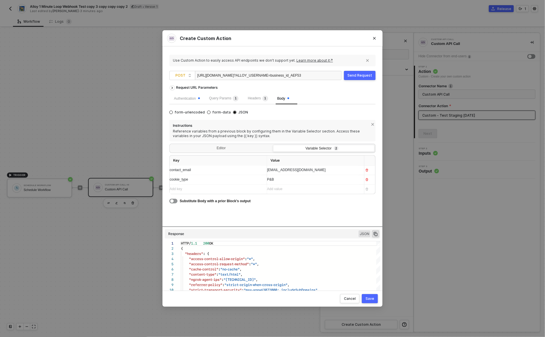
scroll to position [52, 0]
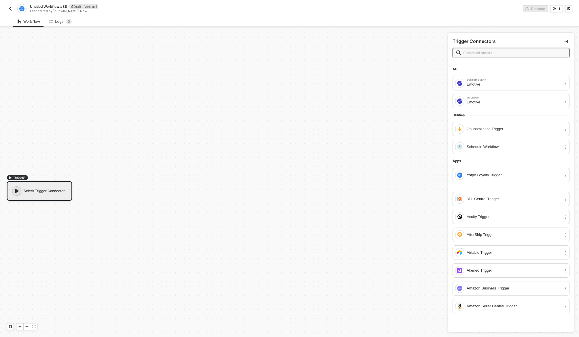
scroll to position [11, 0]
click at [489, 52] on input "text" at bounding box center [514, 53] width 103 height 6
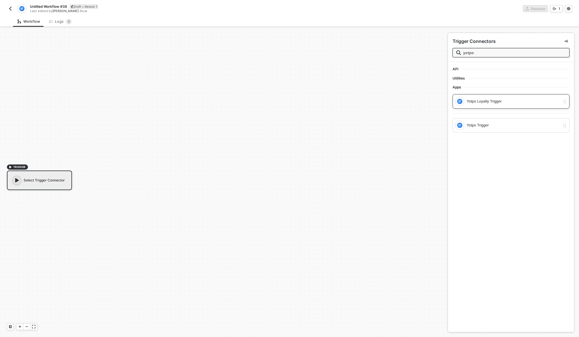
type input "yotpo"
click at [502, 102] on div "Yotpo Loyalty Trigger" at bounding box center [514, 101] width 94 height 6
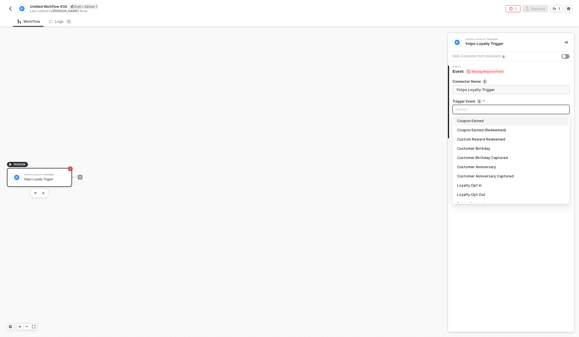
click at [495, 108] on input "search" at bounding box center [511, 109] width 110 height 9
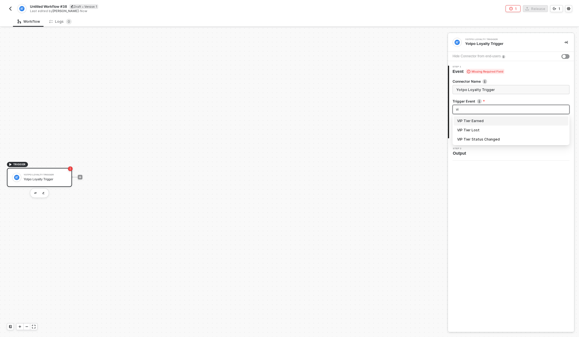
type input "vip"
click at [486, 140] on div "VIP Tier Status Changed" at bounding box center [511, 139] width 108 height 6
type input "Trigger workflow when vip tier status changed"
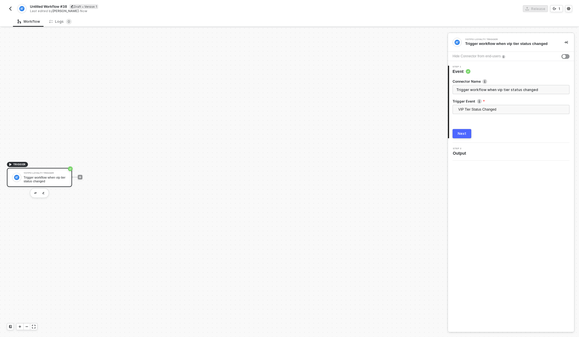
click at [463, 135] on div "Next" at bounding box center [462, 133] width 9 height 5
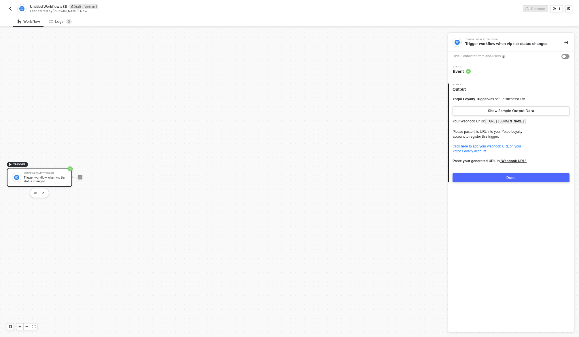
click at [512, 180] on div "Done" at bounding box center [510, 177] width 9 height 5
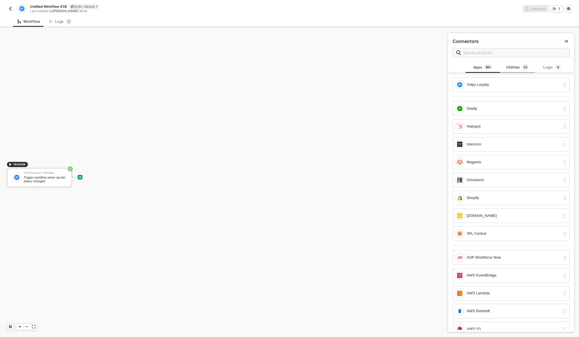
click at [516, 71] on div "Utilities 3 3" at bounding box center [517, 67] width 35 height 11
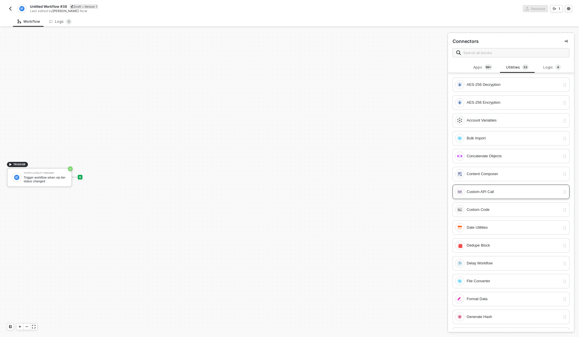
click at [492, 188] on div "Custom API Call" at bounding box center [511, 192] width 117 height 14
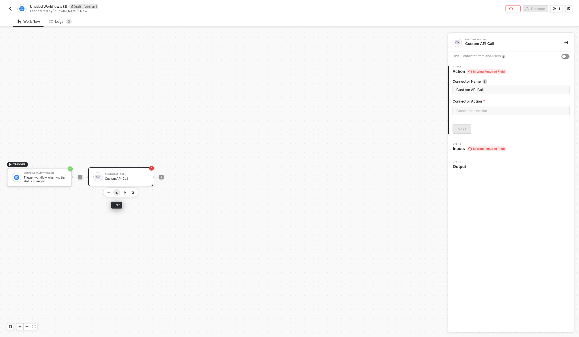
click at [117, 191] on img "button" at bounding box center [117, 192] width 2 height 3
click at [481, 111] on input "text" at bounding box center [511, 110] width 117 height 9
click at [403, 324] on div "Create Custom Action" at bounding box center [395, 324] width 39 height 5
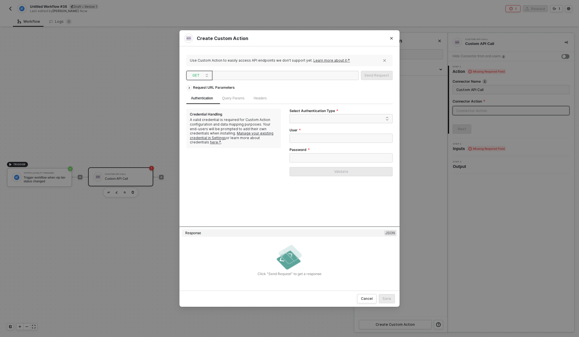
click at [205, 72] on span "GET" at bounding box center [200, 75] width 16 height 9
click at [201, 99] on div "POST" at bounding box center [199, 96] width 21 height 7
click at [242, 73] on div at bounding box center [243, 75] width 58 height 9
paste div
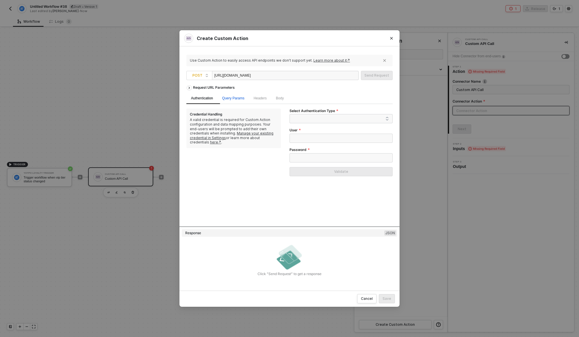
click at [240, 100] on span "Query Params" at bounding box center [233, 98] width 22 height 4
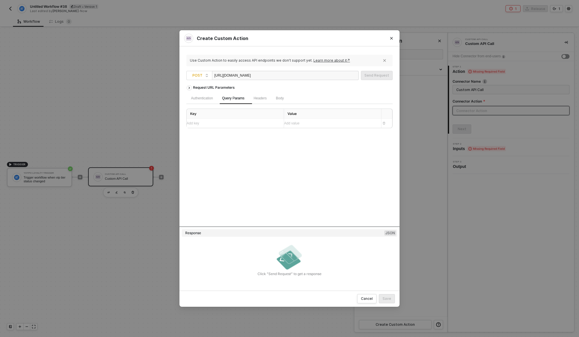
click at [217, 122] on div "Add key ﻿" at bounding box center [233, 123] width 92 height 5
click at [311, 136] on div "Embedded Variables" at bounding box center [304, 135] width 29 height 4
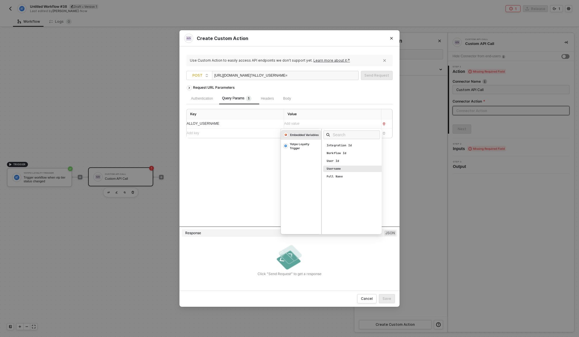
click at [337, 169] on div "Username" at bounding box center [334, 169] width 14 height 4
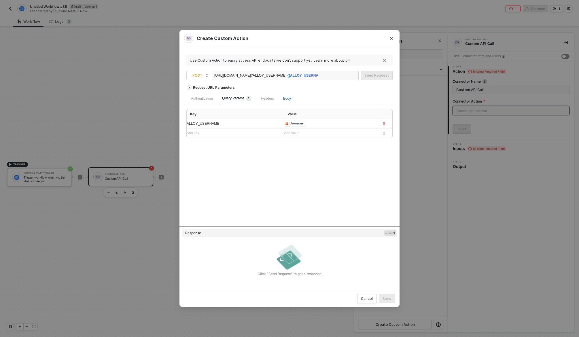
click at [291, 100] on span "Body" at bounding box center [287, 98] width 8 height 4
click at [257, 111] on span "JSON" at bounding box center [259, 112] width 12 height 5
click at [253, 111] on input "JSON" at bounding box center [251, 112] width 3 height 3
radio input "true"
radio input "false"
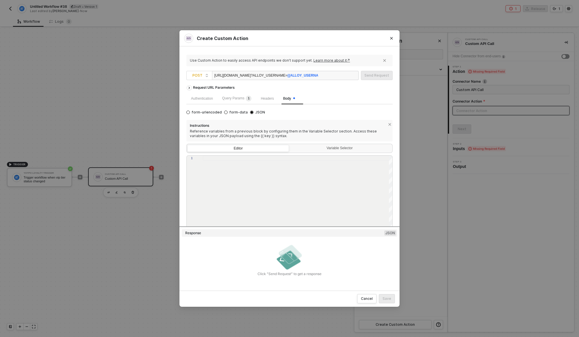
click at [241, 170] on div at bounding box center [298, 195] width 190 height 79
paste textarea "{ "contact_email": "{{contact_email}}", "provider_custom_field_name": "{{provid…"
type textarea "{ "contact_email": "{{contact_email}}", "provider_custom_field_name": "{{provid…"
click at [344, 149] on div "Variable Selector" at bounding box center [340, 148] width 94 height 5
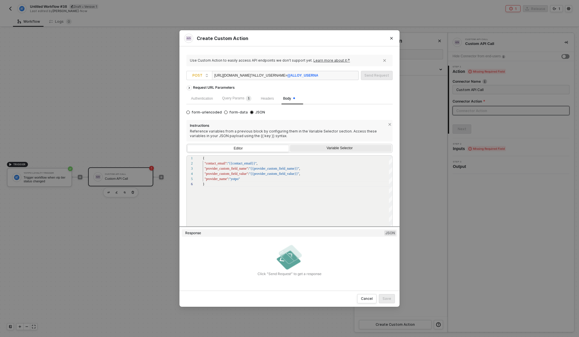
click at [290, 145] on input "Variable Selector" at bounding box center [290, 145] width 0 height 0
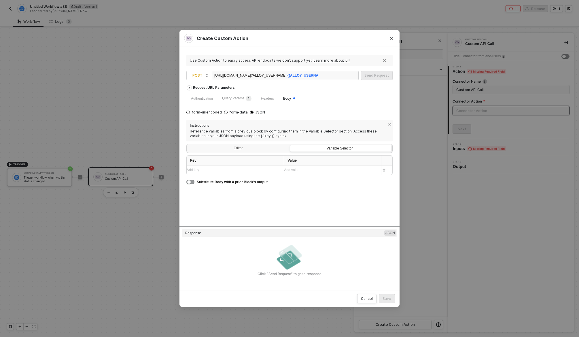
click at [234, 167] on div "Add key ﻿" at bounding box center [233, 170] width 92 height 9
click at [247, 173] on div "Add key ﻿" at bounding box center [233, 170] width 92 height 9
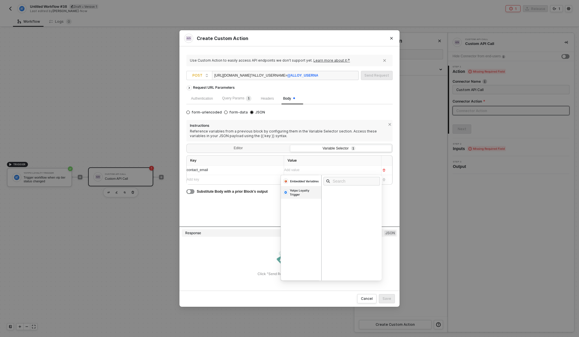
click at [307, 192] on div "Yotpo Loyalty Trigger" at bounding box center [304, 192] width 29 height 8
click at [341, 207] on div "Email" at bounding box center [353, 207] width 60 height 6
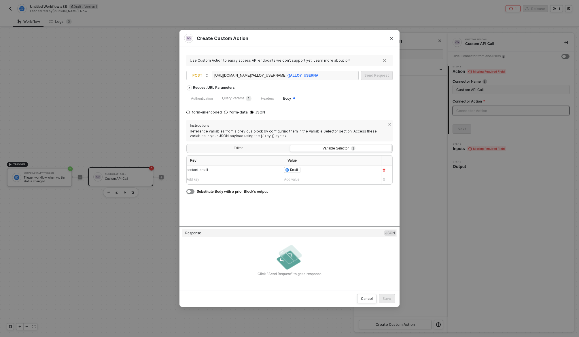
click at [199, 180] on div "Add key ﻿" at bounding box center [230, 179] width 87 height 5
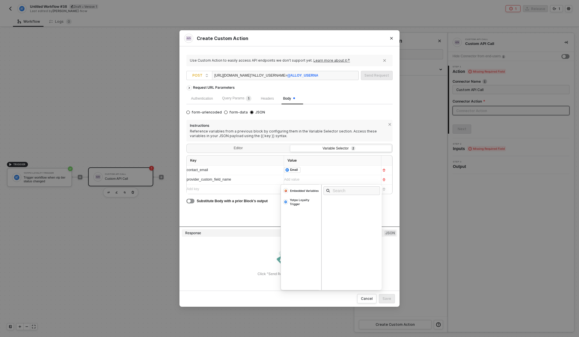
click at [304, 182] on div "Add value ﻿" at bounding box center [327, 179] width 87 height 5
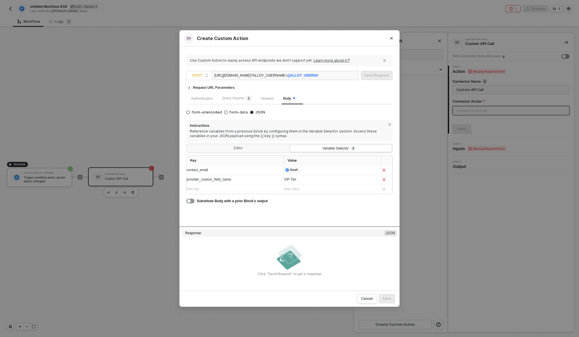
click at [243, 188] on div "Add key ﻿" at bounding box center [233, 188] width 92 height 5
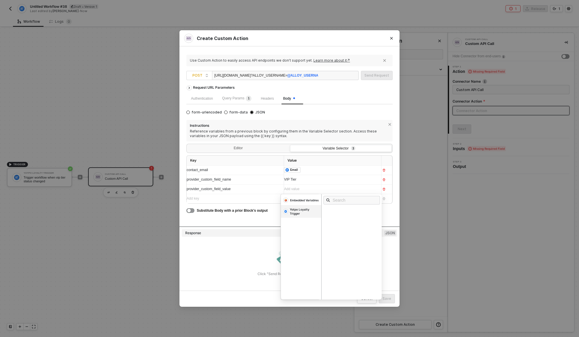
click at [304, 206] on div "Yotpo Loyalty Trigger" at bounding box center [301, 211] width 40 height 13
click at [343, 203] on input "text" at bounding box center [354, 200] width 42 height 6
type input "tie"
click at [348, 213] on div "Vip Tier Name" at bounding box center [338, 211] width 23 height 4
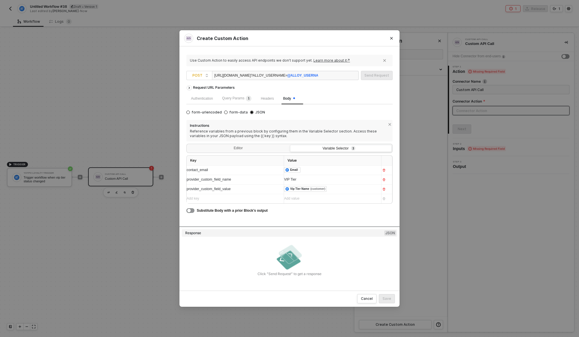
click at [309, 181] on div "VIP Tier" at bounding box center [330, 179] width 92 height 5
click at [343, 218] on div "Request URL Parameters Authentication Query Params 1 Headers Body form-urlencod…" at bounding box center [289, 154] width 206 height 144
click at [203, 98] on div "Authentication" at bounding box center [202, 98] width 22 height 5
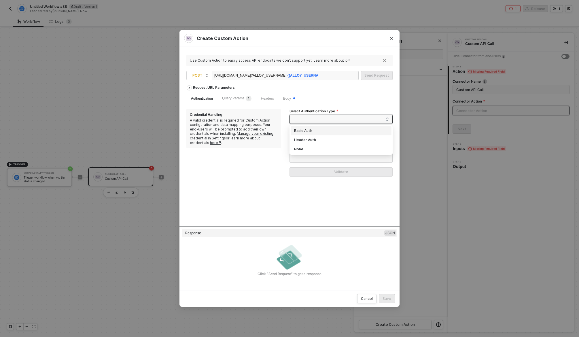
click at [363, 121] on span at bounding box center [342, 119] width 93 height 9
click at [349, 140] on div "Header Auth" at bounding box center [341, 140] width 94 height 6
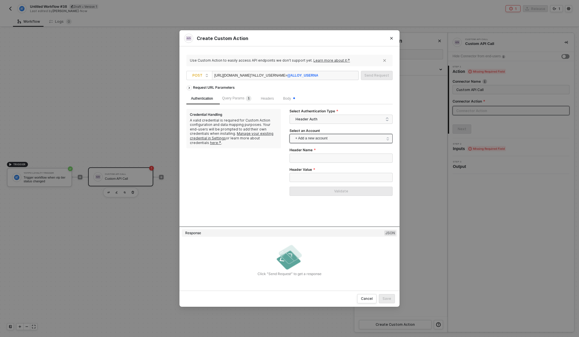
click at [345, 141] on span "+ Add a new account" at bounding box center [342, 138] width 94 height 9
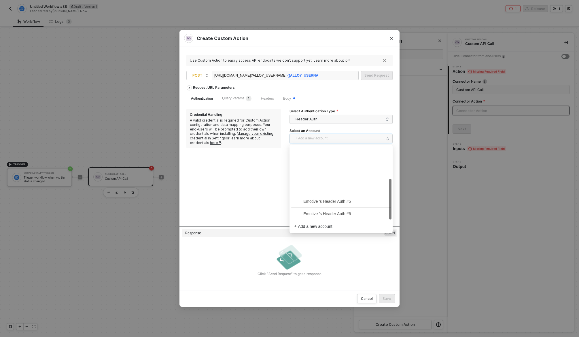
scroll to position [62, 0]
click at [333, 160] on span "Emotive's Auth - Dev" at bounding box center [341, 163] width 94 height 9
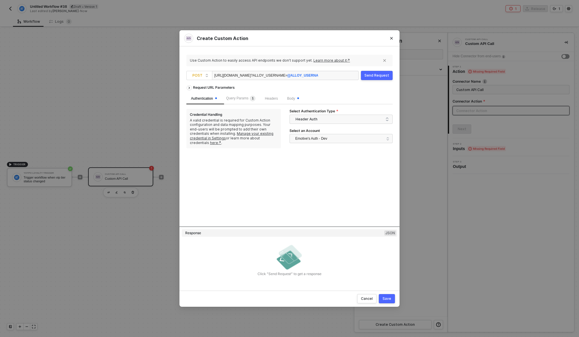
click at [385, 299] on div "Save" at bounding box center [387, 298] width 9 height 5
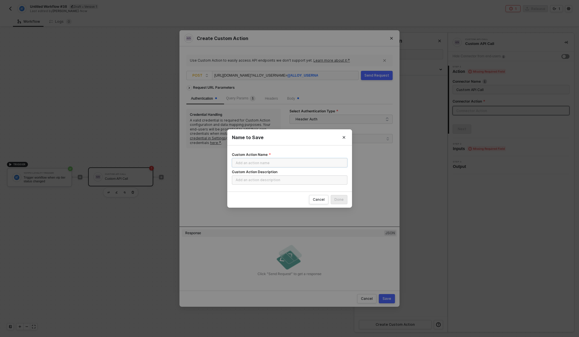
click at [287, 161] on input "Custom Action Name" at bounding box center [290, 162] width 116 height 9
paste input "Custom - Staging Yotpo Integration | Updated 09.17.25"
click at [303, 164] on input "Custom - Staging Yotpo Integration | Updated 09.17.25" at bounding box center [290, 162] width 116 height 9
drag, startPoint x: 303, startPoint y: 164, endPoint x: 347, endPoint y: 165, distance: 44.7
click at [348, 165] on div "Custom Action Name Custom - Staging Yotpo Integration | Updated 09.17.25 Custom…" at bounding box center [289, 168] width 125 height 46
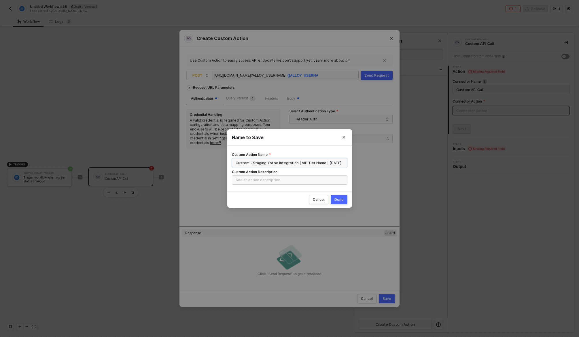
type input "Custom - Staging Yotpo Integration | VIP Tier Name | 09.30.25"
click at [338, 198] on div "Done" at bounding box center [338, 199] width 9 height 5
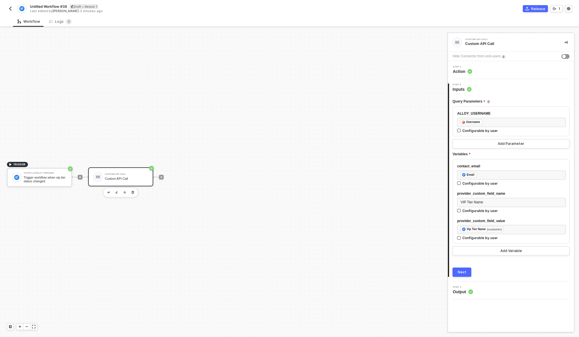
click at [464, 273] on div "Next" at bounding box center [462, 272] width 9 height 5
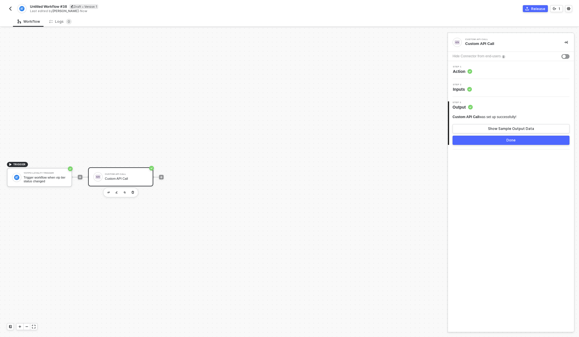
click at [508, 142] on div "Done" at bounding box center [510, 140] width 9 height 5
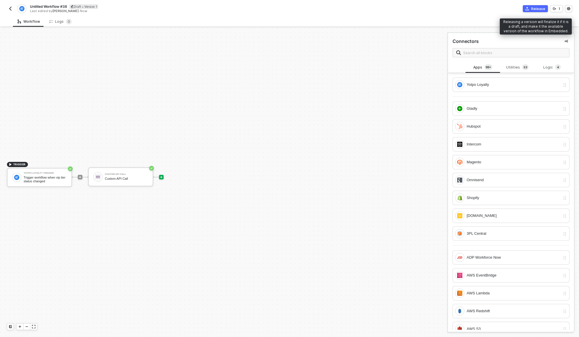
click at [535, 11] on button "Release" at bounding box center [535, 8] width 25 height 7
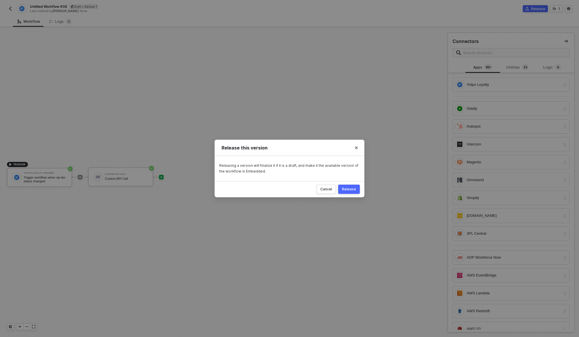
click at [349, 188] on div "Release" at bounding box center [349, 189] width 14 height 5
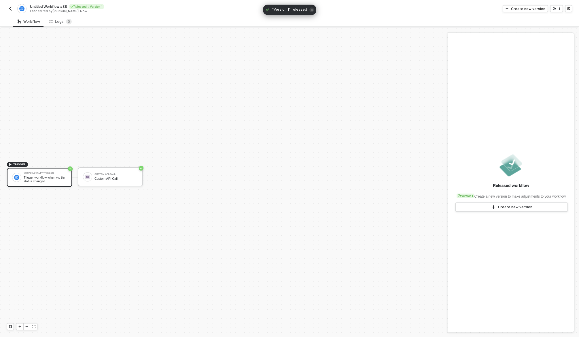
click at [52, 7] on span "Untitled Workflow #38" at bounding box center [48, 6] width 37 height 5
click at [52, 7] on input "Untitled Workflow #38" at bounding box center [79, 6] width 98 height 7
type input "Staging | Yotpo | VIP Tier Name"
click button "Save" at bounding box center [136, 6] width 14 height 7
click at [9, 7] on img "button" at bounding box center [10, 8] width 5 height 5
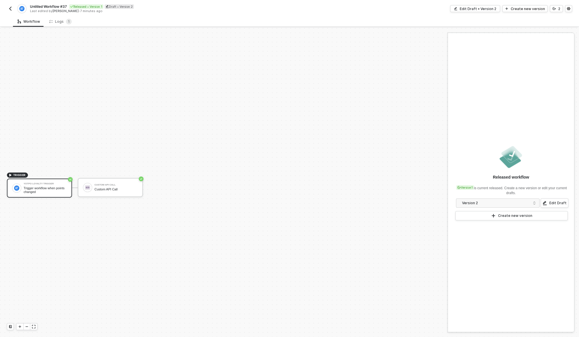
scroll to position [11, 0]
click at [45, 5] on span "Untitled Workflow #37" at bounding box center [48, 6] width 37 height 5
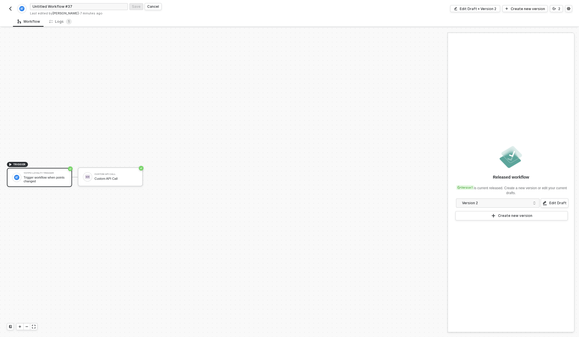
click at [45, 5] on input "Untitled Workflow #37" at bounding box center [79, 6] width 98 height 7
type input "Custom - Staging Yotpo Integration | Updated 09.17.25"
click at [10, 9] on img "button" at bounding box center [10, 8] width 5 height 5
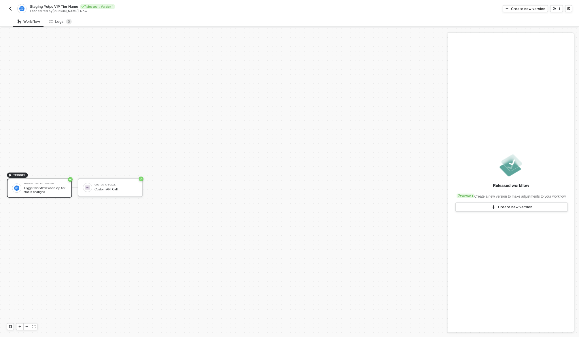
scroll to position [11, 0]
click at [45, 6] on span "Staging Yotpo VIP Tier Name" at bounding box center [54, 6] width 48 height 5
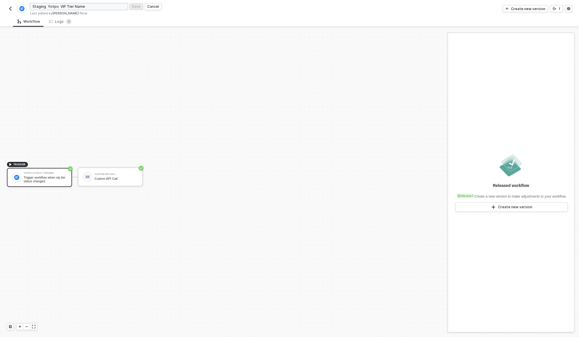
click at [45, 6] on input "Staging Yotpo VIP Tier Name" at bounding box center [79, 6] width 98 height 7
click at [8, 9] on img "button" at bounding box center [10, 8] width 5 height 5
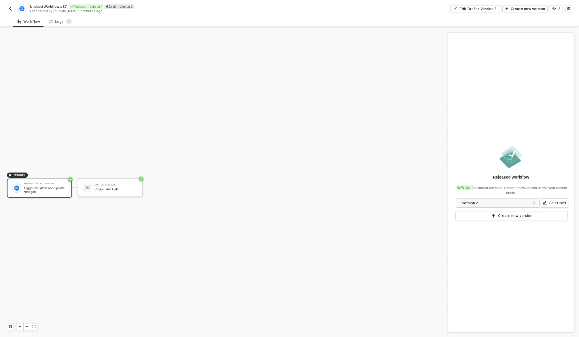
scroll to position [11, 0]
click at [51, 7] on span "Untitled Workflow #37" at bounding box center [48, 6] width 37 height 5
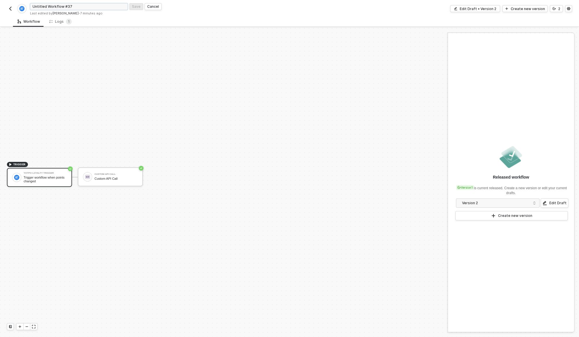
click at [51, 7] on input "Untitled Workflow #37" at bounding box center [79, 6] width 98 height 7
paste input "Staging Yotpo VIP Tier Name"
click at [51, 6] on input "Staging Yotpo VIP Tier Name" at bounding box center [79, 6] width 98 height 7
drag, startPoint x: 51, startPoint y: 6, endPoint x: 179, endPoint y: 13, distance: 128.6
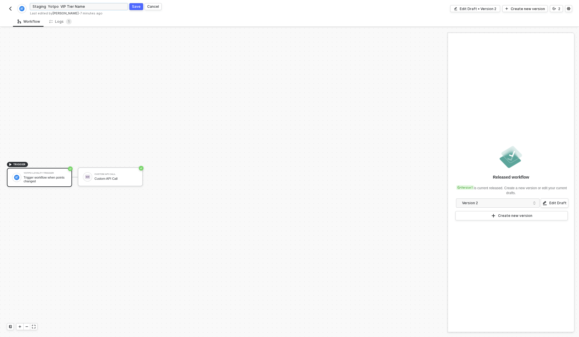
click at [178, 12] on div "Staging Yotpo VIP Tier Name Save Cancel Last edited by [PERSON_NAME] - 7 minute…" at bounding box center [159, 9] width 259 height 14
type input "Staging | Yotpo | Points Changed"
click at [136, 5] on div "Save" at bounding box center [136, 6] width 9 height 5
click at [11, 8] on img "button" at bounding box center [10, 8] width 5 height 5
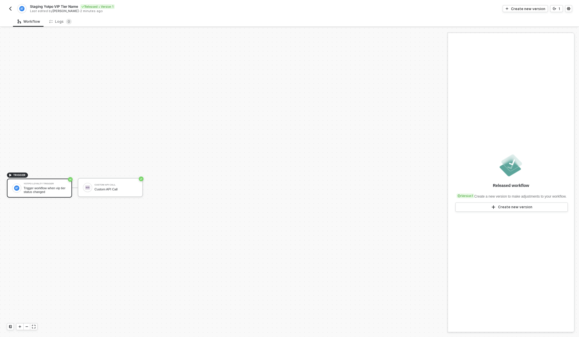
scroll to position [11, 0]
click at [7, 9] on button "button" at bounding box center [10, 8] width 7 height 7
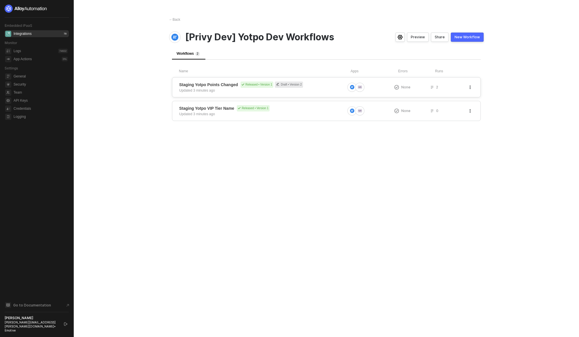
click at [336, 90] on div "Staging Yotpo Points Changed Released • Version 1 Draft • Version 2 Updated 3 m…" at bounding box center [262, 88] width 166 height 12
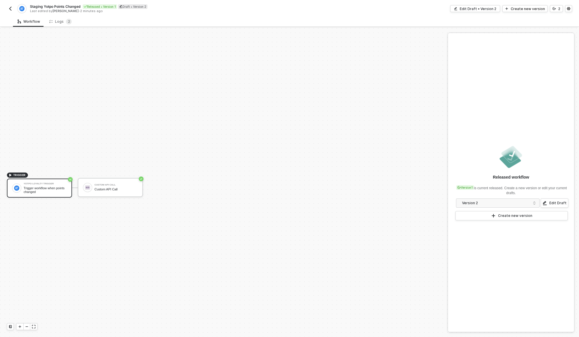
scroll to position [11, 0]
click at [493, 10] on div "Edit Draft • Version 2" at bounding box center [478, 8] width 37 height 5
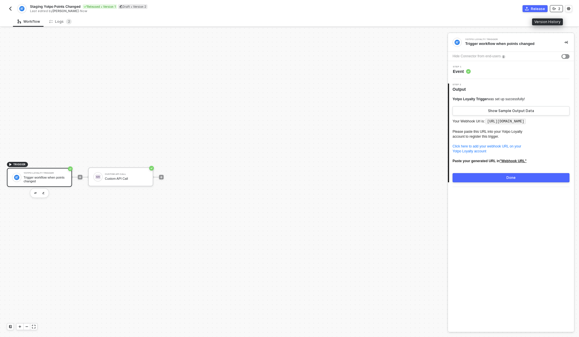
click at [559, 11] on div "2" at bounding box center [559, 8] width 2 height 5
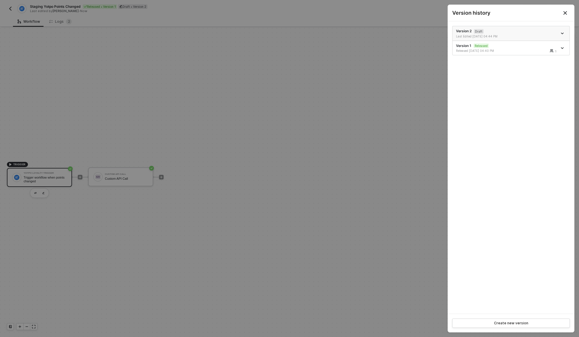
click at [563, 34] on icon "icon-arrow-down" at bounding box center [562, 33] width 3 height 3
click at [539, 63] on div "Delete" at bounding box center [542, 65] width 36 height 5
click at [380, 116] on div at bounding box center [289, 168] width 579 height 337
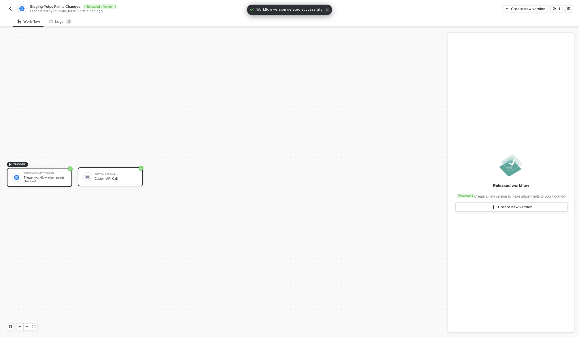
click at [129, 182] on div "Custom API Call Custom API Call" at bounding box center [110, 176] width 65 height 19
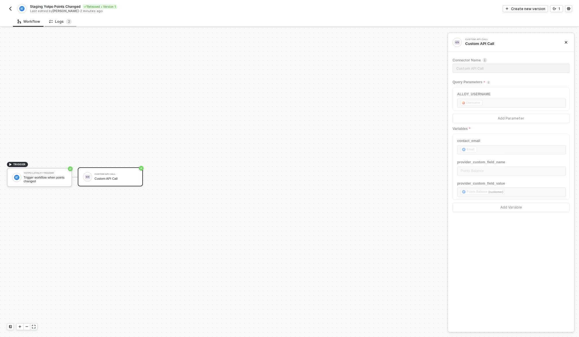
click at [62, 20] on div "Logs 2" at bounding box center [60, 22] width 22 height 6
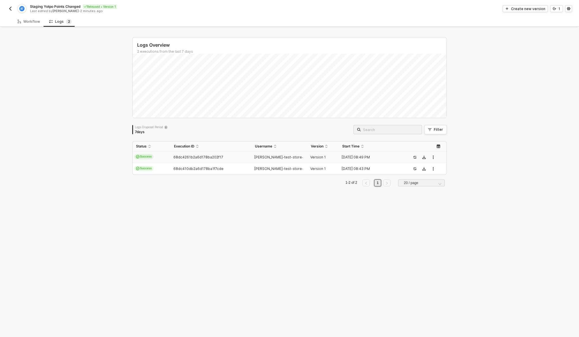
click at [171, 157] on div "68dc4261b2a6d178ba202f17" at bounding box center [209, 157] width 76 height 5
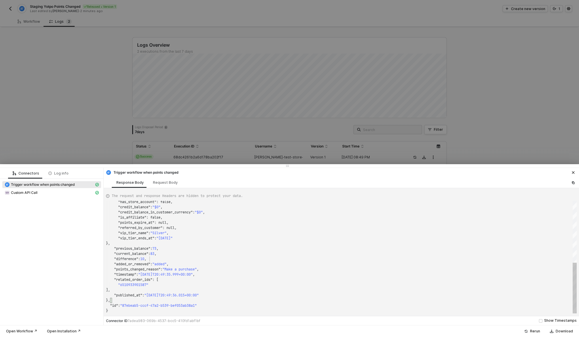
scroll to position [36, 43]
click at [201, 257] on div ""difference" : 10 ," at bounding box center [341, 258] width 471 height 5
click at [58, 190] on span "Custom API Call" at bounding box center [51, 192] width 99 height 7
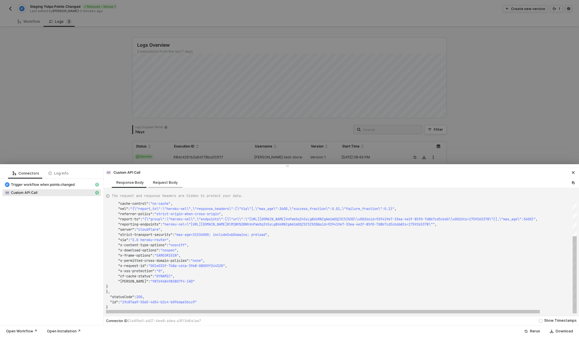
click at [168, 185] on div "Request Body" at bounding box center [165, 182] width 34 height 11
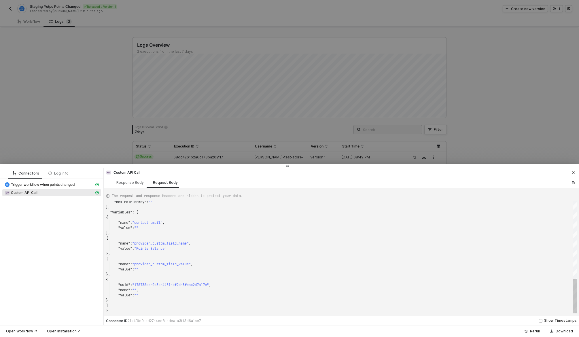
scroll to position [0, 10]
click at [238, 260] on div "{" at bounding box center [341, 258] width 471 height 5
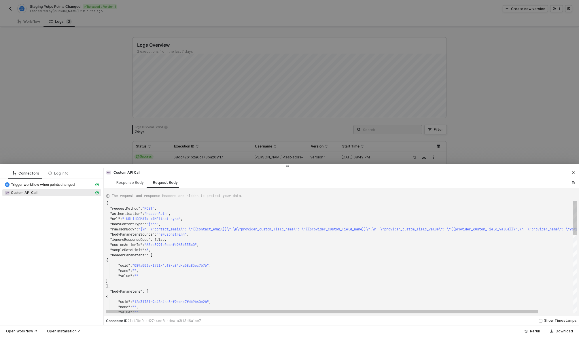
type textarea ""headerParameters": [ { "uuid": "089a003e-1721-4bf8-a84d-a68c85ec7b76", "name":…"
click at [238, 260] on div "{" at bounding box center [360, 260] width 508 height 5
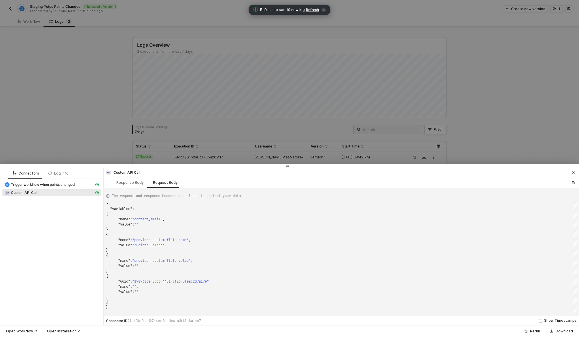
click at [273, 105] on div at bounding box center [289, 168] width 579 height 337
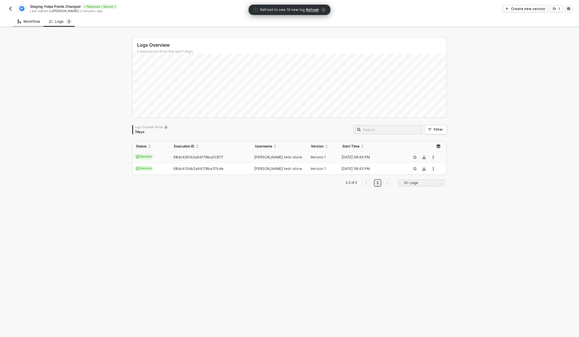
click at [27, 18] on div "Workflow" at bounding box center [29, 21] width 32 height 11
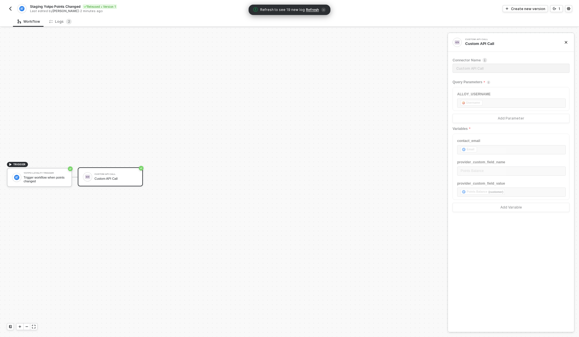
click at [8, 7] on img "button" at bounding box center [10, 8] width 5 height 5
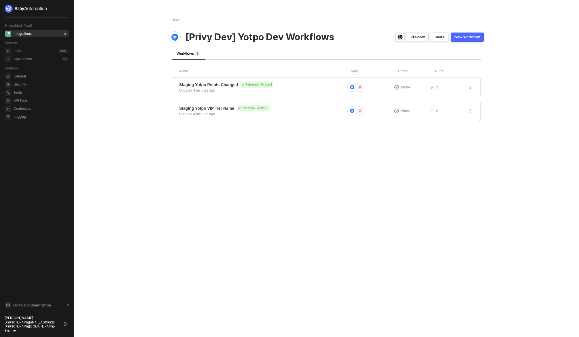
click at [526, 115] on main "← Back [Privy Dev] Yotpo Dev Workflows Preview Share New Workflow Workflows 2 N…" at bounding box center [289, 168] width 579 height 337
click at [211, 209] on div "← Back [Privy Dev] Yotpo Dev Workflows Preview Share New Workflow Workflows 2 N…" at bounding box center [326, 168] width 328 height 337
click at [295, 87] on span "Staging Yotpo Points Changed Released • Version 1" at bounding box center [262, 85] width 166 height 6
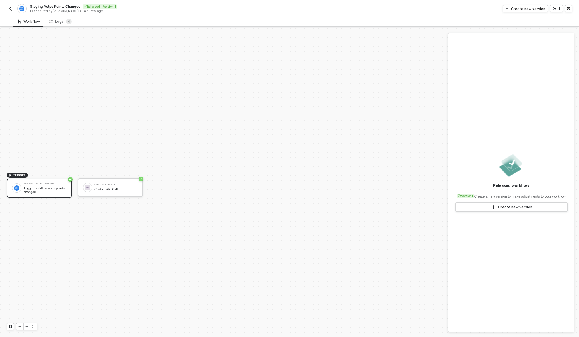
scroll to position [11, 0]
click at [59, 19] on div "Logs 4" at bounding box center [60, 22] width 22 height 6
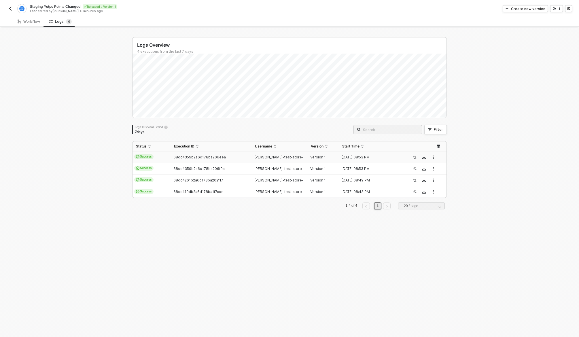
click at [211, 156] on span "68dc4359b2a6d178ba206eea" at bounding box center [199, 157] width 52 height 4
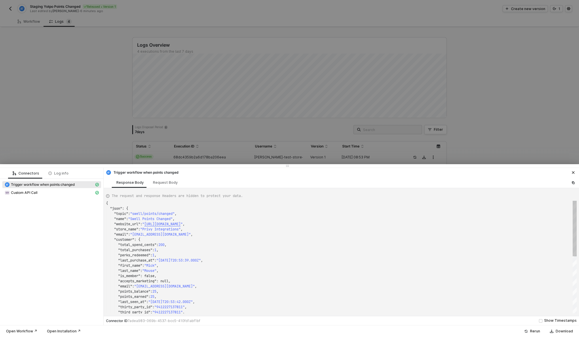
scroll to position [52, 0]
click at [55, 195] on span "Custom API Call" at bounding box center [51, 192] width 99 height 7
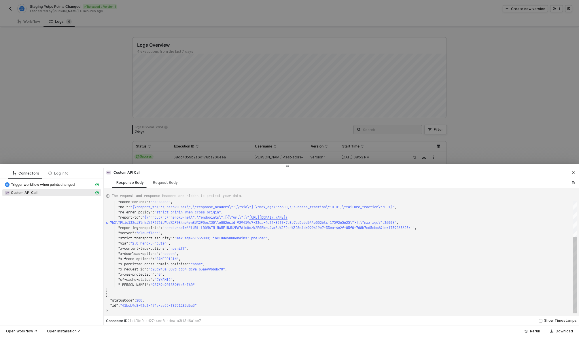
click at [158, 239] on div ""cache-control" : "no-cache" , "nel" : "{\"report_to\":\"heroku-nel\",\"respons…" at bounding box center [341, 257] width 471 height 113
click at [166, 179] on div "Request Body" at bounding box center [165, 182] width 34 height 11
type textarea "{ "requestMethod": "POST", "authentication": "headerAuth", "url": "https://noti…"
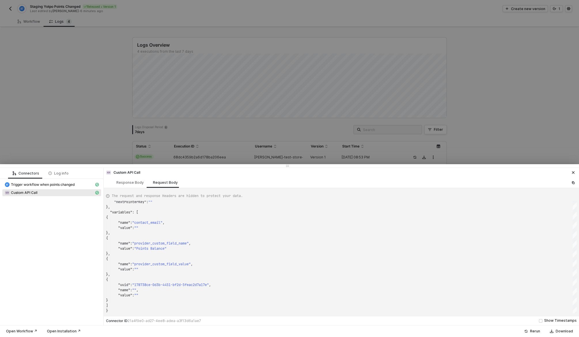
click at [128, 115] on div at bounding box center [289, 168] width 579 height 337
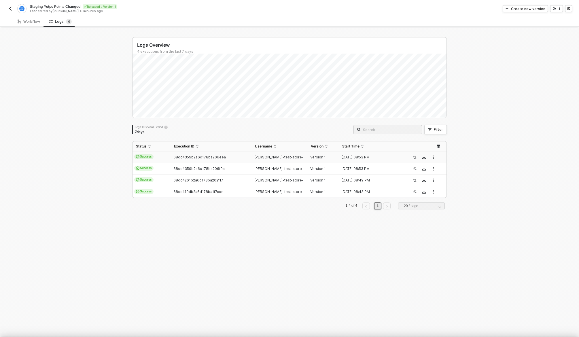
click at [128, 115] on div at bounding box center [289, 168] width 579 height 337
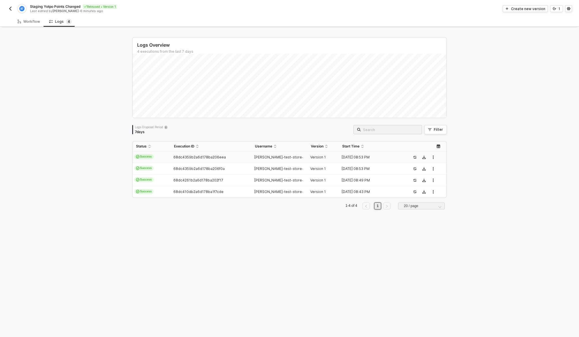
click at [7, 8] on button "button" at bounding box center [10, 8] width 7 height 7
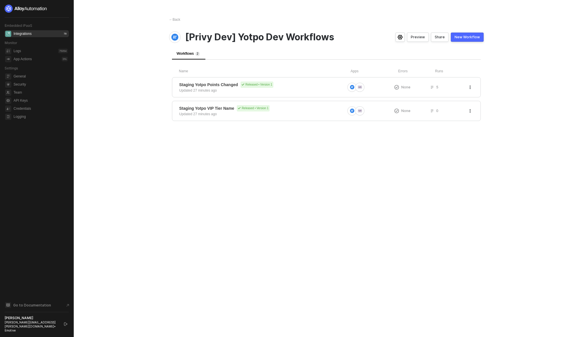
click at [424, 139] on div "← Back [Privy Dev] Yotpo Dev Workflows Preview Share New Workflow Workflows 2 N…" at bounding box center [326, 168] width 328 height 337
click at [216, 86] on span "Staging Yotpo Points Changed" at bounding box center [208, 85] width 59 height 6
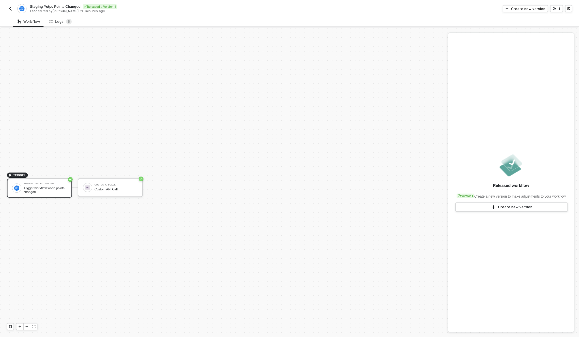
scroll to position [11, 0]
click at [55, 20] on div "Logs 5" at bounding box center [60, 22] width 22 height 6
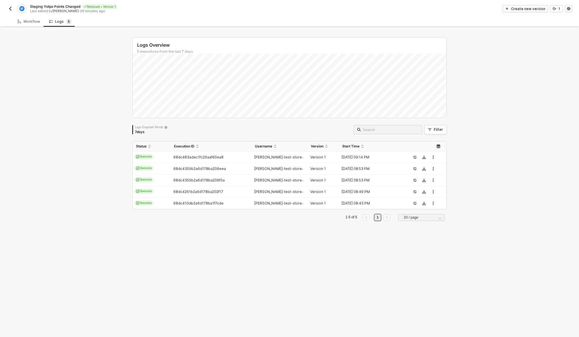
click at [54, 155] on div "Logs Overview 5 executions from the last 7 days Logs Disposal Period 7 days Fil…" at bounding box center [289, 182] width 579 height 309
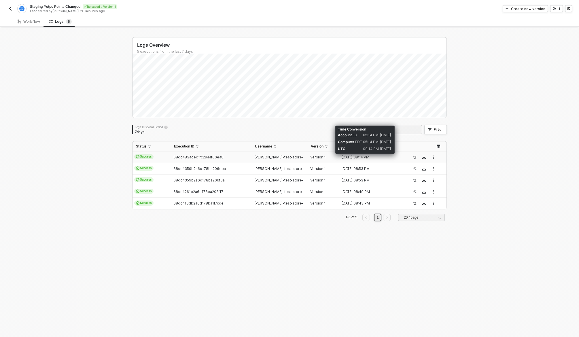
click at [382, 159] on div "[DATE] 09:14 PM" at bounding box center [370, 157] width 63 height 5
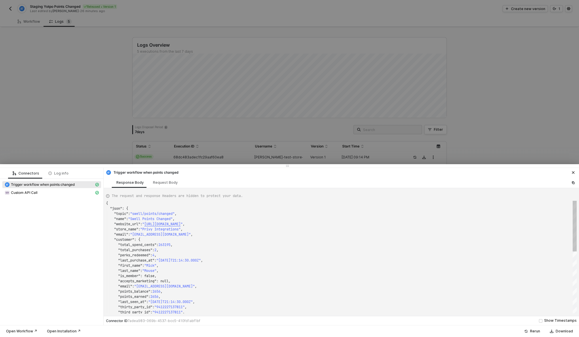
scroll to position [52, 0]
click at [164, 183] on div "Request Body" at bounding box center [165, 182] width 25 height 5
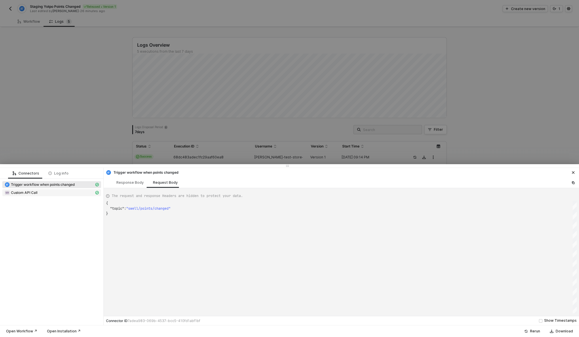
click at [36, 191] on span "Custom API Call" at bounding box center [24, 192] width 27 height 5
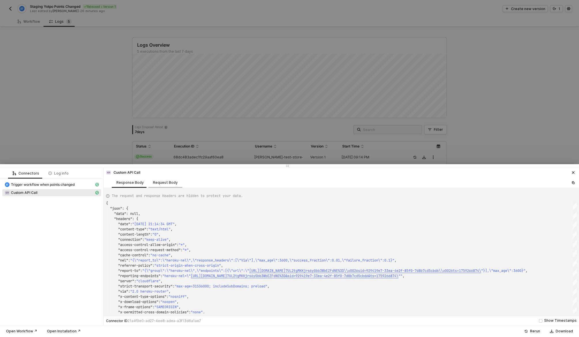
click at [162, 181] on div "Request Body" at bounding box center [165, 182] width 25 height 5
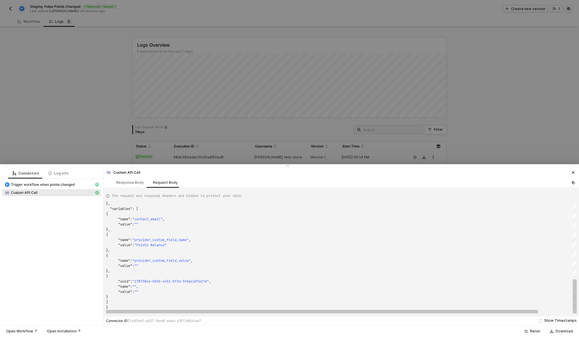
click at [173, 251] on div "}," at bounding box center [360, 250] width 508 height 5
click at [140, 245] on span ""Points Balance"" at bounding box center [150, 245] width 32 height 5
drag, startPoint x: 155, startPoint y: 222, endPoint x: 155, endPoint y: 225, distance: 3.5
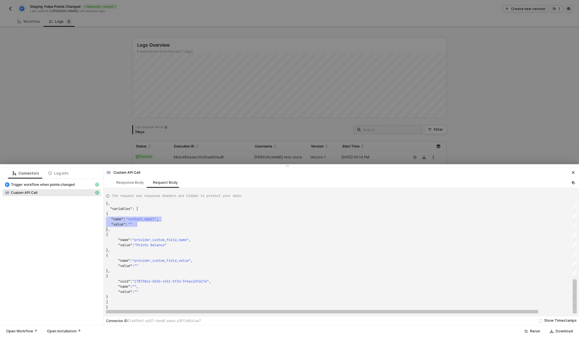
scroll to position [20, 35]
type textarea "{ "name": "provider_custom_field_value", "value": "" }, { "uuid": "178738ce-0d3…"
drag, startPoint x: 152, startPoint y: 261, endPoint x: 150, endPoint y: 268, distance: 7.3
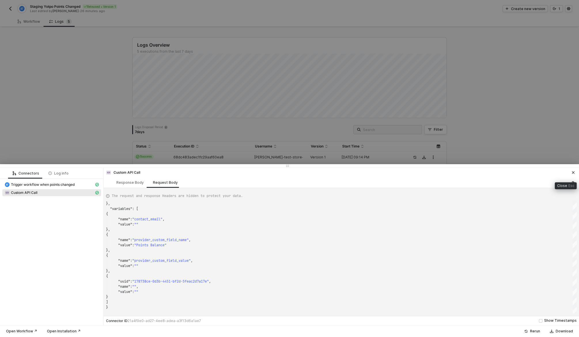
click at [572, 172] on icon "icon-close" at bounding box center [573, 172] width 3 height 3
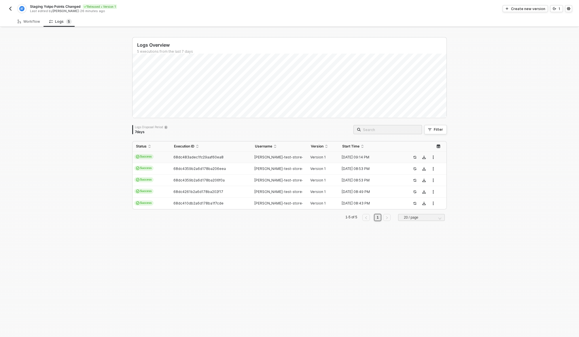
click at [10, 128] on div "Logs Overview 5 executions from the last 7 days Logs Disposal Period 7 days Fil…" at bounding box center [289, 182] width 579 height 309
click at [28, 24] on div "Workflow" at bounding box center [29, 21] width 32 height 11
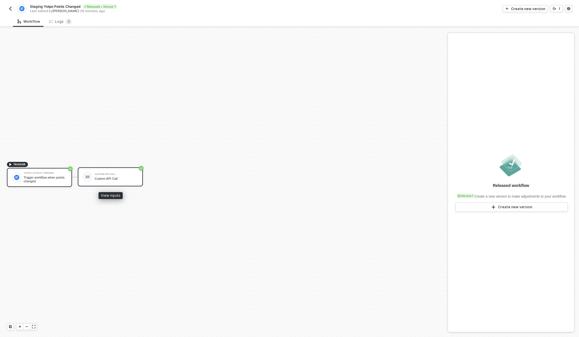
click at [106, 174] on div "Custom API Call" at bounding box center [115, 174] width 43 height 2
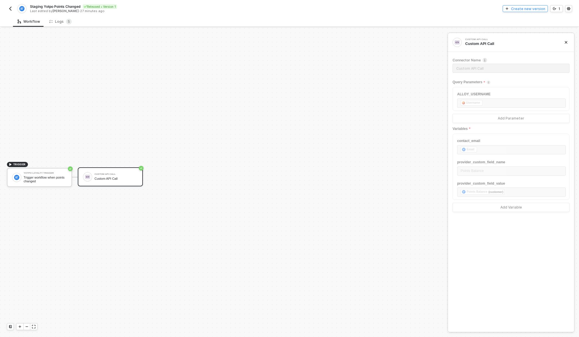
click at [535, 6] on div "Create new version" at bounding box center [528, 8] width 34 height 5
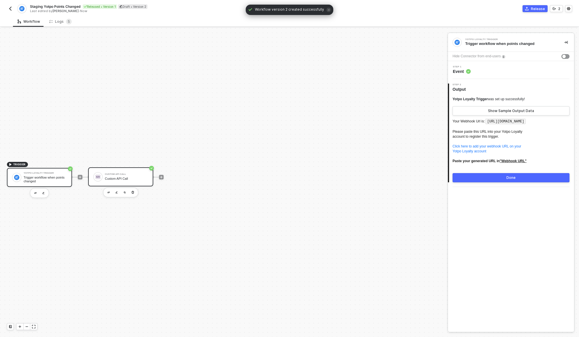
click at [118, 179] on div "Custom API Call" at bounding box center [126, 179] width 43 height 4
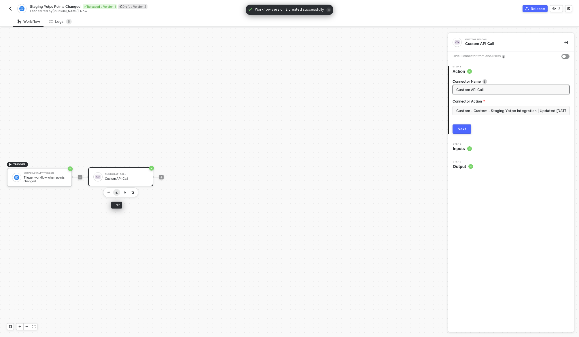
click at [117, 191] on img "button" at bounding box center [117, 192] width 2 height 3
click at [487, 112] on input "Custom - Custom - Staging Yotpo Integration | Updated 09.30.25 | Points Balance" at bounding box center [511, 110] width 117 height 9
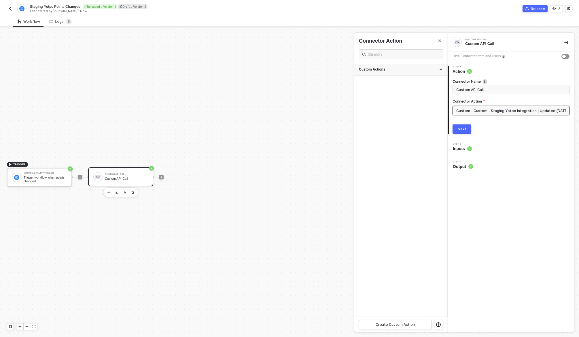
click at [377, 69] on div "Custom Actions" at bounding box center [401, 69] width 84 height 5
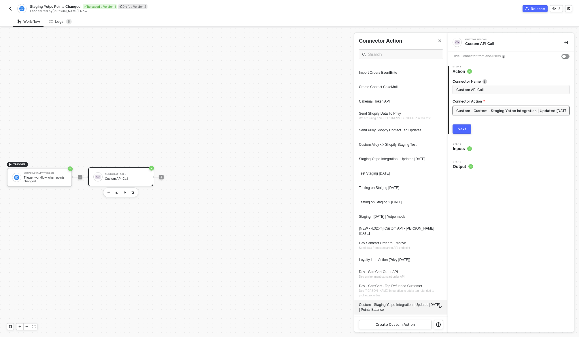
scroll to position [599, 0]
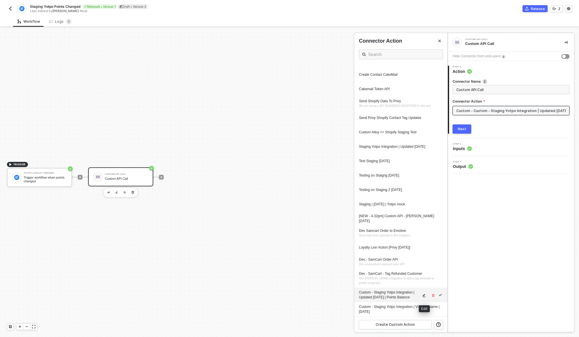
click at [424, 296] on icon "icon-edit" at bounding box center [423, 295] width 3 height 3
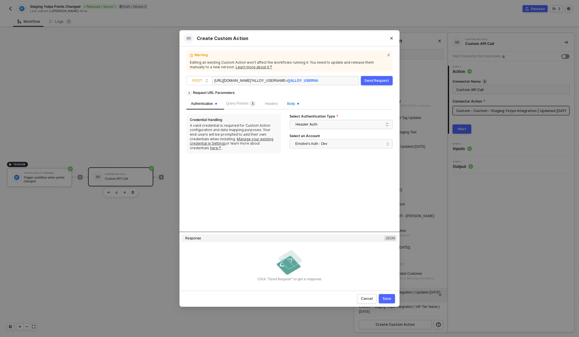
click at [298, 104] on span "Body" at bounding box center [293, 104] width 12 height 4
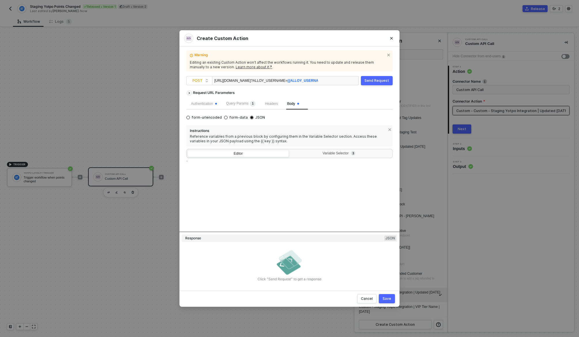
type textarea "{ "contact_email": "{{contact_email}}", "provider_custom_field_name": "{{provid…"
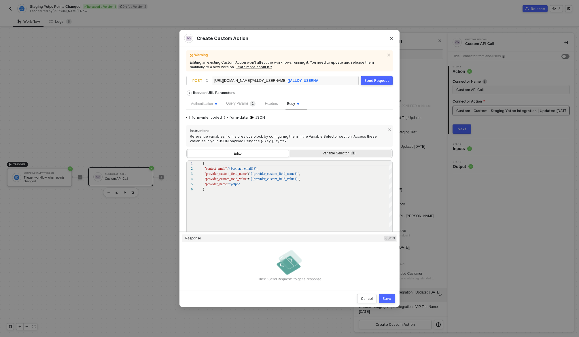
click at [341, 156] on div "Variable Selector 3" at bounding box center [340, 154] width 101 height 8
click at [290, 150] on input "Variable Selector 3" at bounding box center [290, 150] width 0 height 0
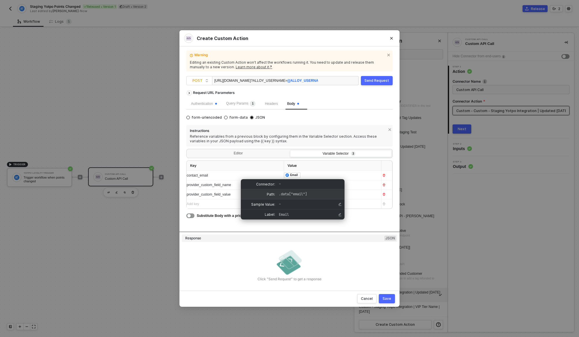
click at [283, 196] on span ".data["email"]" at bounding box center [293, 194] width 28 height 5
click at [313, 194] on span ".data["email"]" at bounding box center [309, 194] width 60 height 5
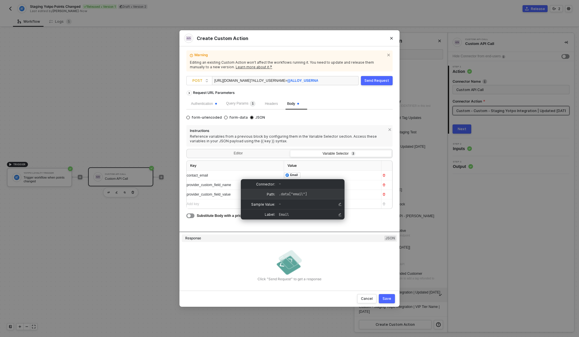
click at [313, 194] on span ".data["email"]" at bounding box center [309, 194] width 60 height 5
click at [300, 194] on span ".data["email"]" at bounding box center [293, 194] width 28 height 5
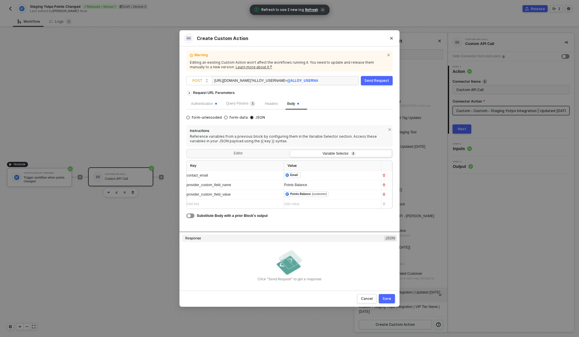
click at [324, 222] on div "Request URL Parameters Authentication Query Params 1 Headers Body form-urlencod…" at bounding box center [289, 160] width 206 height 144
click at [336, 195] on div "﻿ ﻿ Points Balance (customer) ﻿" at bounding box center [330, 194] width 92 height 6
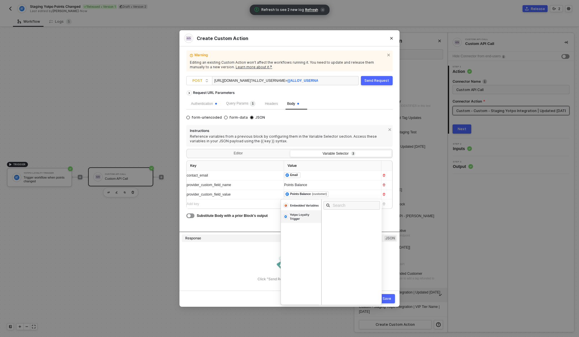
click at [303, 215] on div "Yotpo Loyalty Trigger" at bounding box center [304, 217] width 29 height 8
click at [295, 215] on div "Yotpo Loyalty Trigger" at bounding box center [304, 217] width 29 height 8
click at [390, 215] on div "Substitute Body with a prior Block’s output" at bounding box center [289, 215] width 206 height 6
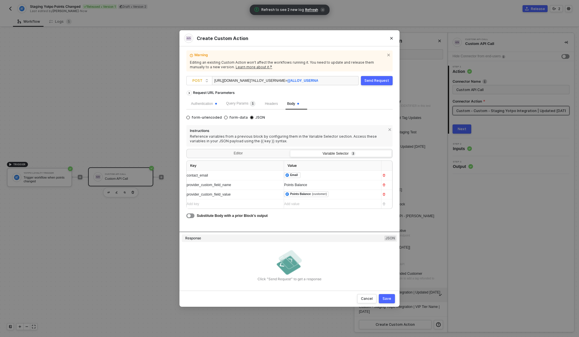
click at [390, 215] on div "Substitute Body with a prior Block’s output" at bounding box center [289, 215] width 206 height 6
click at [390, 37] on icon "Close" at bounding box center [391, 38] width 3 height 3
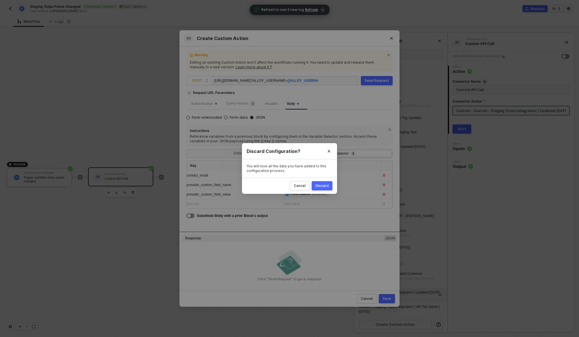
click at [319, 186] on div "Discard" at bounding box center [321, 185] width 13 height 5
radio input "true"
radio input "false"
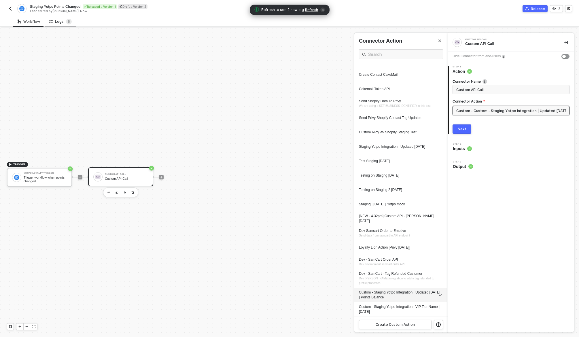
click at [62, 19] on div "Logs 5" at bounding box center [60, 22] width 22 height 6
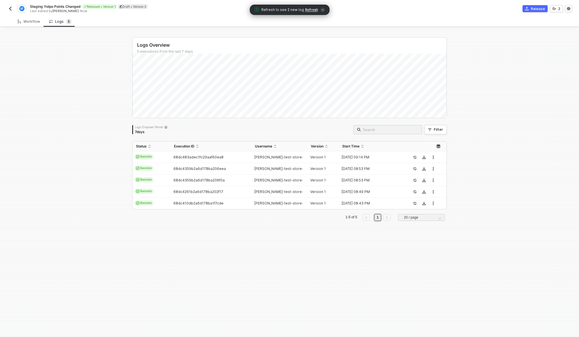
click at [90, 221] on div "Logs Overview 5 executions from the last 7 days Logs Disposal Period 7 days Fil…" at bounding box center [289, 182] width 579 height 309
click at [11, 8] on img "button" at bounding box center [10, 8] width 5 height 5
